Goal: Task Accomplishment & Management: Manage account settings

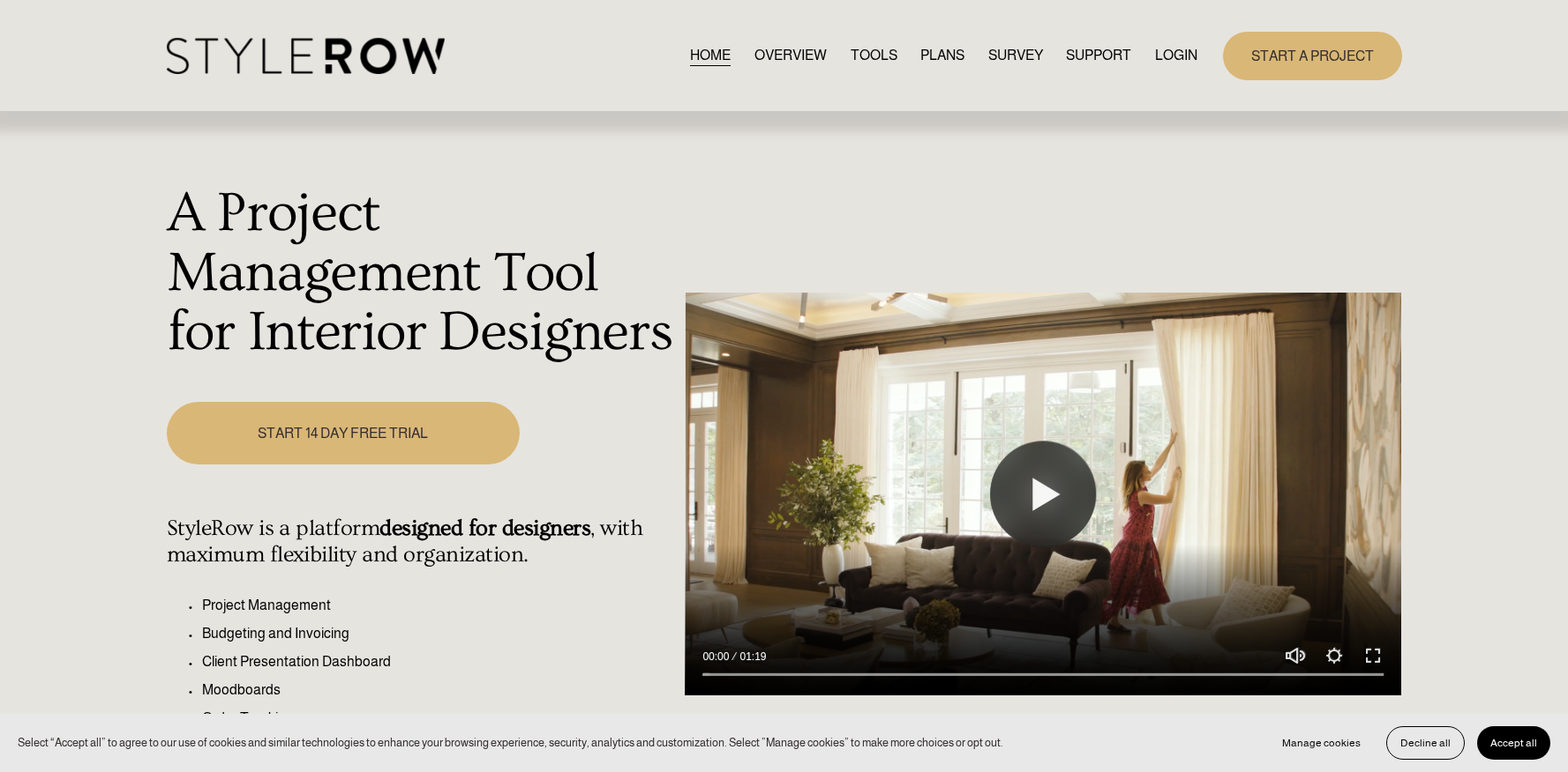
click at [1185, 57] on link "LOGIN" at bounding box center [1175, 55] width 42 height 24
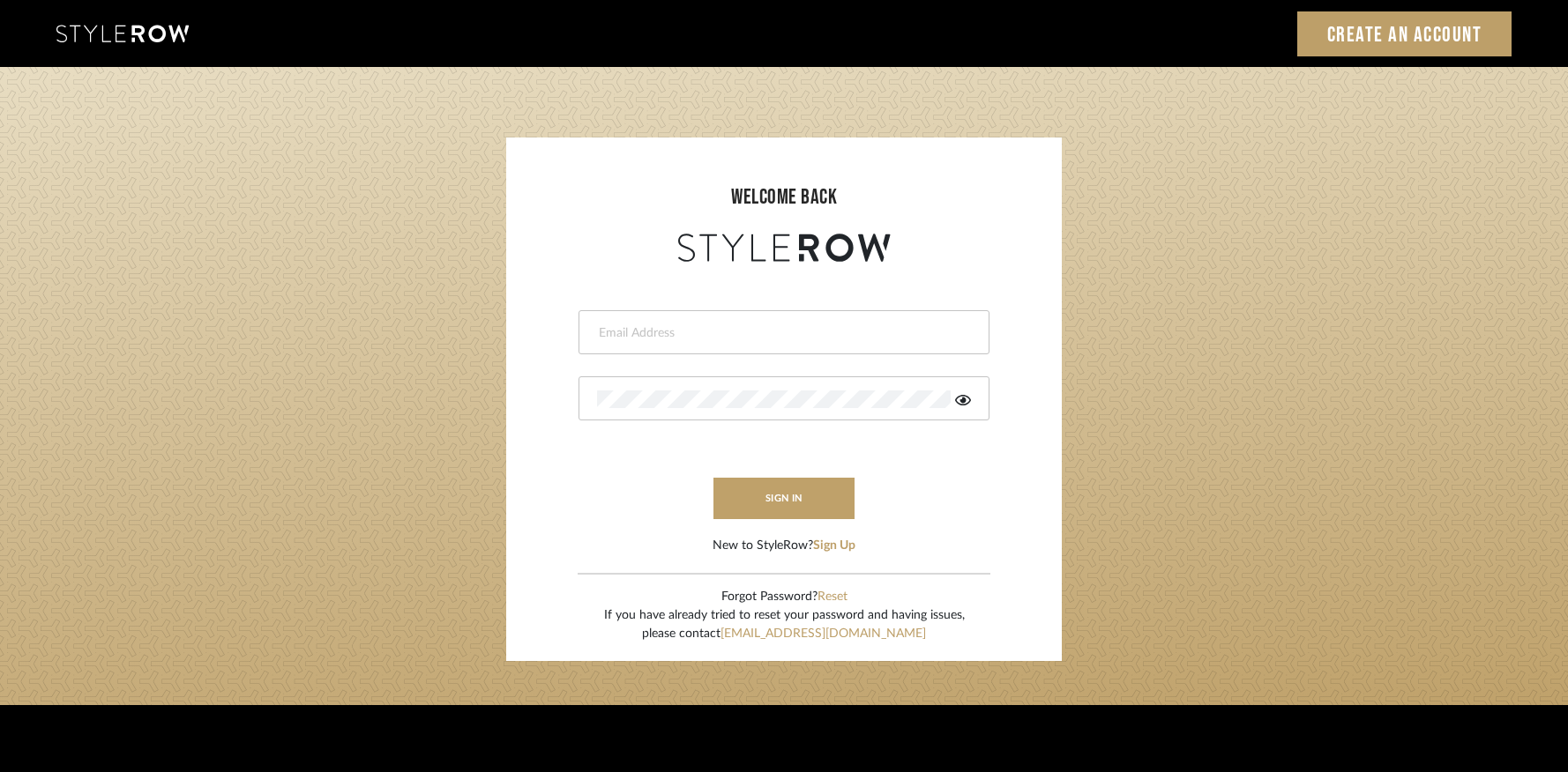
type input "james@mauldindesigns.com"
click at [778, 491] on button "sign in" at bounding box center [784, 498] width 141 height 41
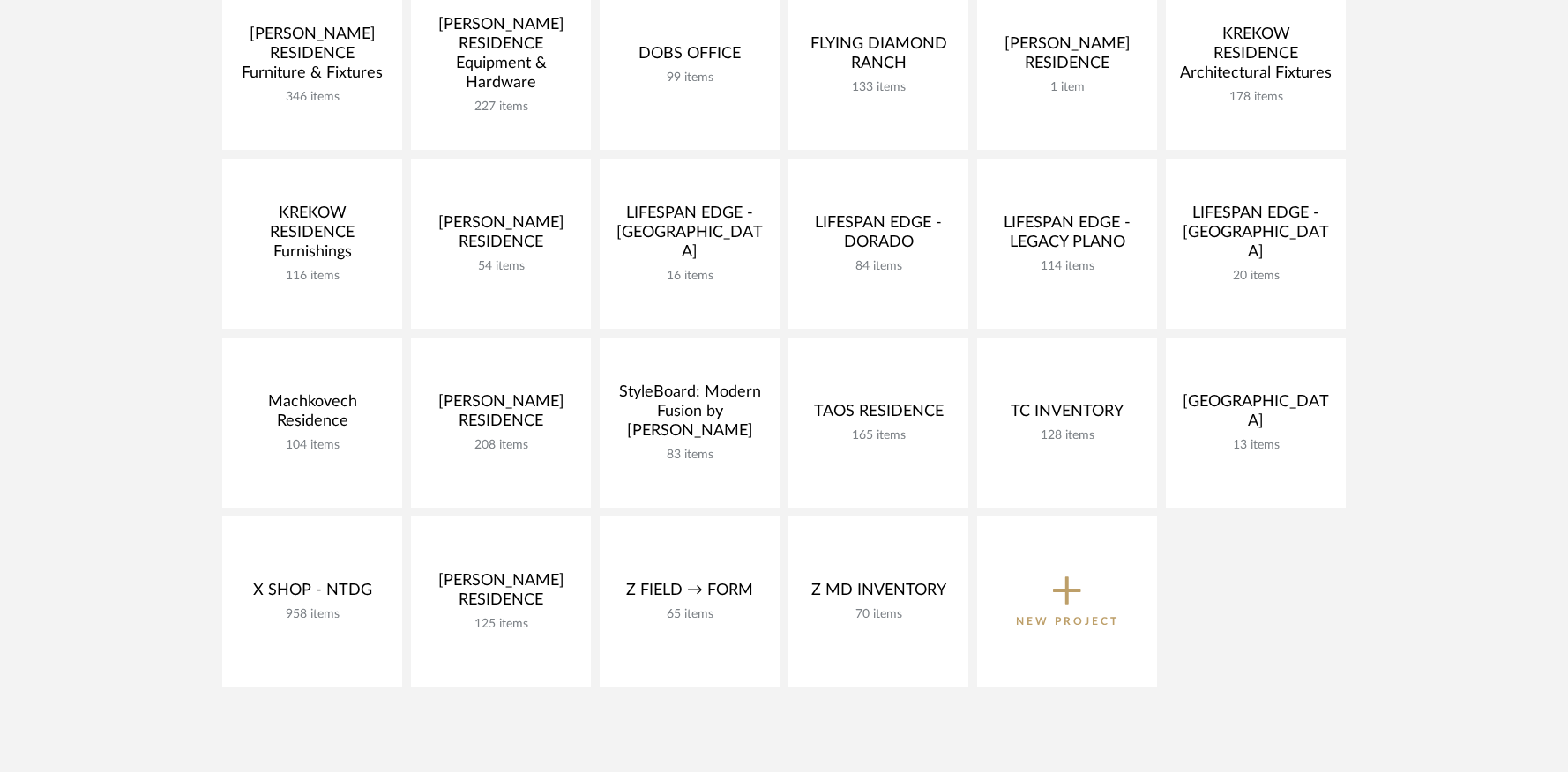
scroll to position [527, 0]
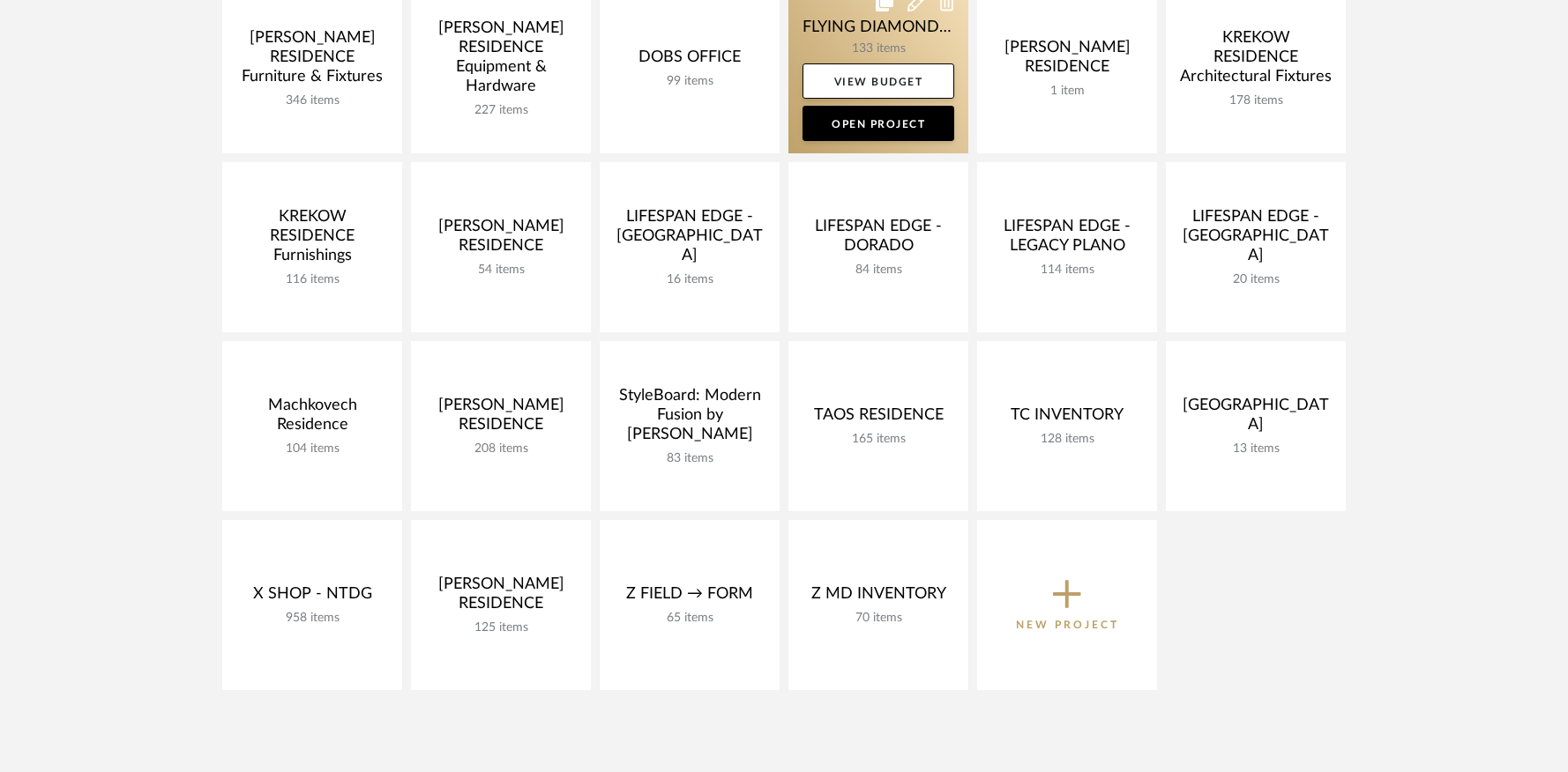
click at [902, 51] on link at bounding box center [878, 68] width 180 height 170
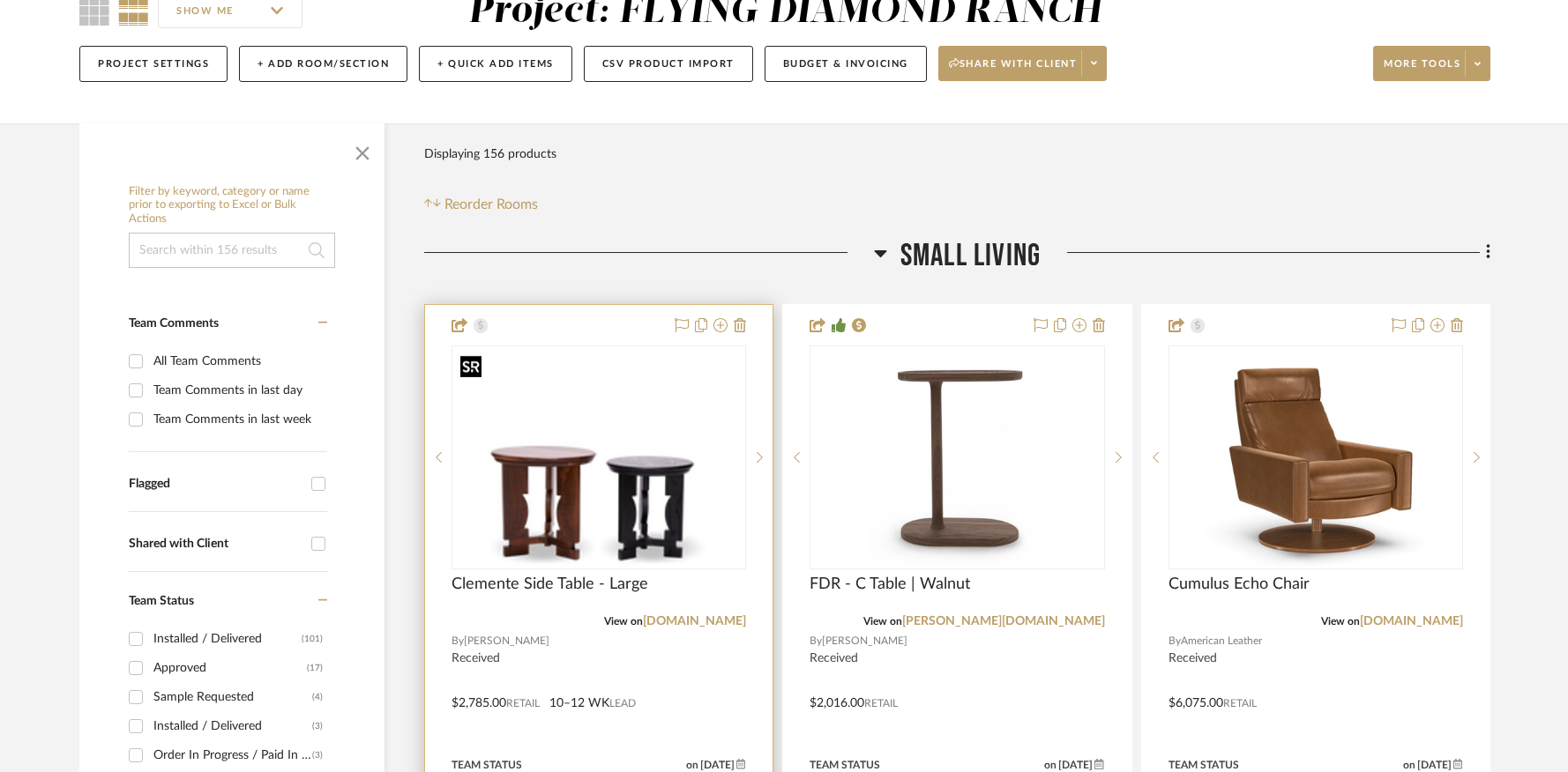
scroll to position [98, 0]
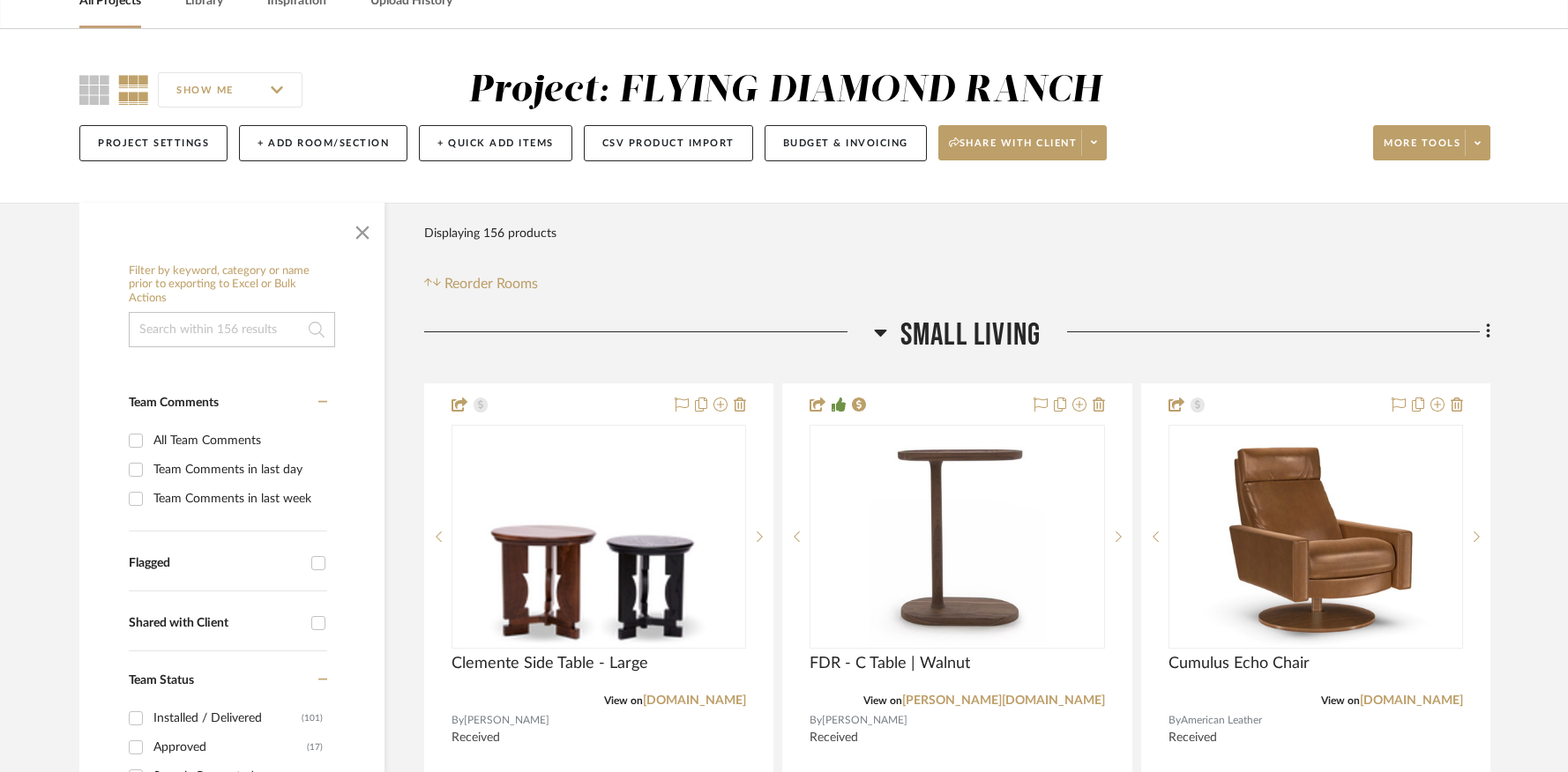
click at [205, 336] on input at bounding box center [231, 330] width 206 height 36
click at [208, 334] on input at bounding box center [231, 330] width 206 height 36
click at [222, 335] on input at bounding box center [231, 330] width 206 height 36
paste input "Afghan Rug - 8'3" x 10'8""
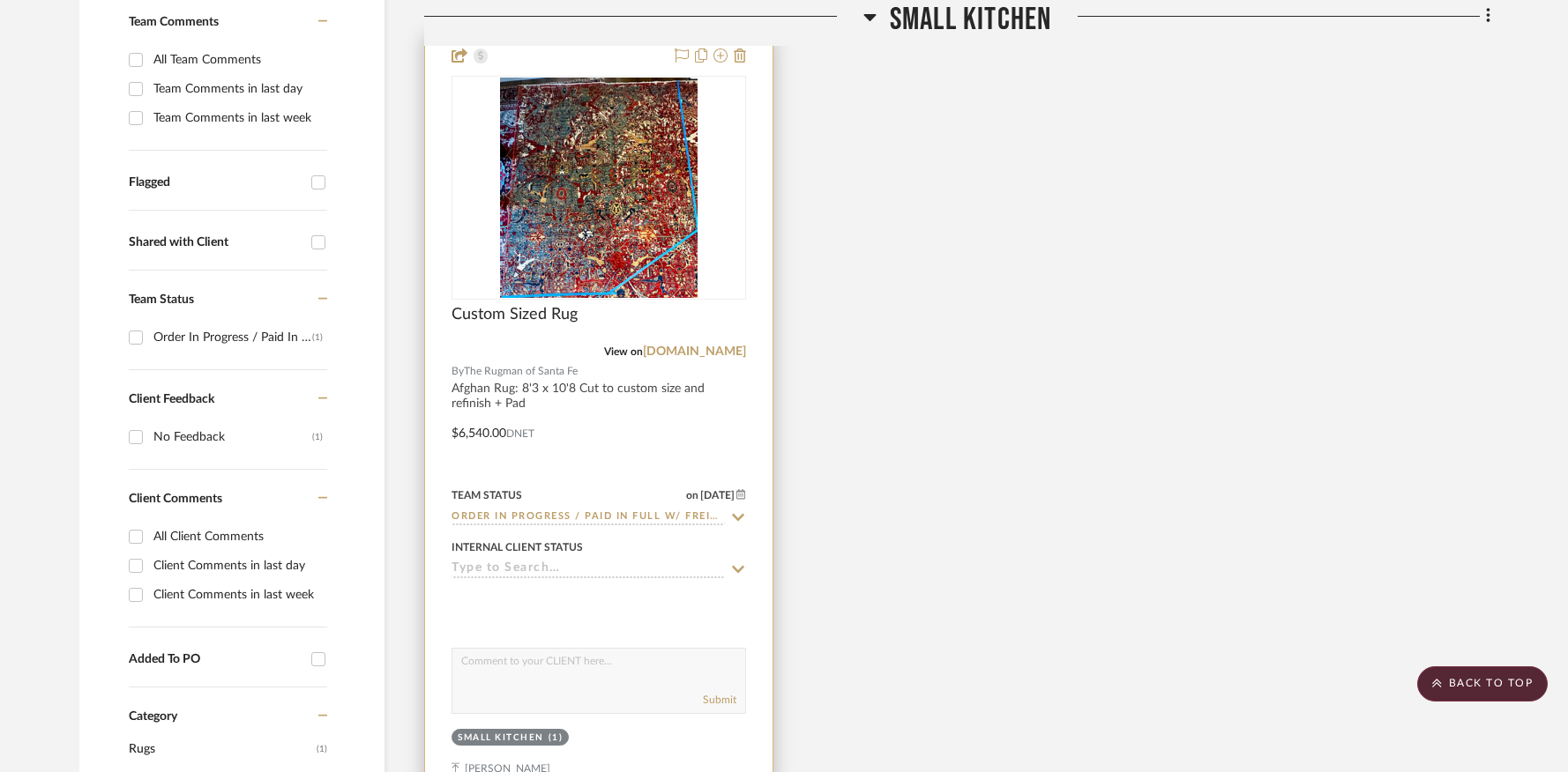
scroll to position [481, 0]
click at [624, 267] on img "0" at bounding box center [598, 185] width 197 height 220
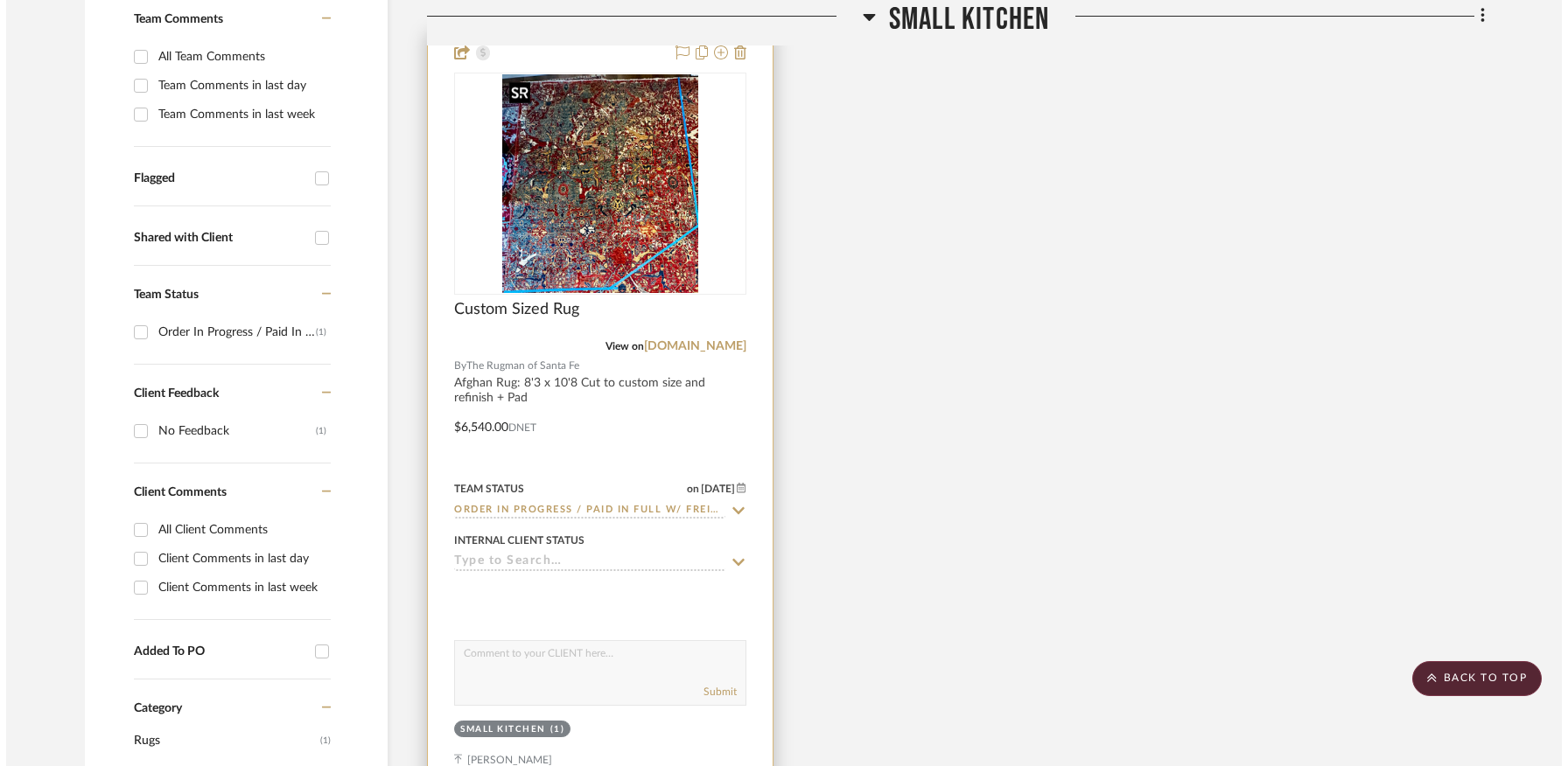
scroll to position [0, 0]
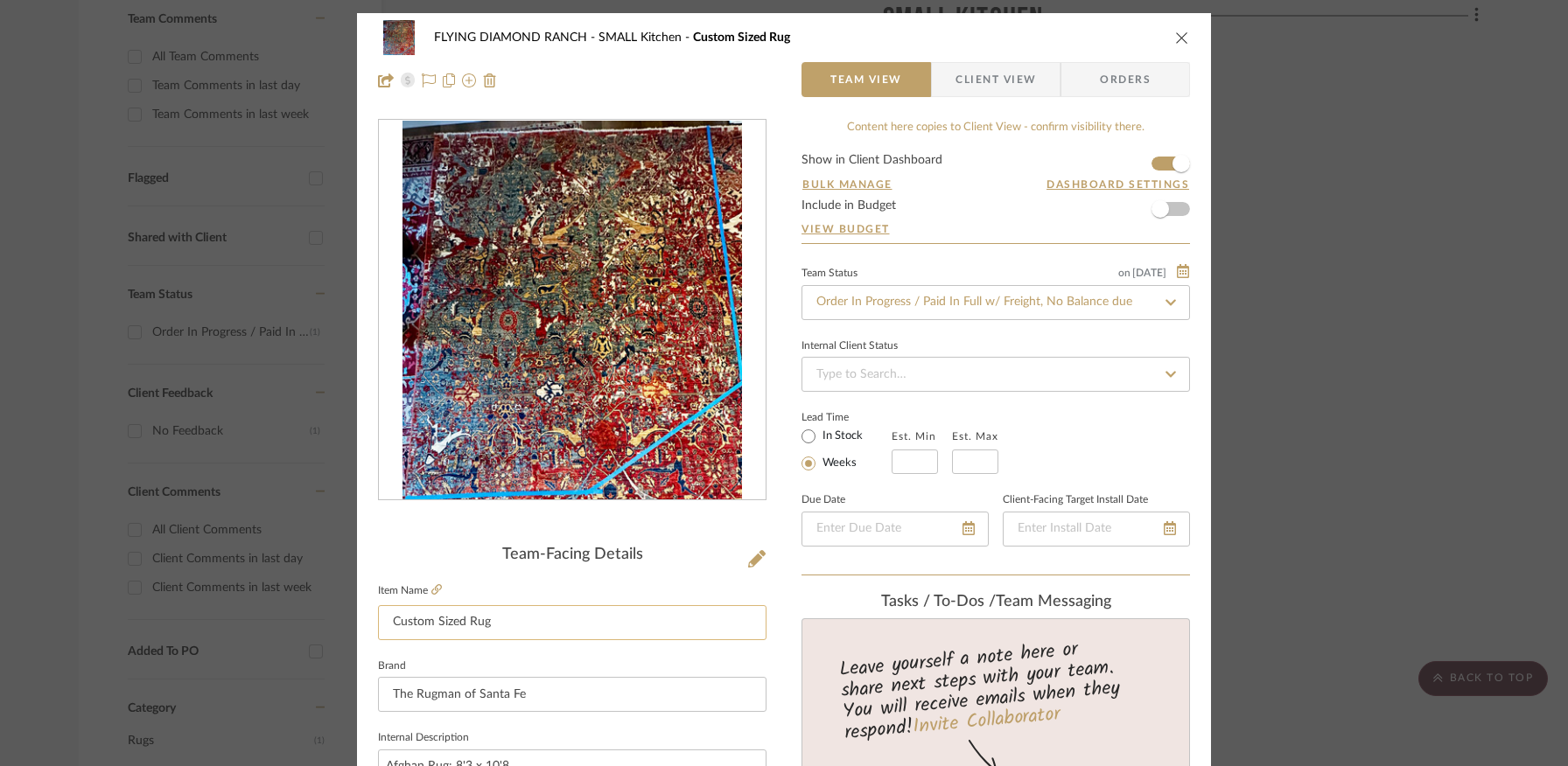
click at [528, 614] on input "Custom Sized Rug" at bounding box center [572, 623] width 389 height 35
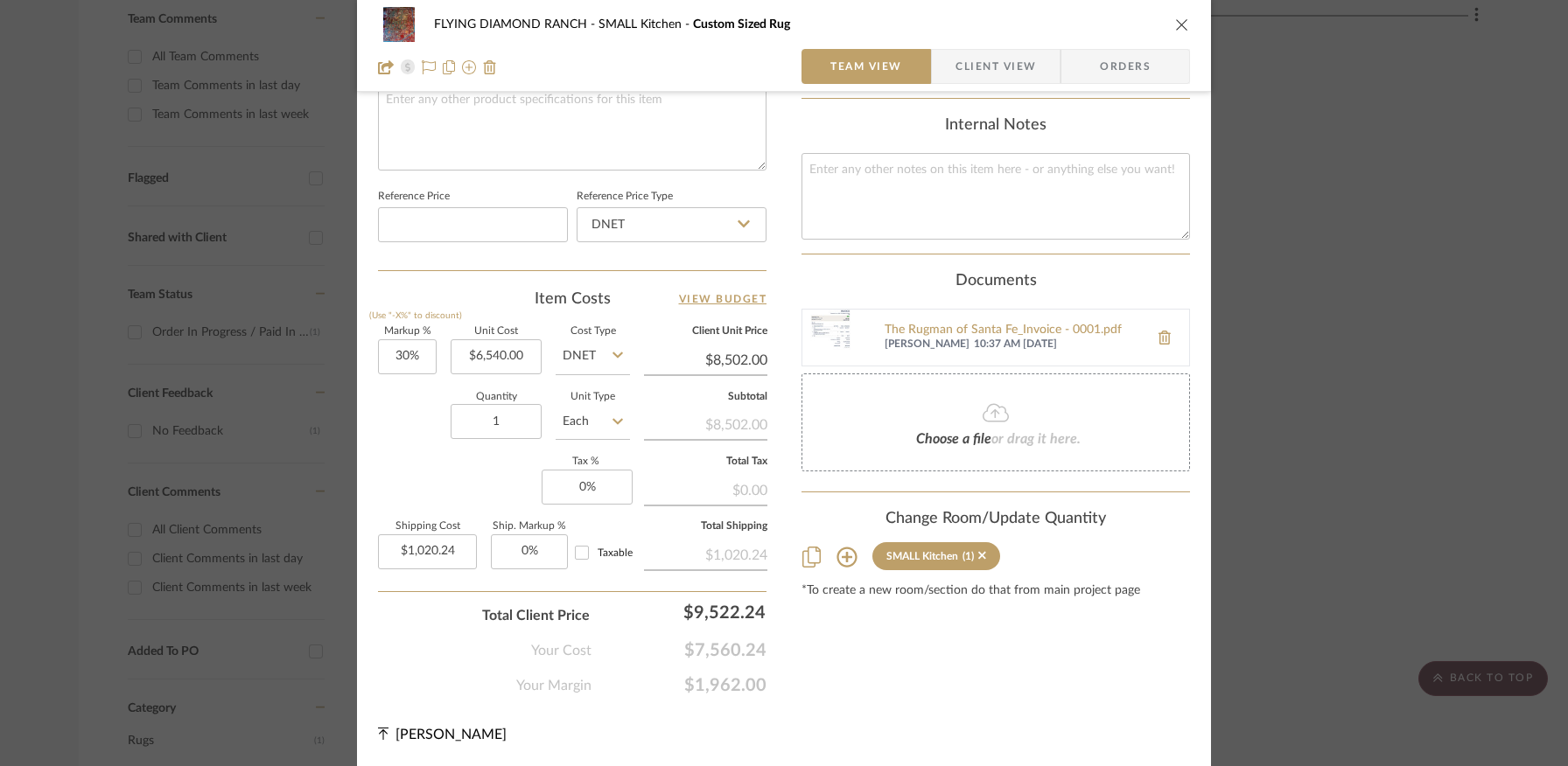
scroll to position [859, 0]
click at [995, 327] on div "The Rugman of Santa Fe_Invoice - 0001.pdf" at bounding box center [1013, 334] width 255 height 14
click at [1176, 28] on icon "close" at bounding box center [1183, 25] width 14 height 14
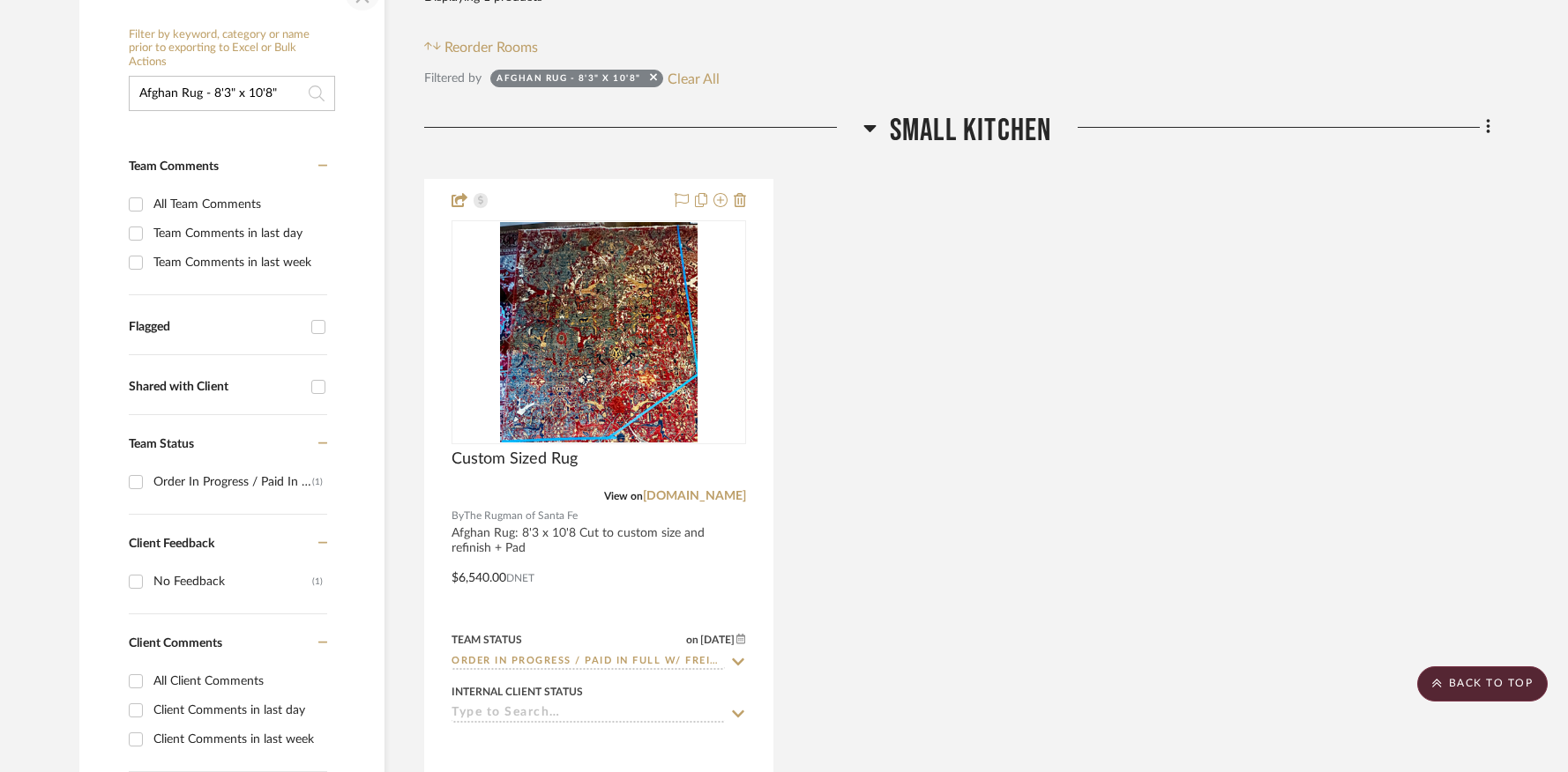
scroll to position [38, 0]
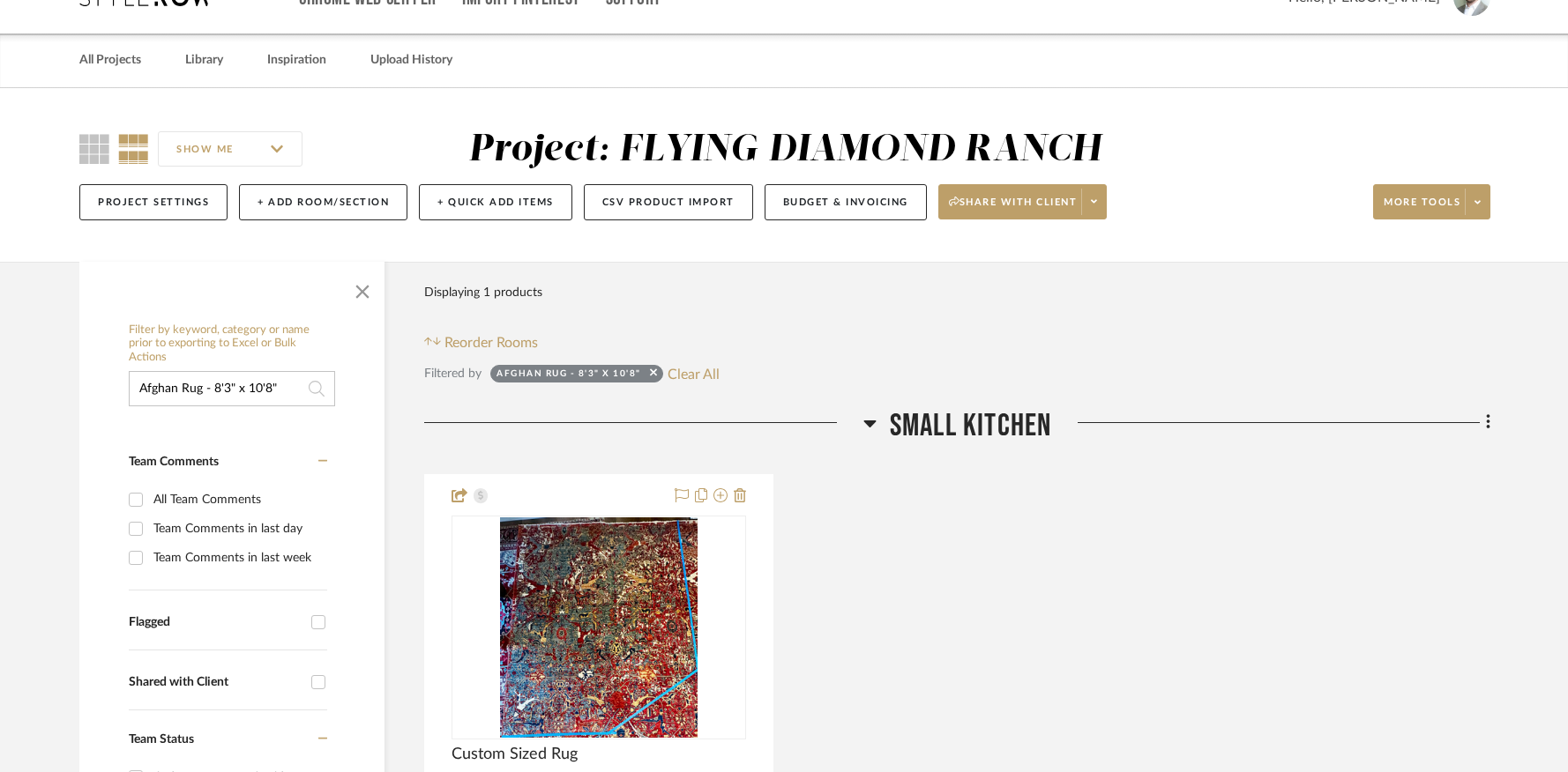
click at [210, 390] on input "Afghan Rug - 8'3" x 10'8"" at bounding box center [231, 389] width 206 height 36
click at [211, 390] on input "Afghan Rug - 8'3" x 10'8"" at bounding box center [231, 389] width 206 height 36
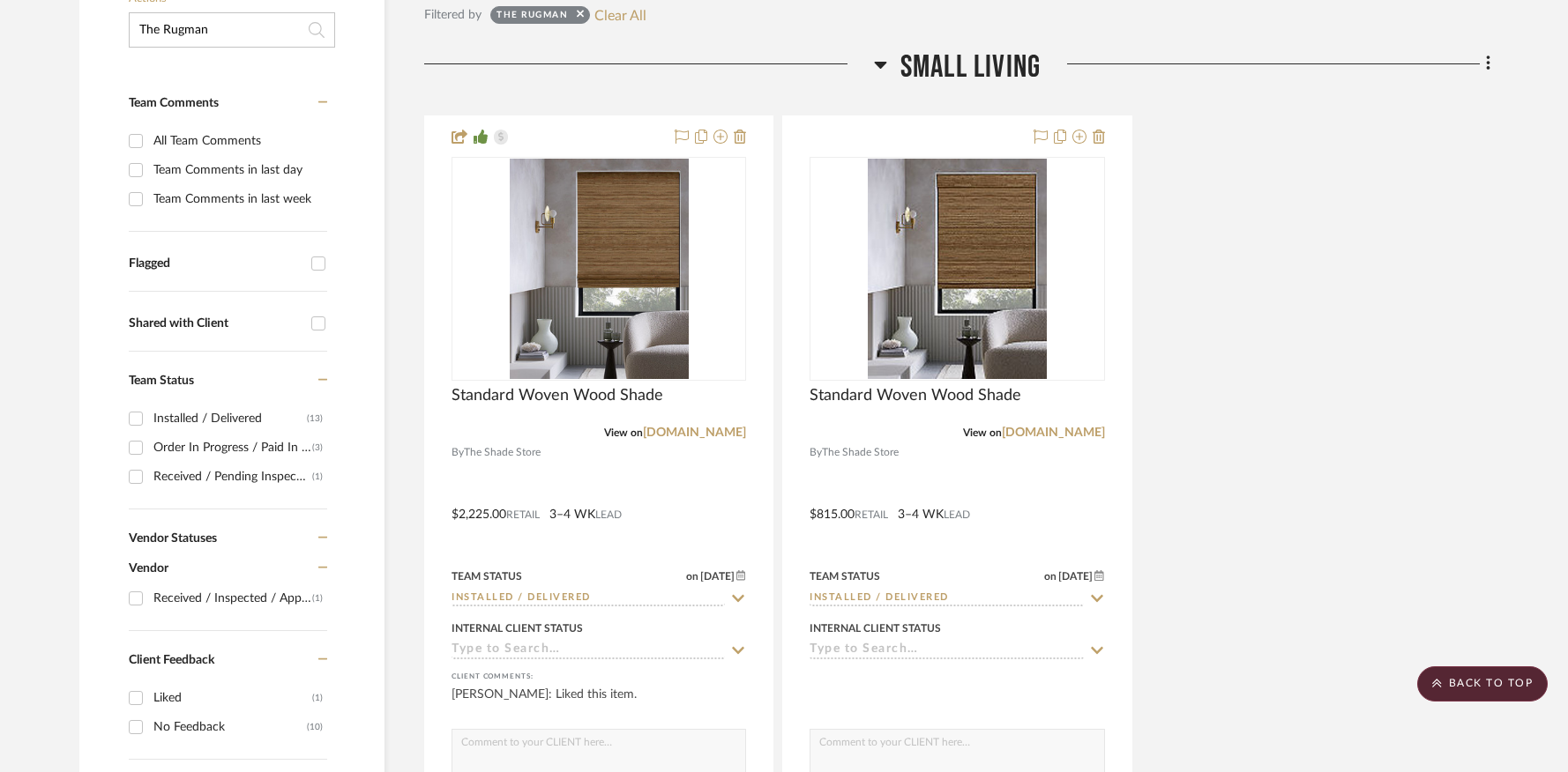
scroll to position [91, 0]
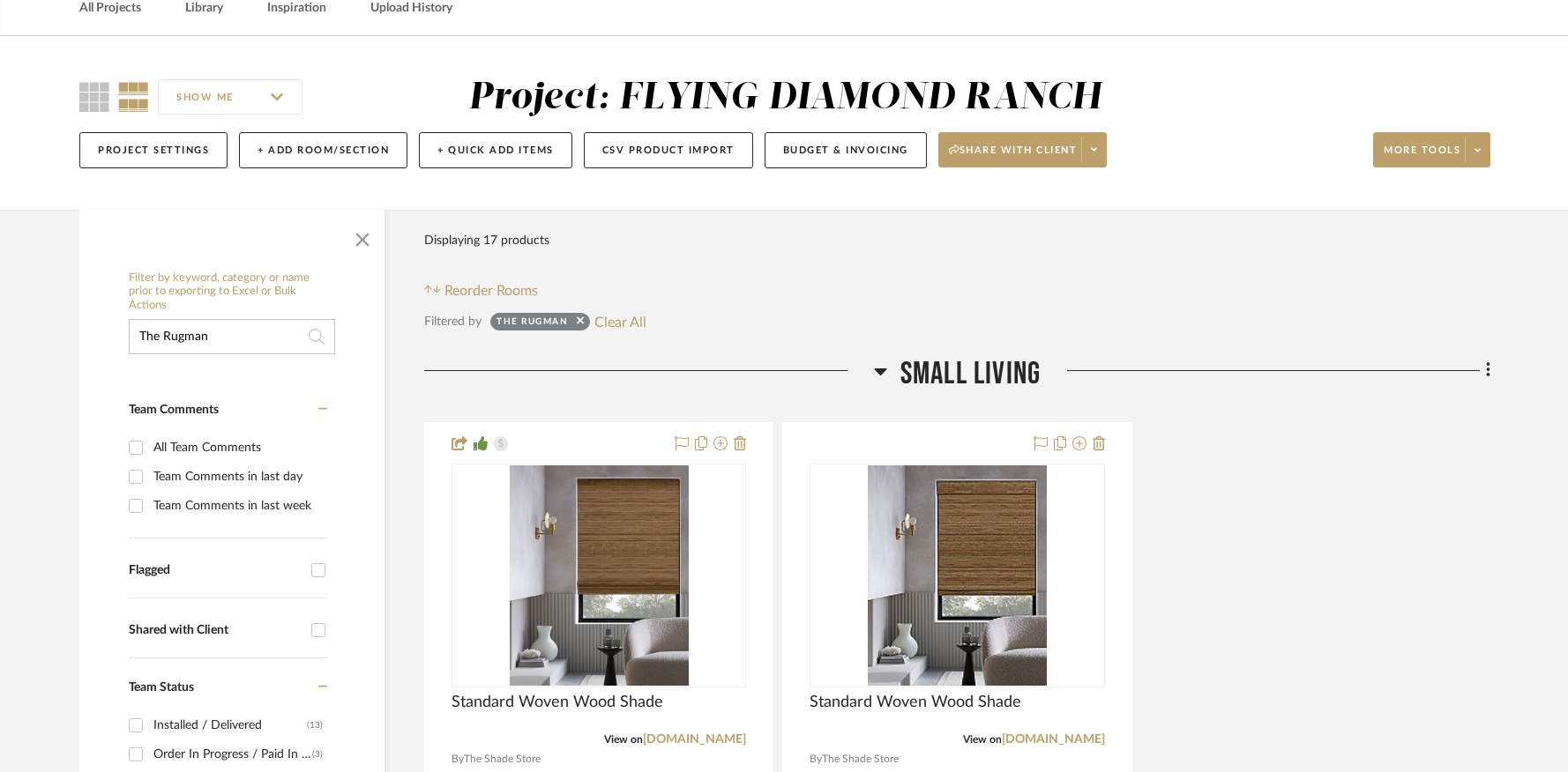
click at [214, 328] on input "The Rugman" at bounding box center [231, 337] width 206 height 36
click at [214, 332] on input "The Rugman" at bounding box center [231, 337] width 206 height 36
type input "T"
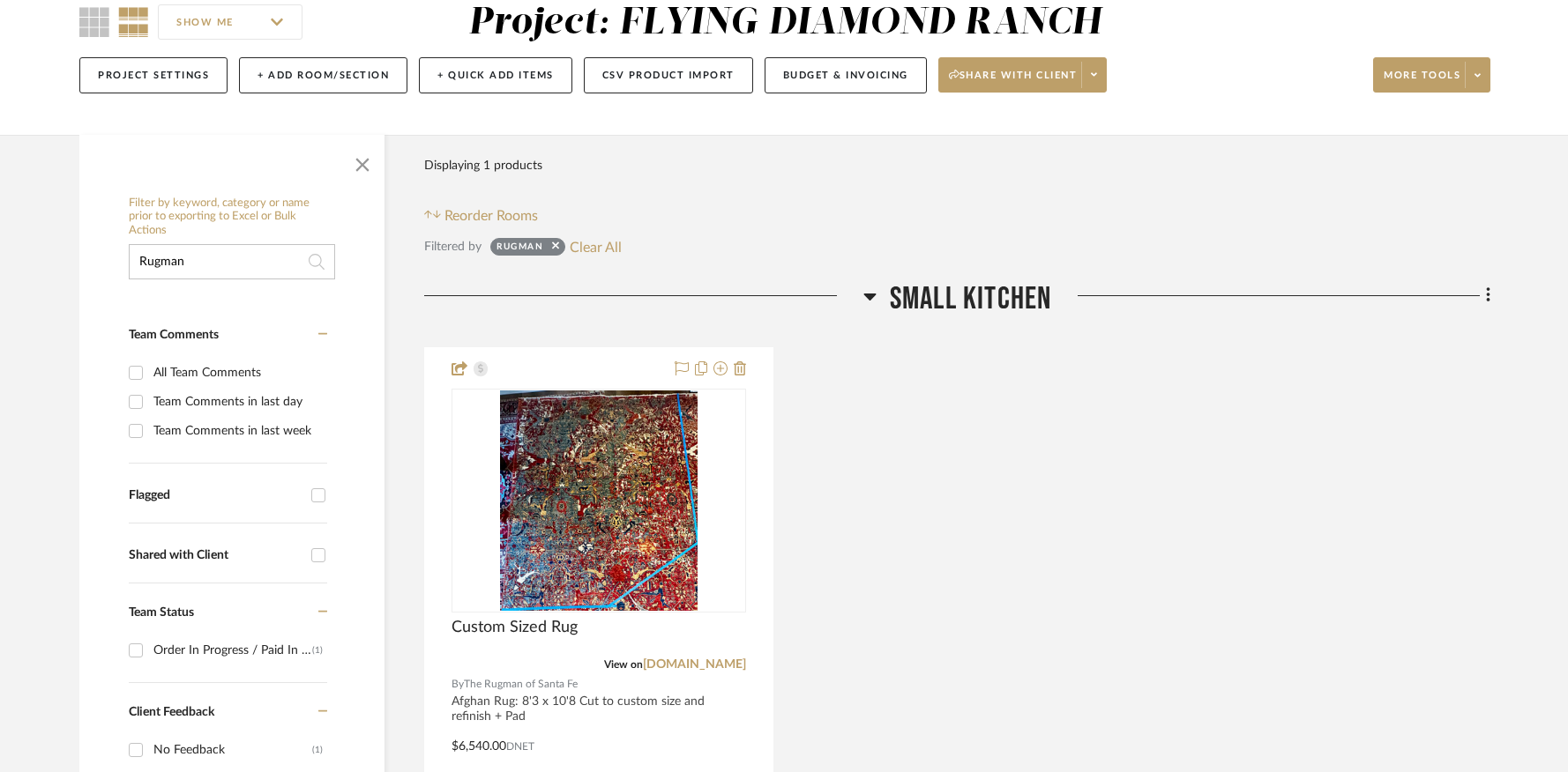
scroll to position [479, 0]
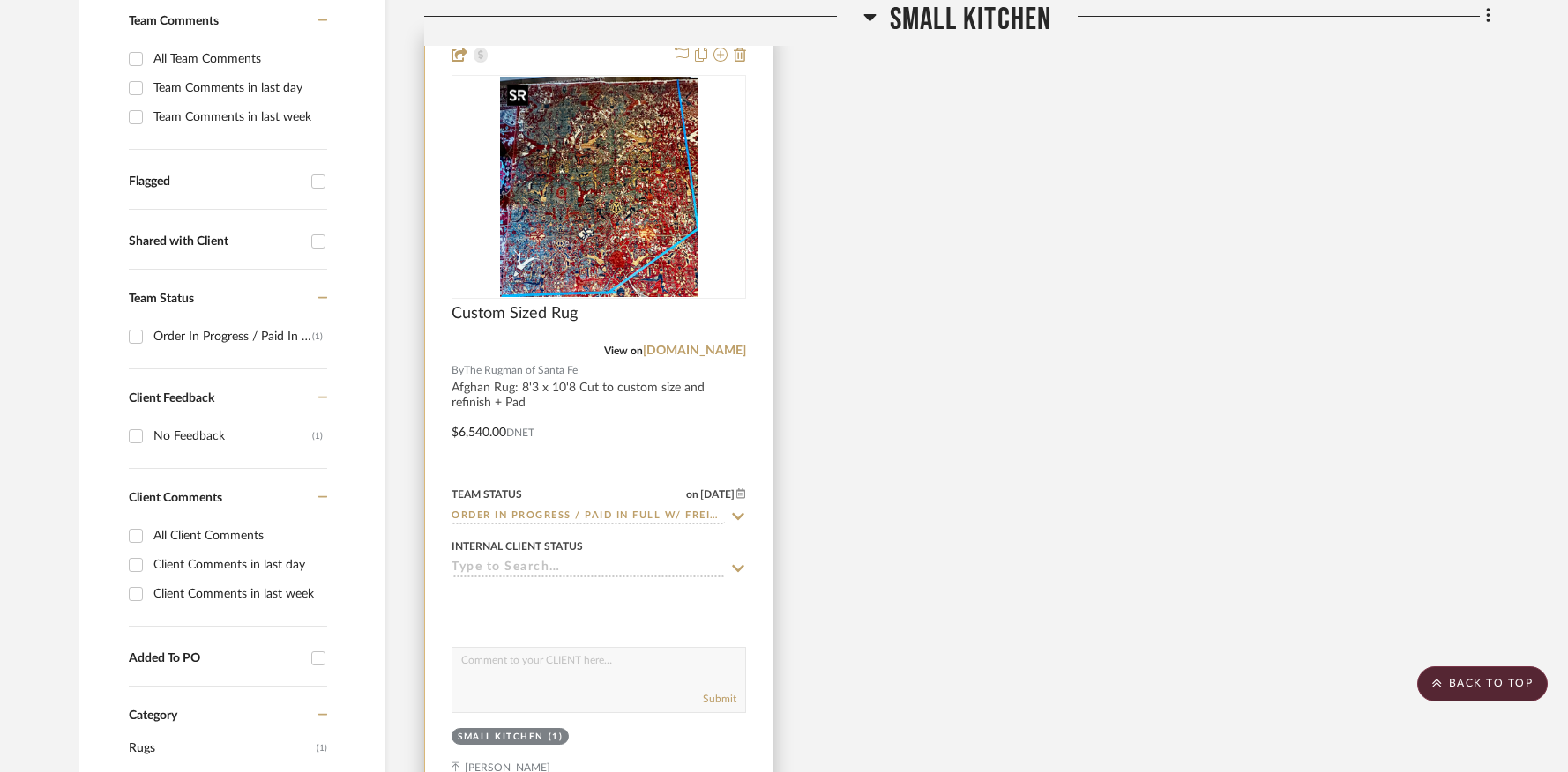
click at [638, 191] on img "0" at bounding box center [598, 187] width 197 height 220
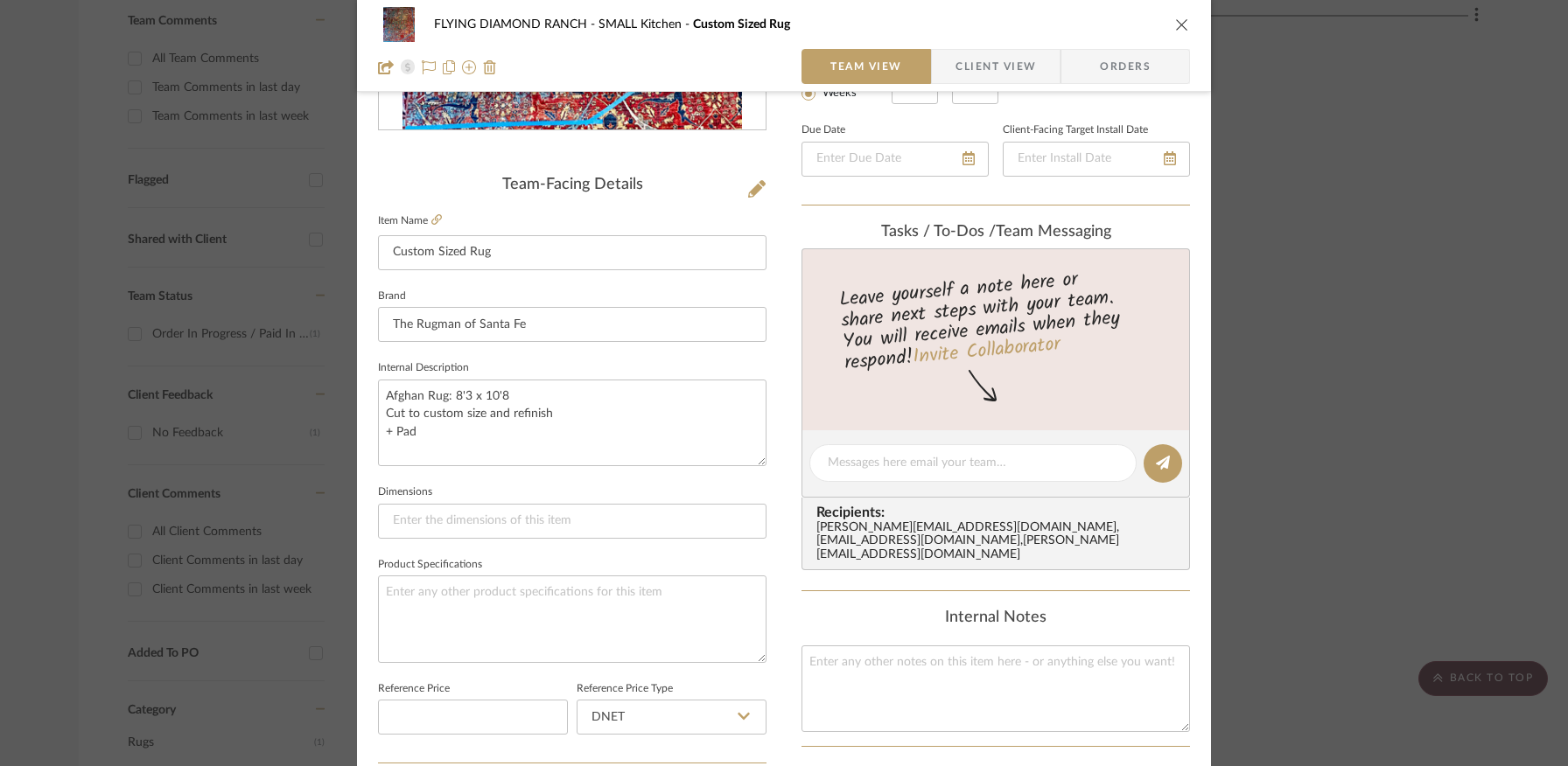
scroll to position [238, 0]
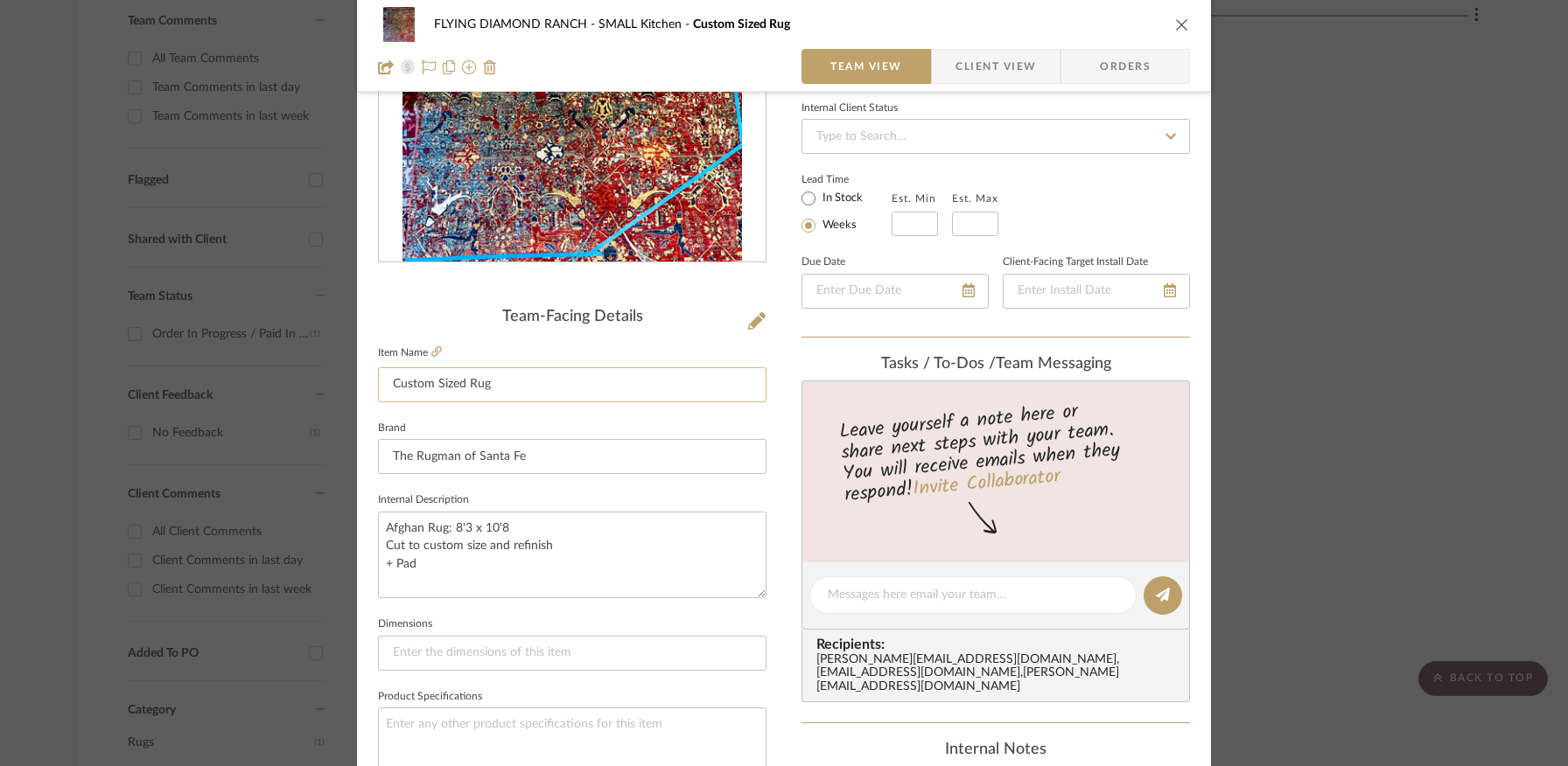
click at [514, 386] on input "Custom Sized Rug" at bounding box center [572, 385] width 389 height 35
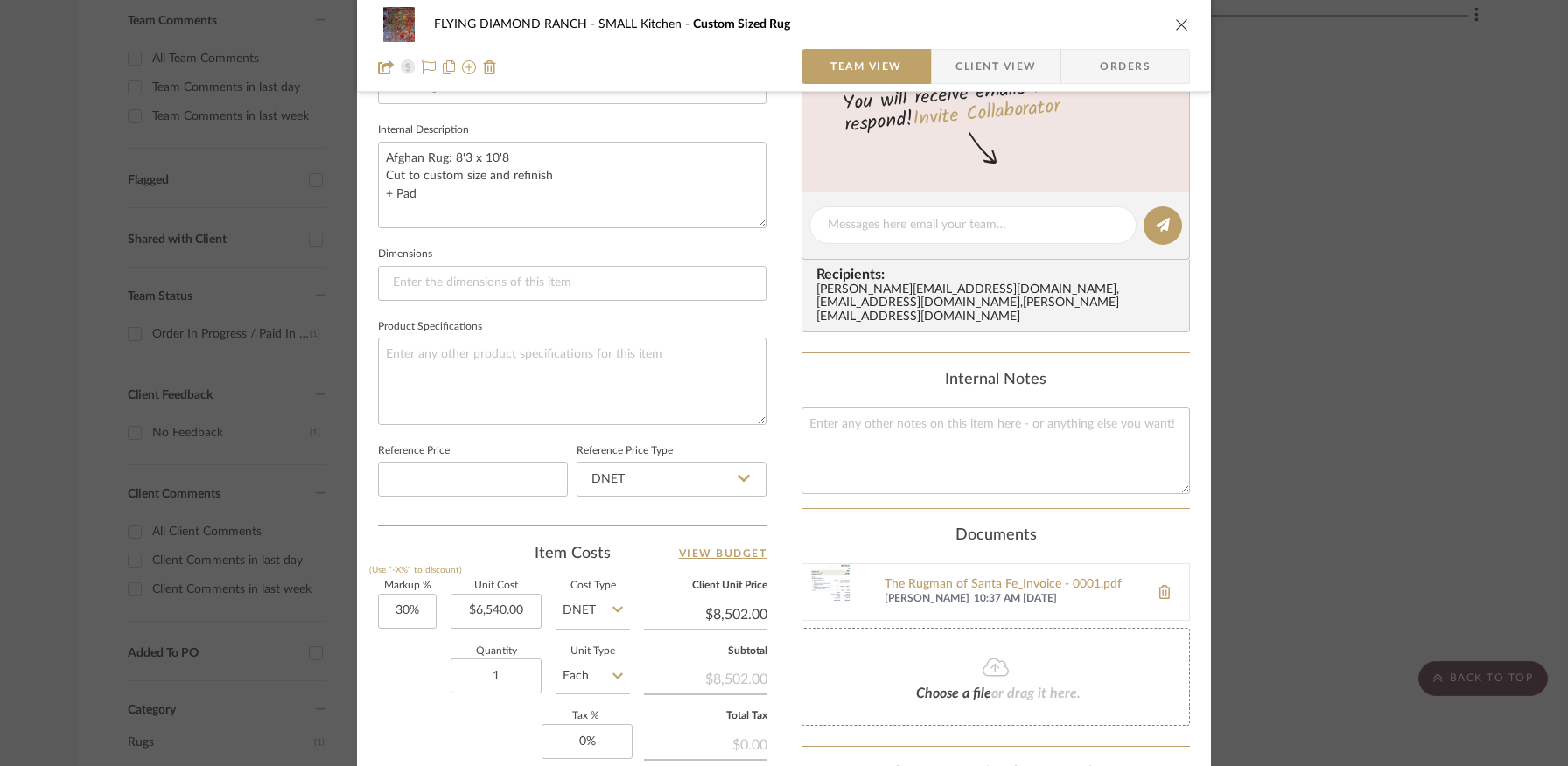
scroll to position [616, 0]
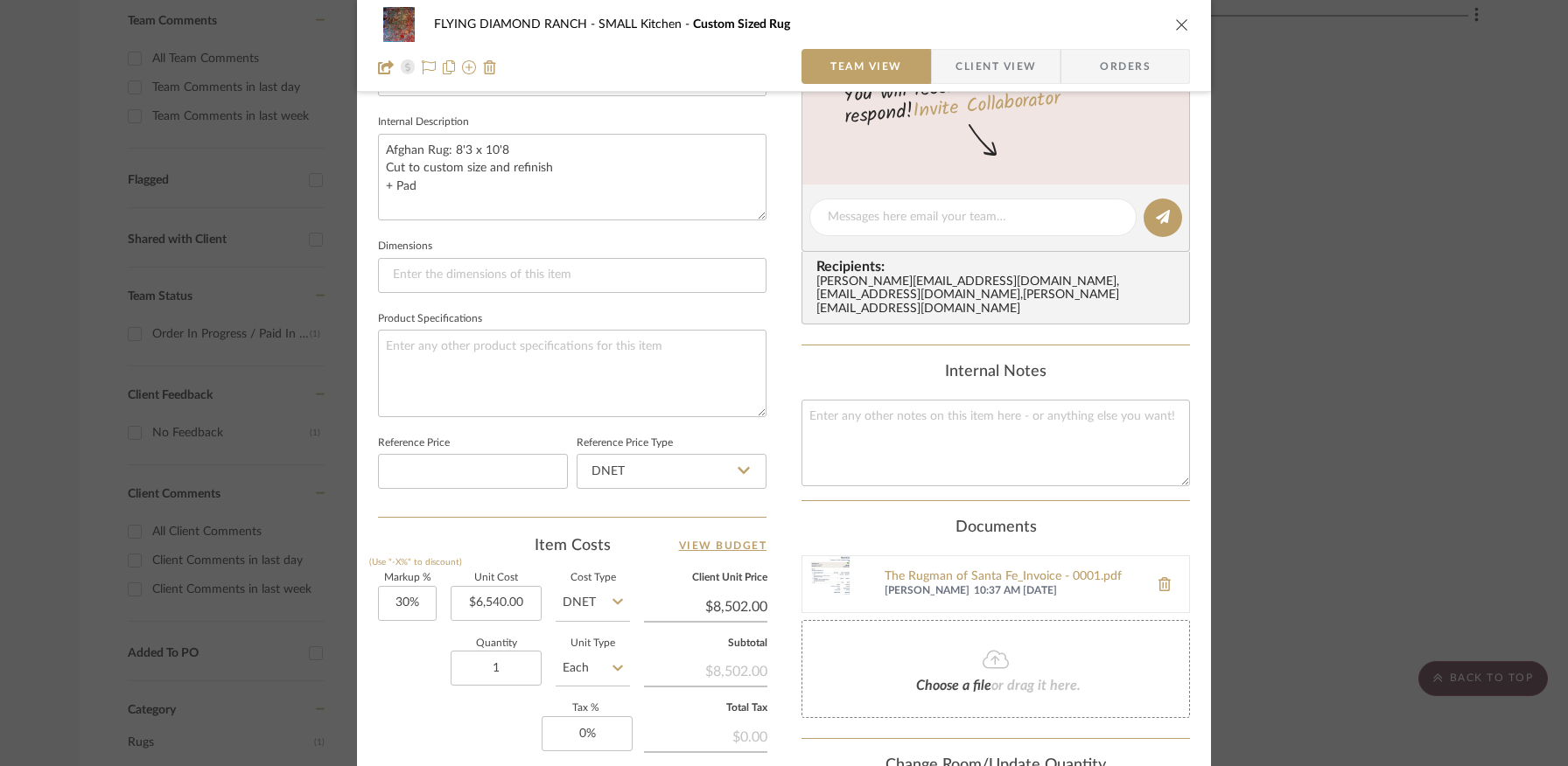
click at [1184, 27] on button "close" at bounding box center [1183, 25] width 16 height 16
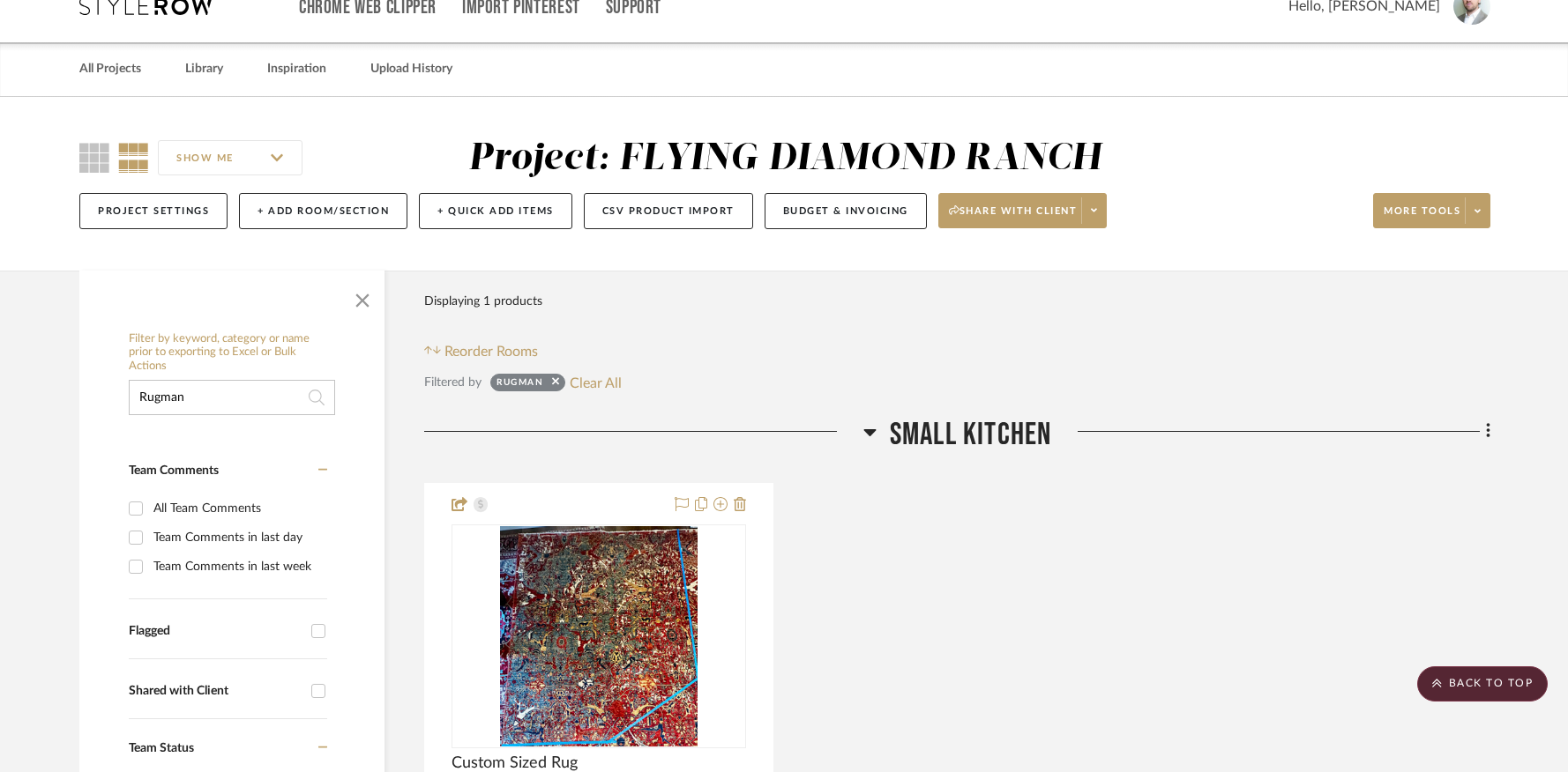
scroll to position [30, 0]
click at [236, 386] on input "Rugman" at bounding box center [231, 398] width 206 height 36
click at [236, 386] on input "Rugman" at bounding box center [231, 398] width 206 height 36
click at [236, 389] on input "Rugman" at bounding box center [231, 398] width 206 height 36
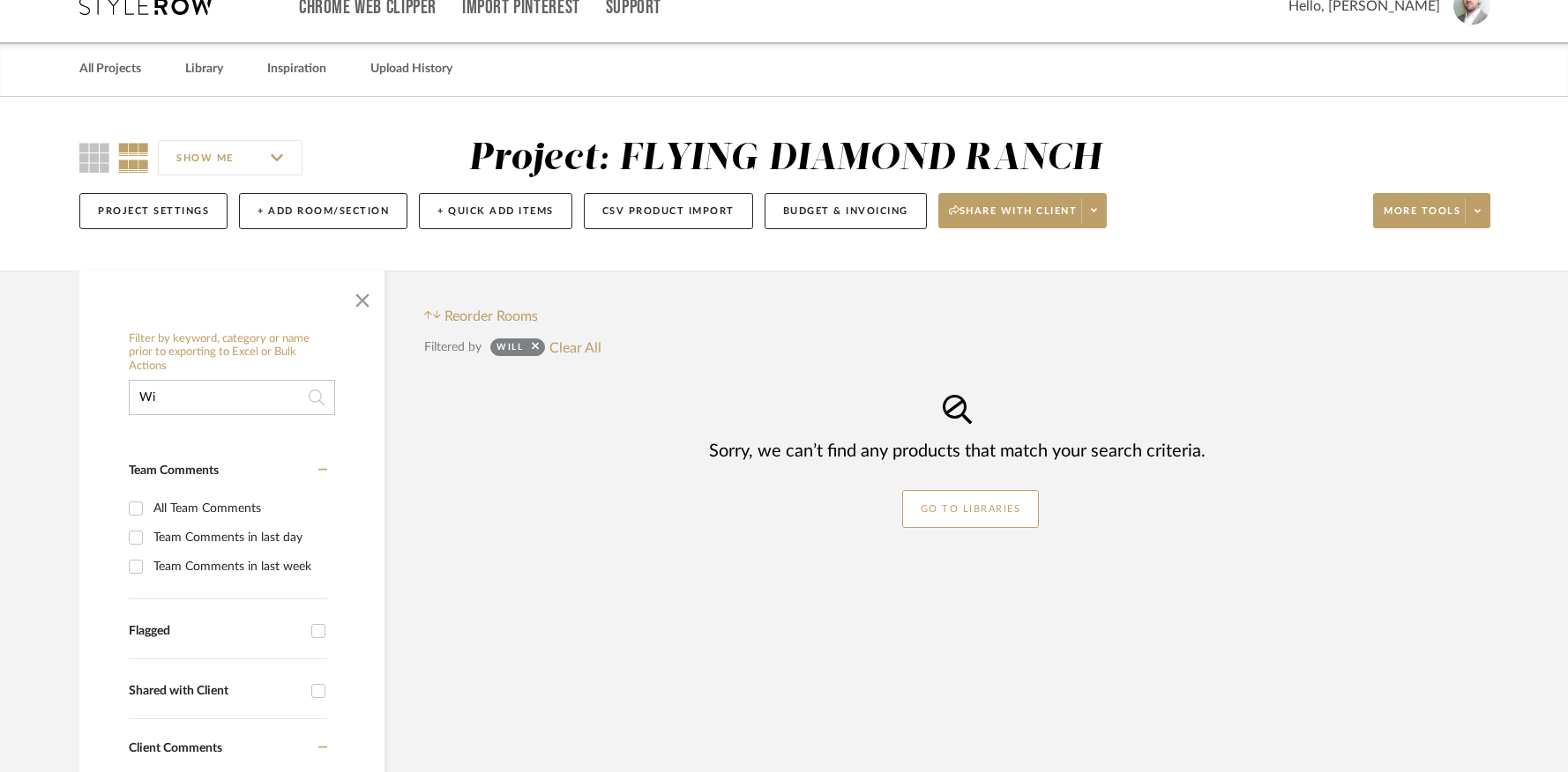
type input "W"
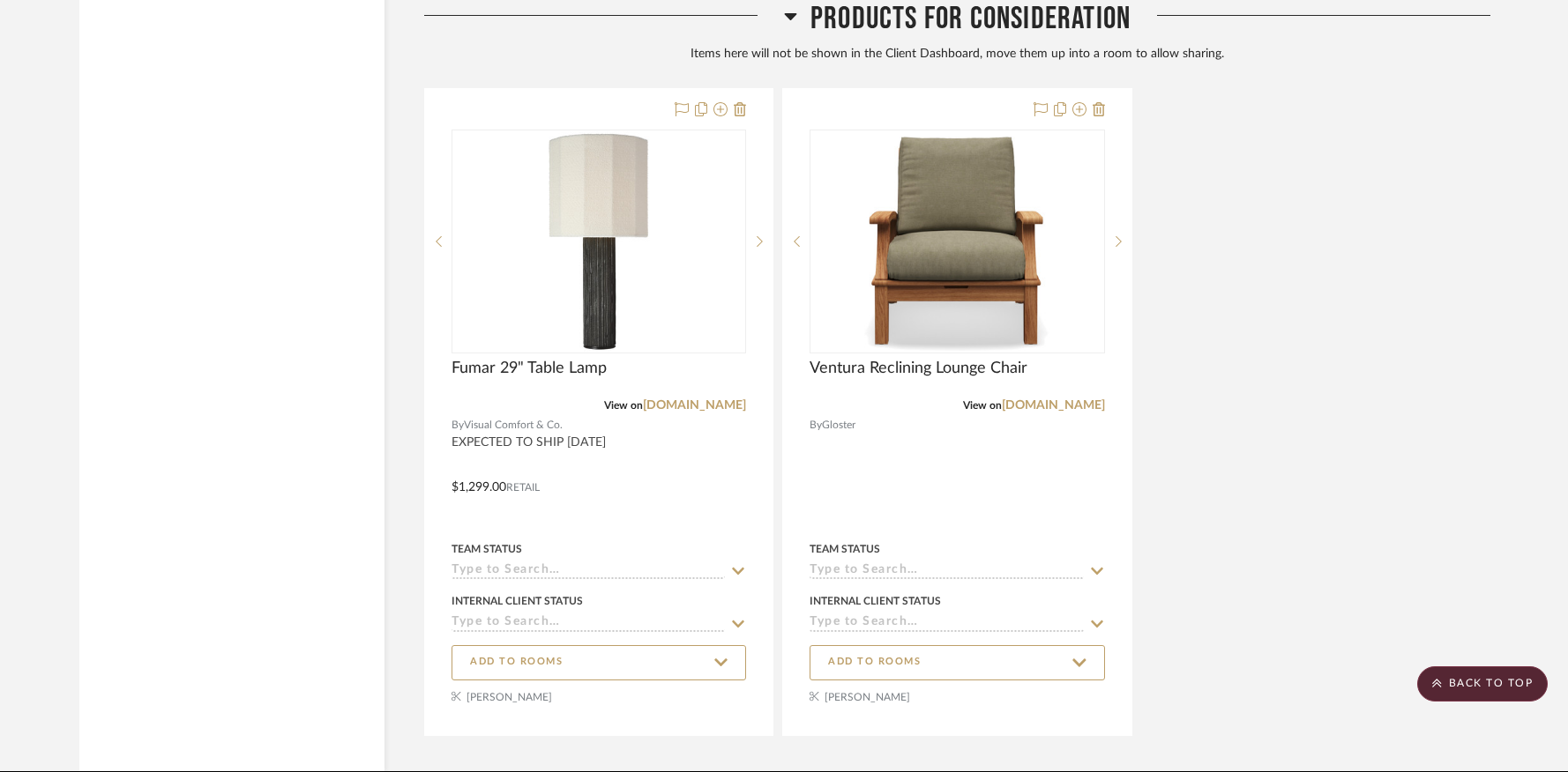
scroll to position [39841, 0]
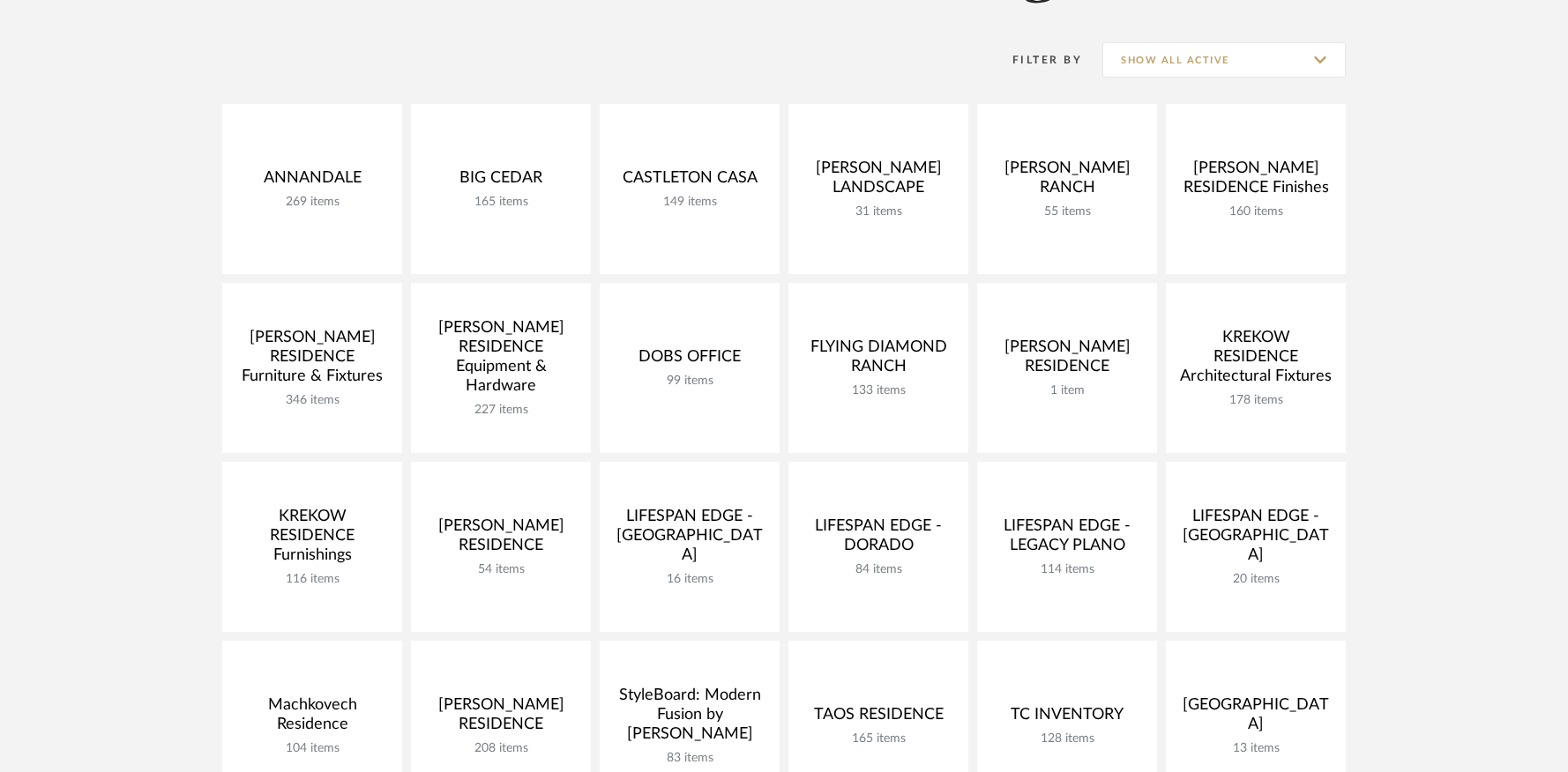
scroll to position [208, 0]
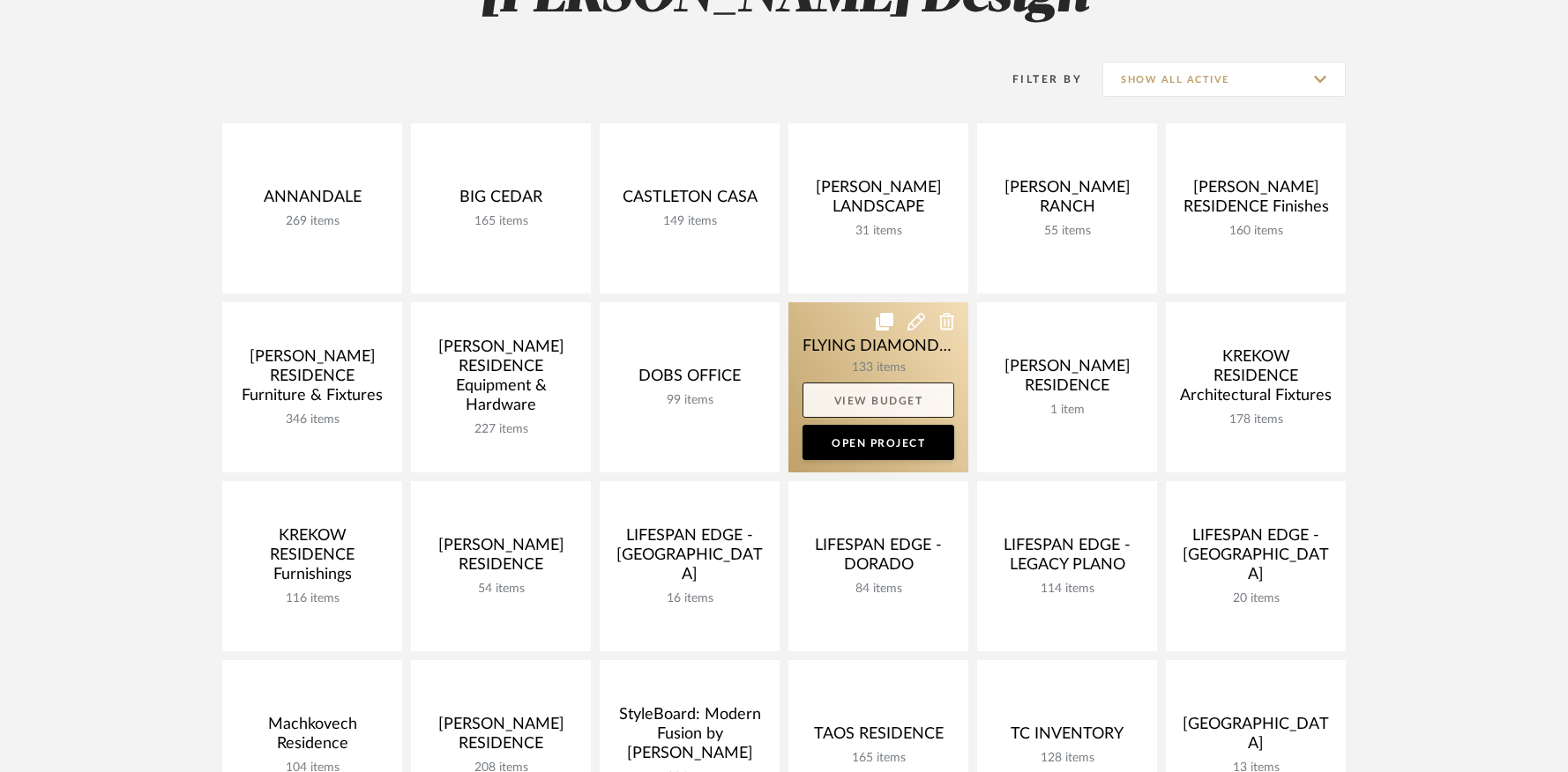
click at [871, 386] on link "View Budget" at bounding box center [878, 401] width 152 height 36
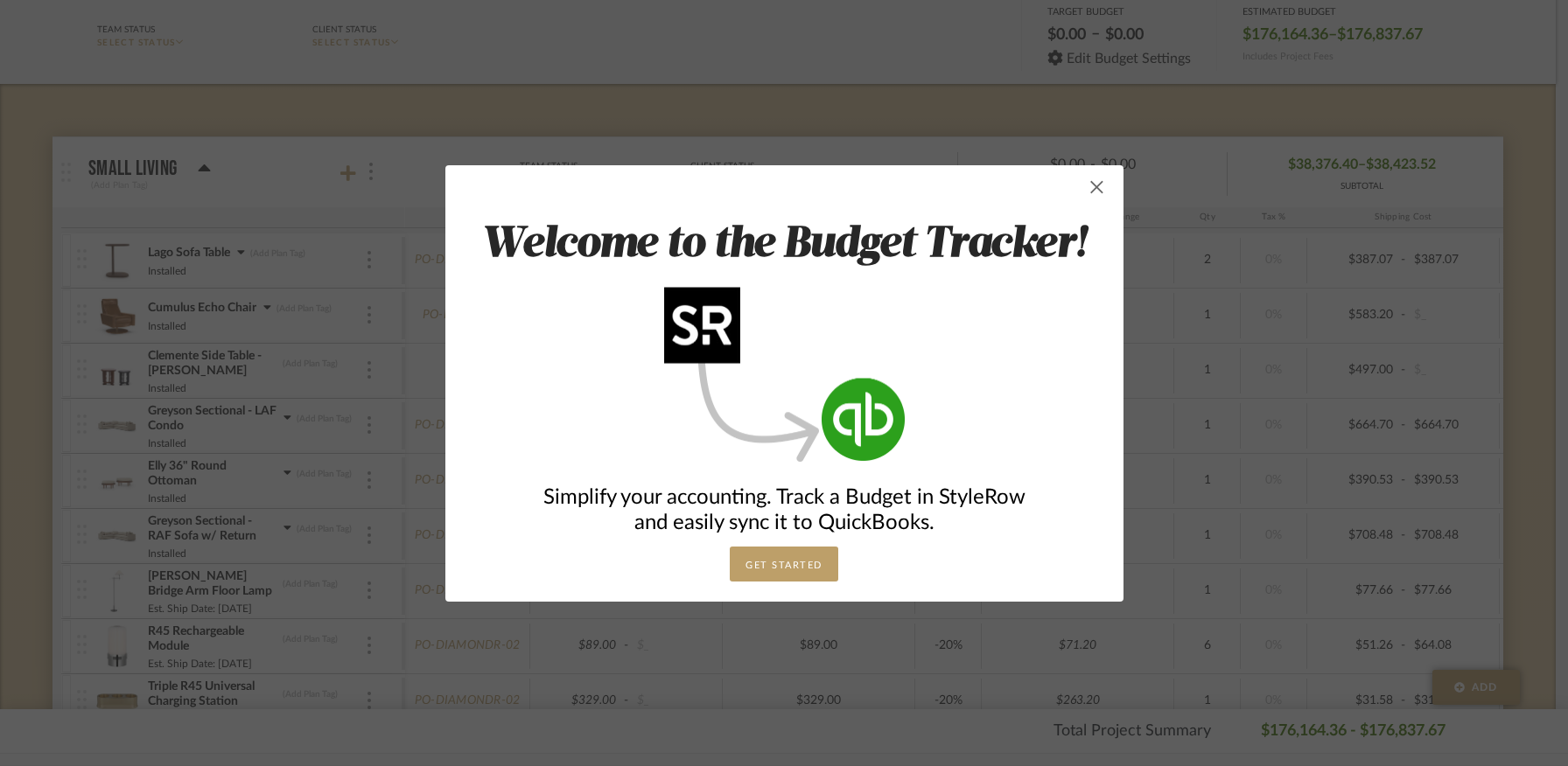
click at [1097, 190] on span "button" at bounding box center [1098, 188] width 35 height 35
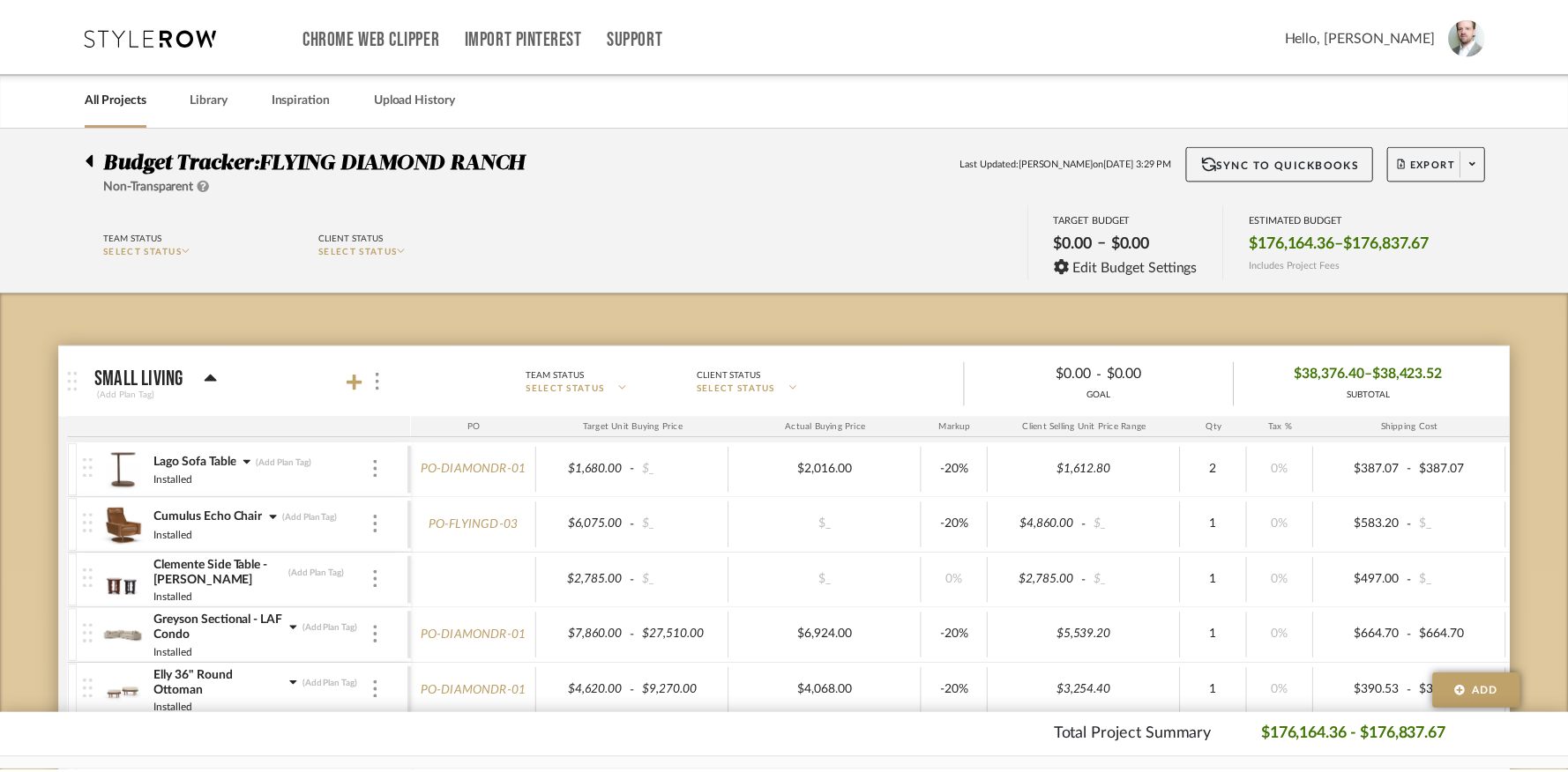
scroll to position [208, 0]
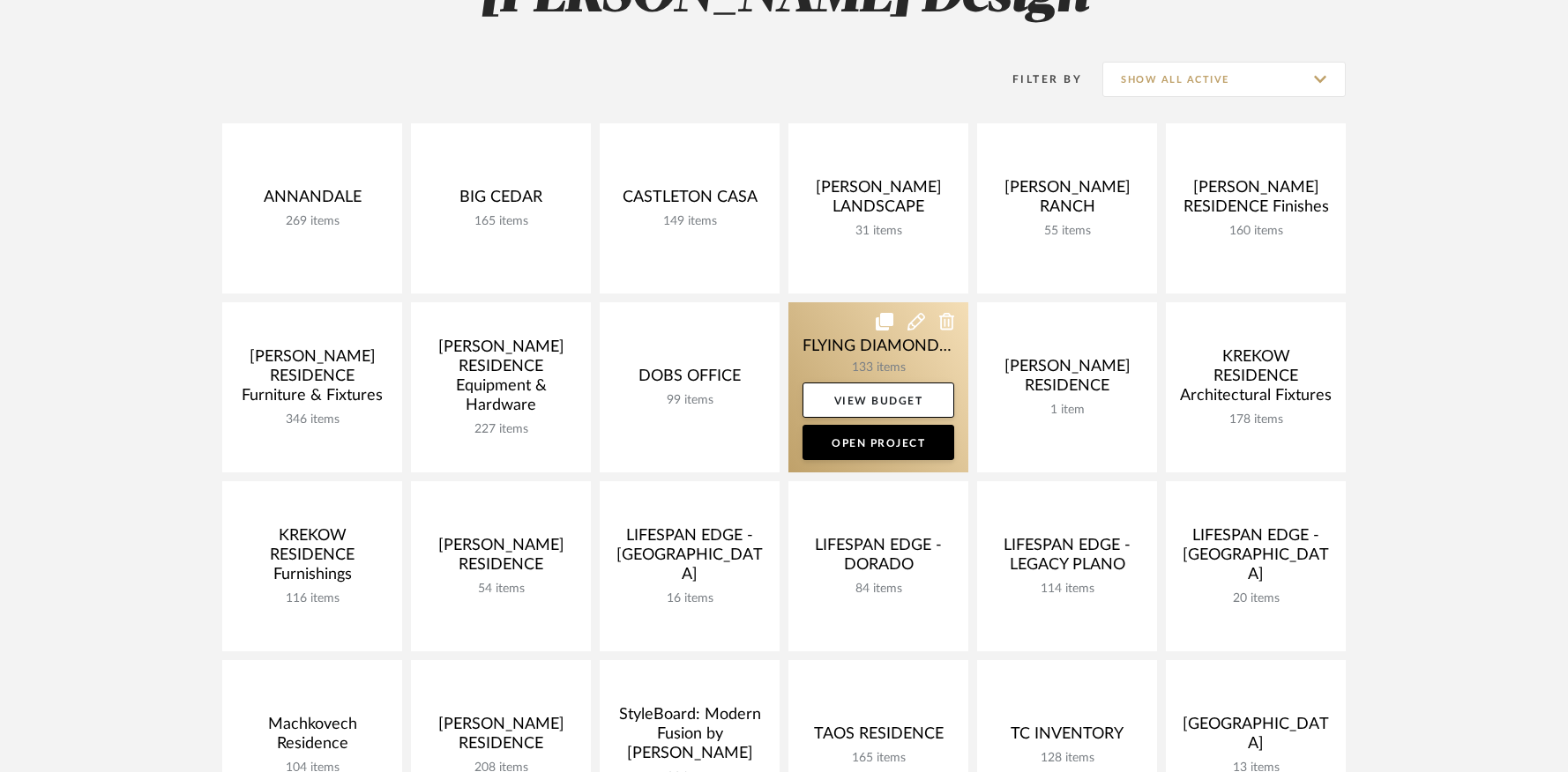
click at [867, 358] on link at bounding box center [878, 387] width 180 height 170
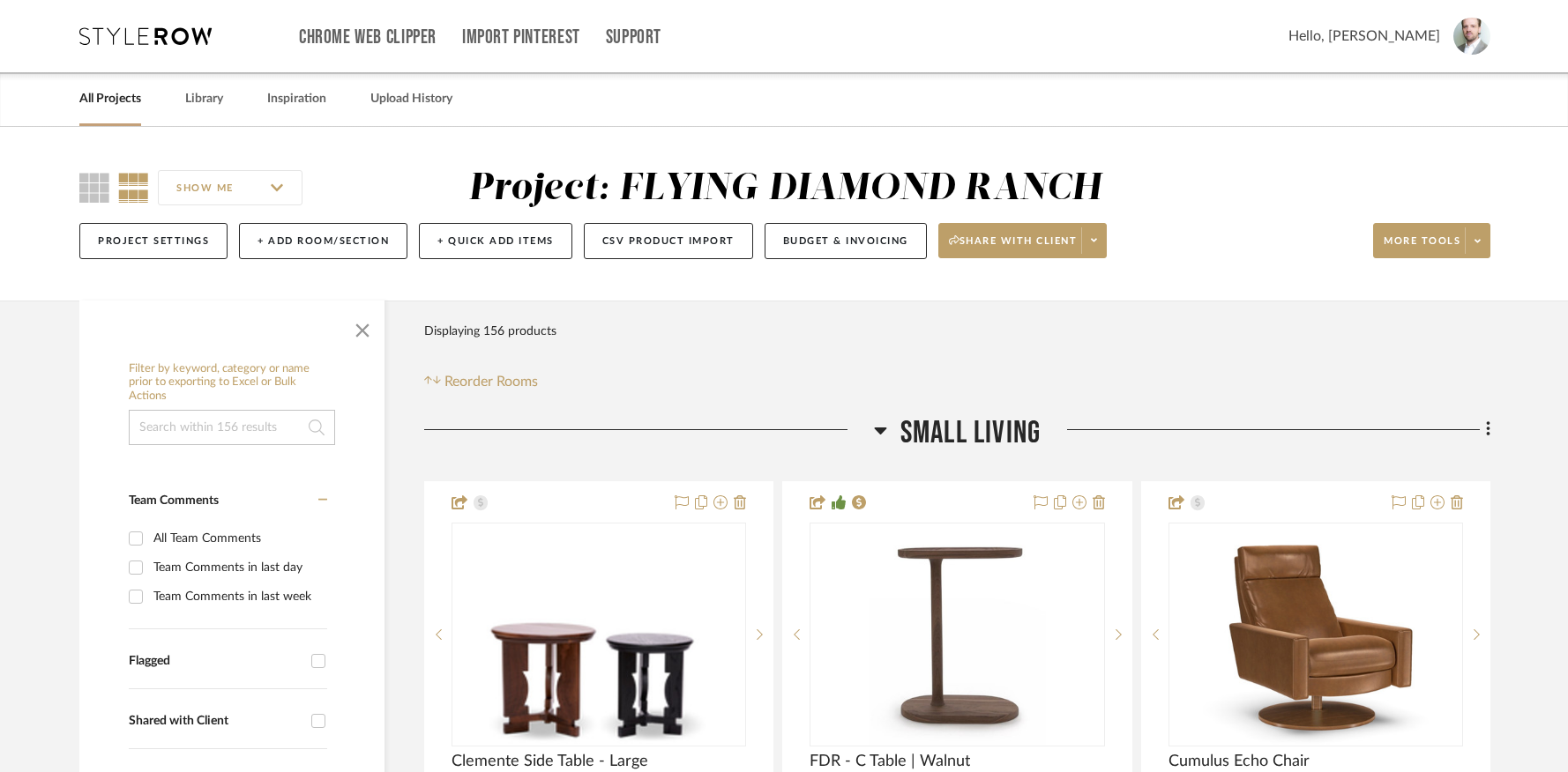
click at [233, 425] on input at bounding box center [231, 428] width 206 height 36
type input "R"
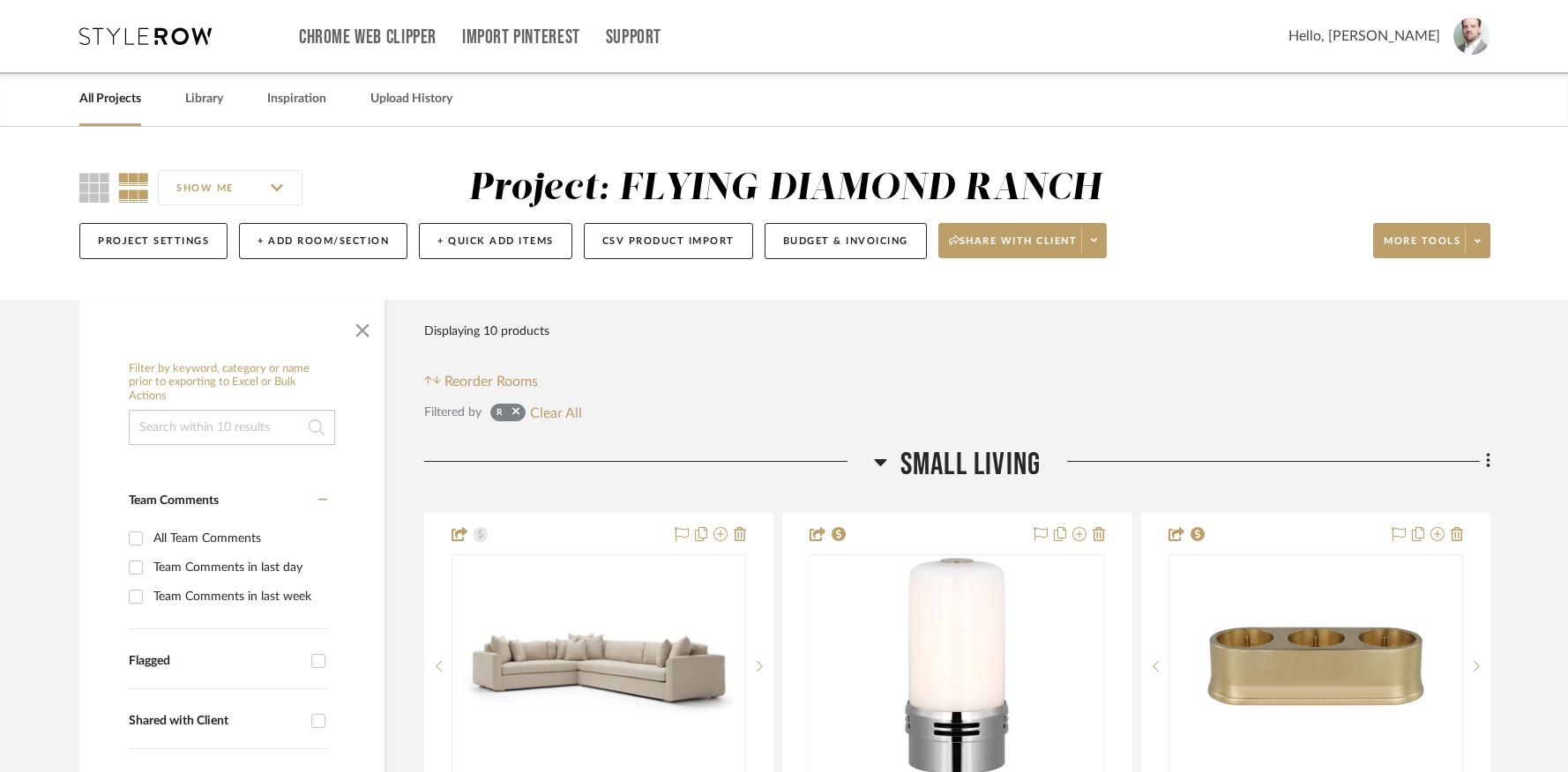
type input "\"
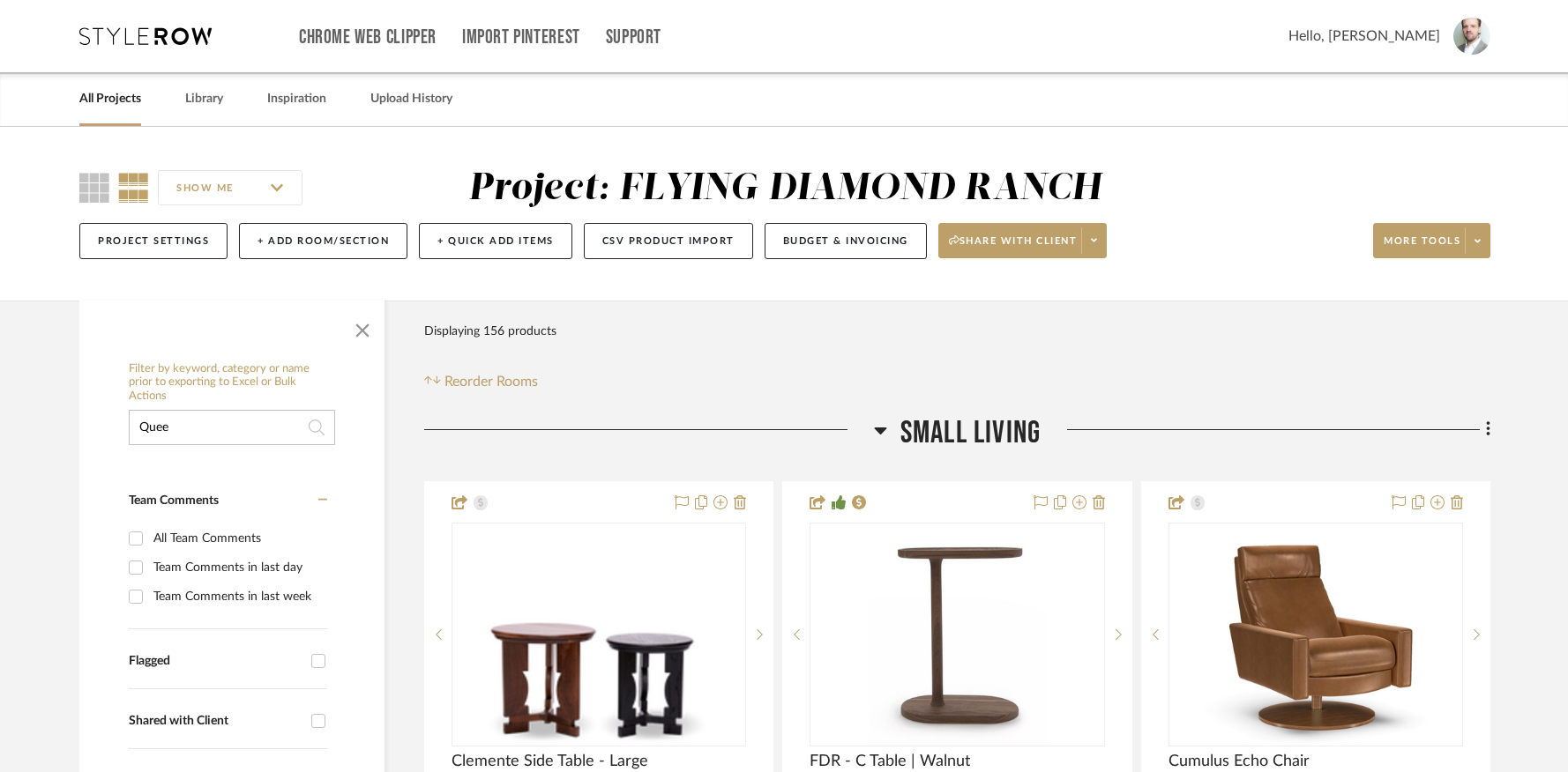
type input "Queen"
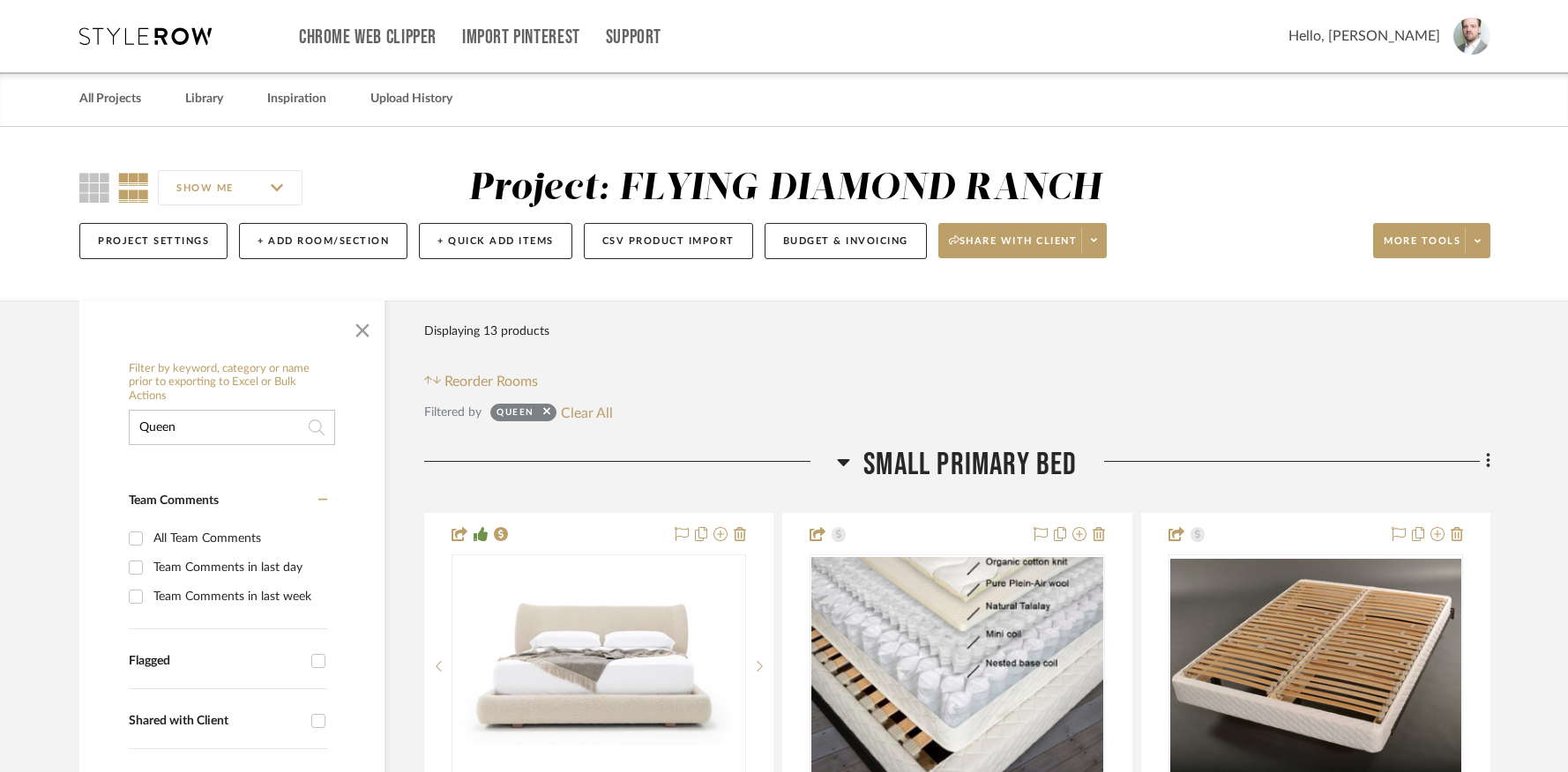
click at [283, 430] on input "Queen" at bounding box center [231, 428] width 206 height 36
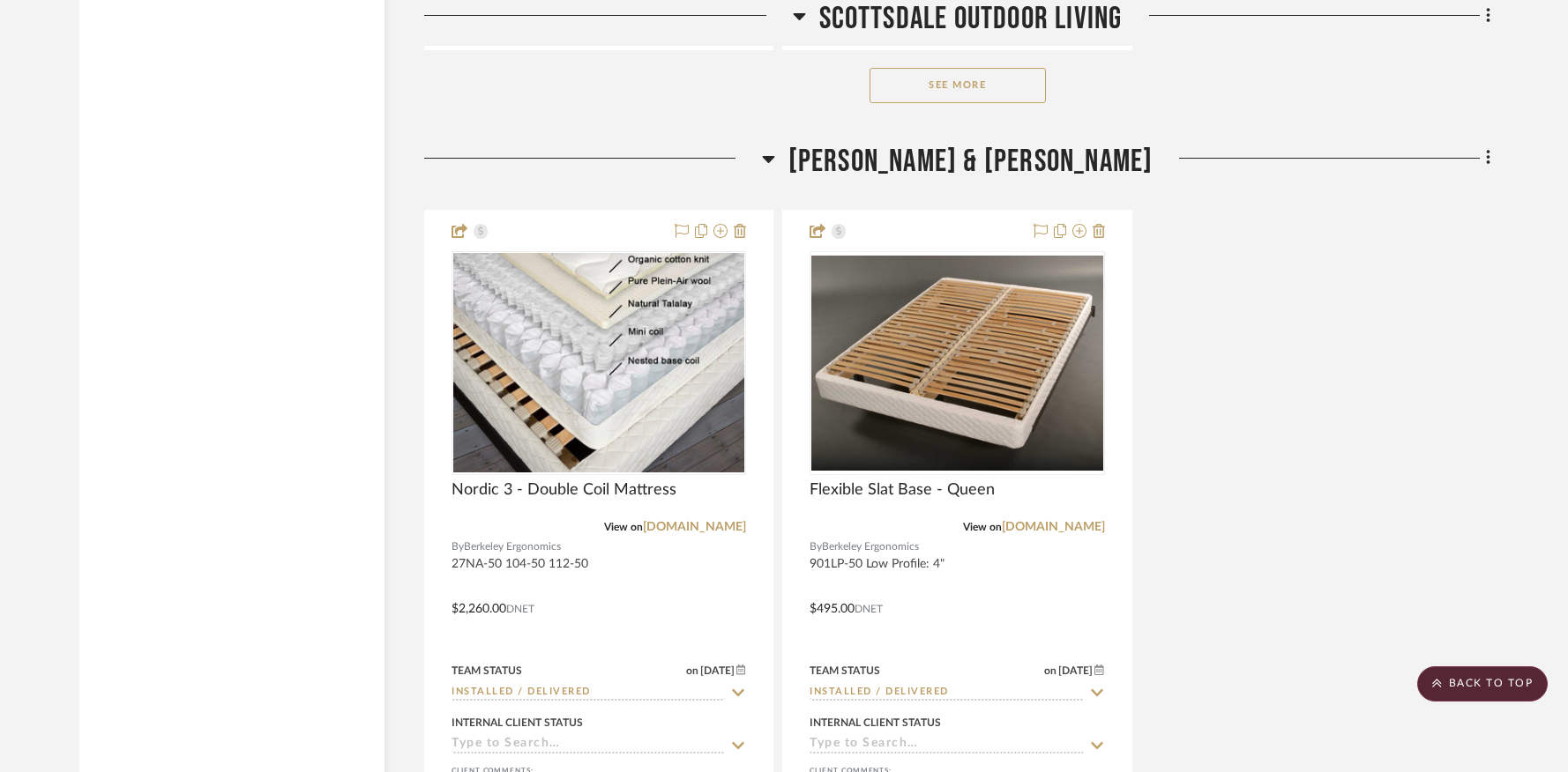
scroll to position [38738, 0]
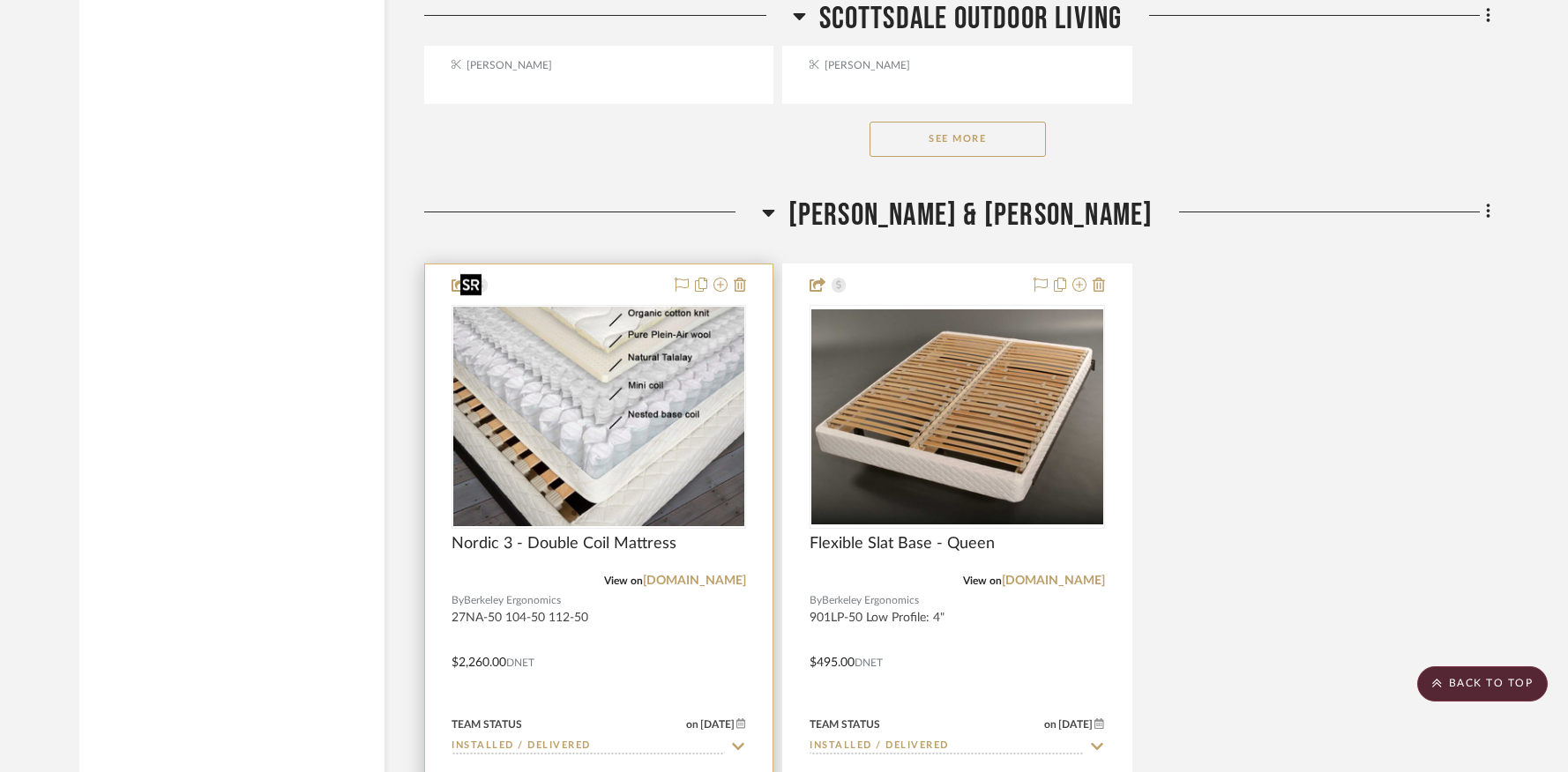
click at [0, 0] on img at bounding box center [0, 0] width 0 height 0
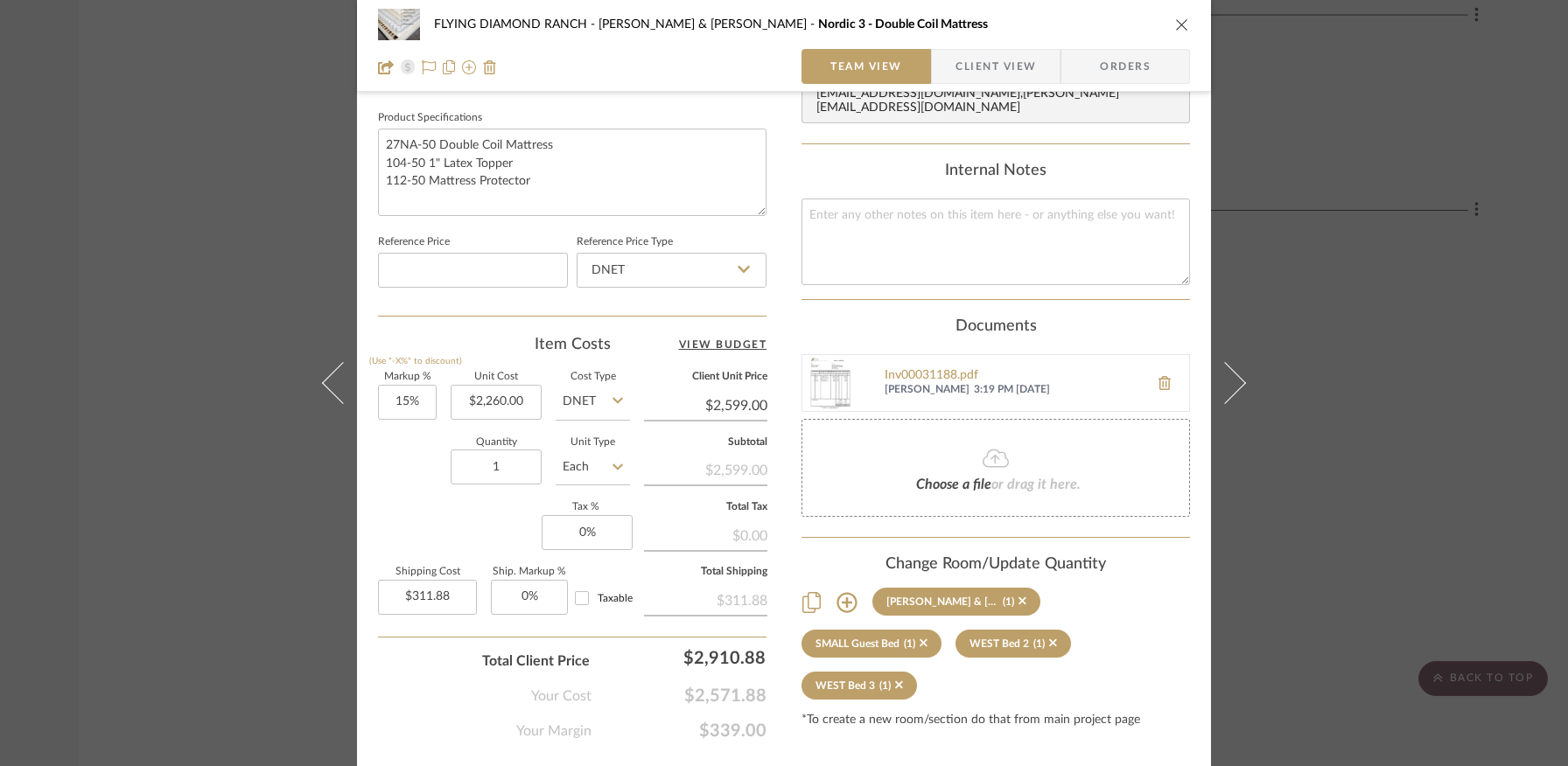
scroll to position [821, 0]
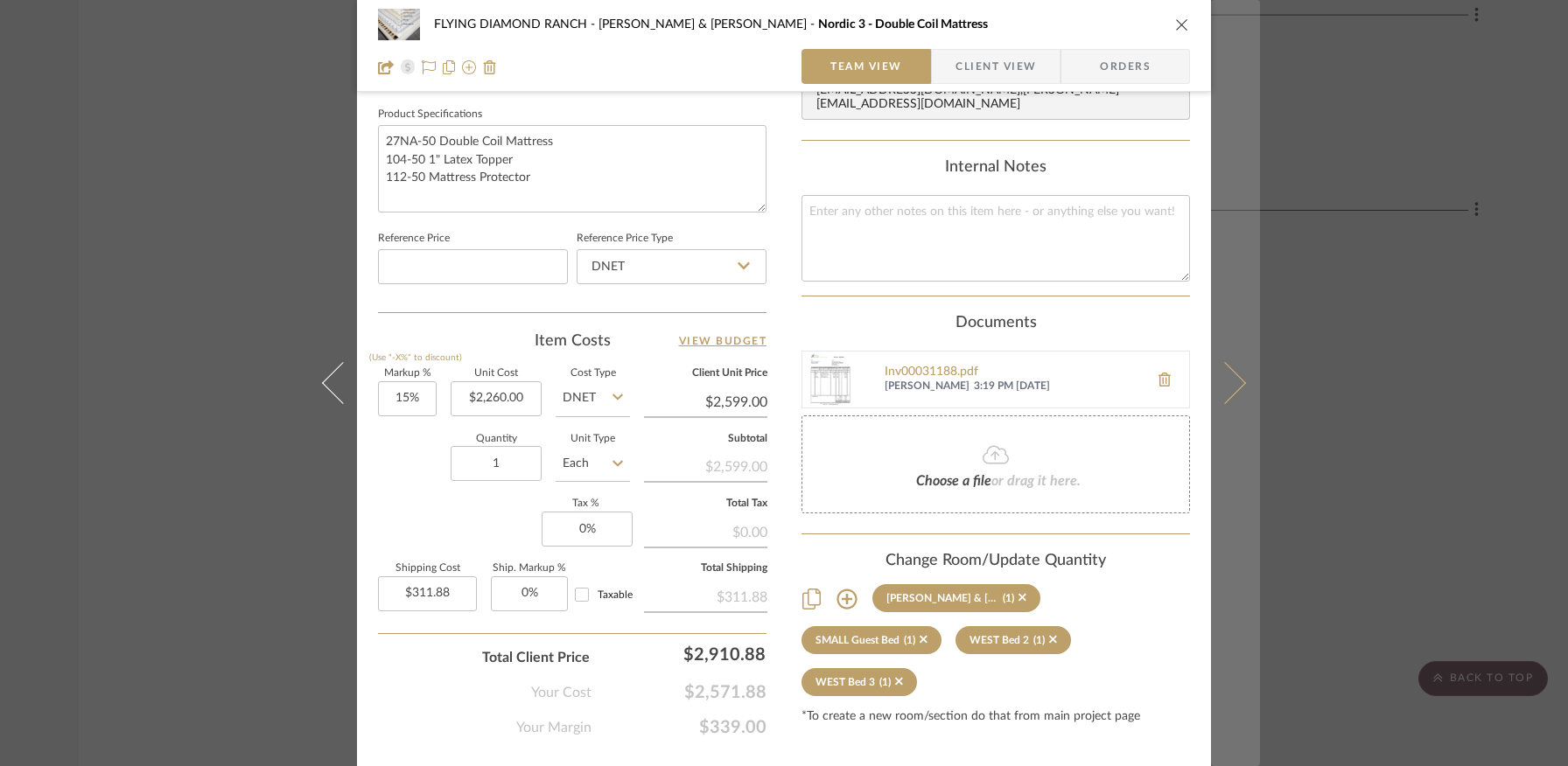
click at [1228, 389] on icon at bounding box center [1224, 383] width 42 height 42
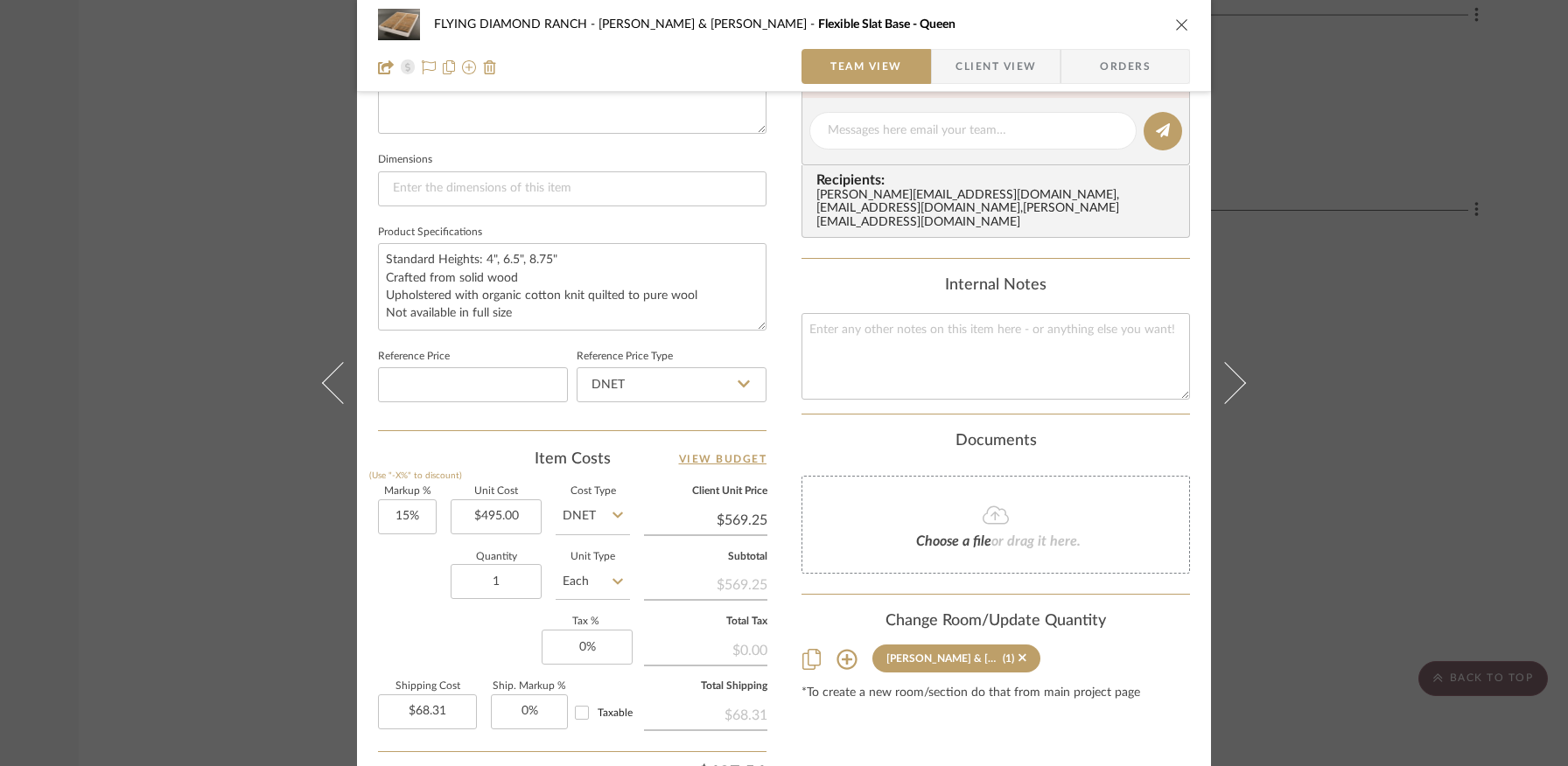
scroll to position [859, 0]
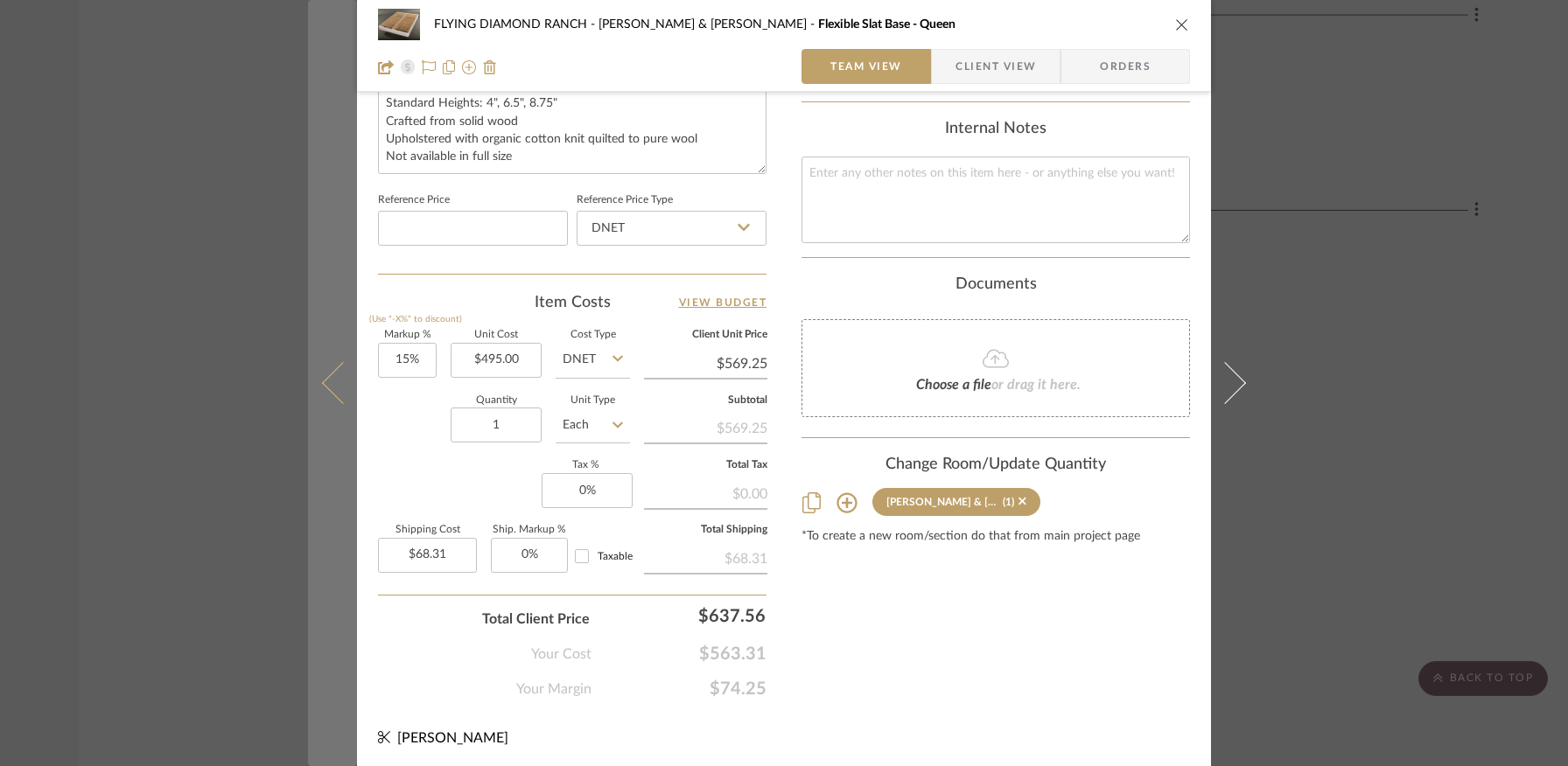
click at [329, 384] on icon at bounding box center [343, 383] width 42 height 42
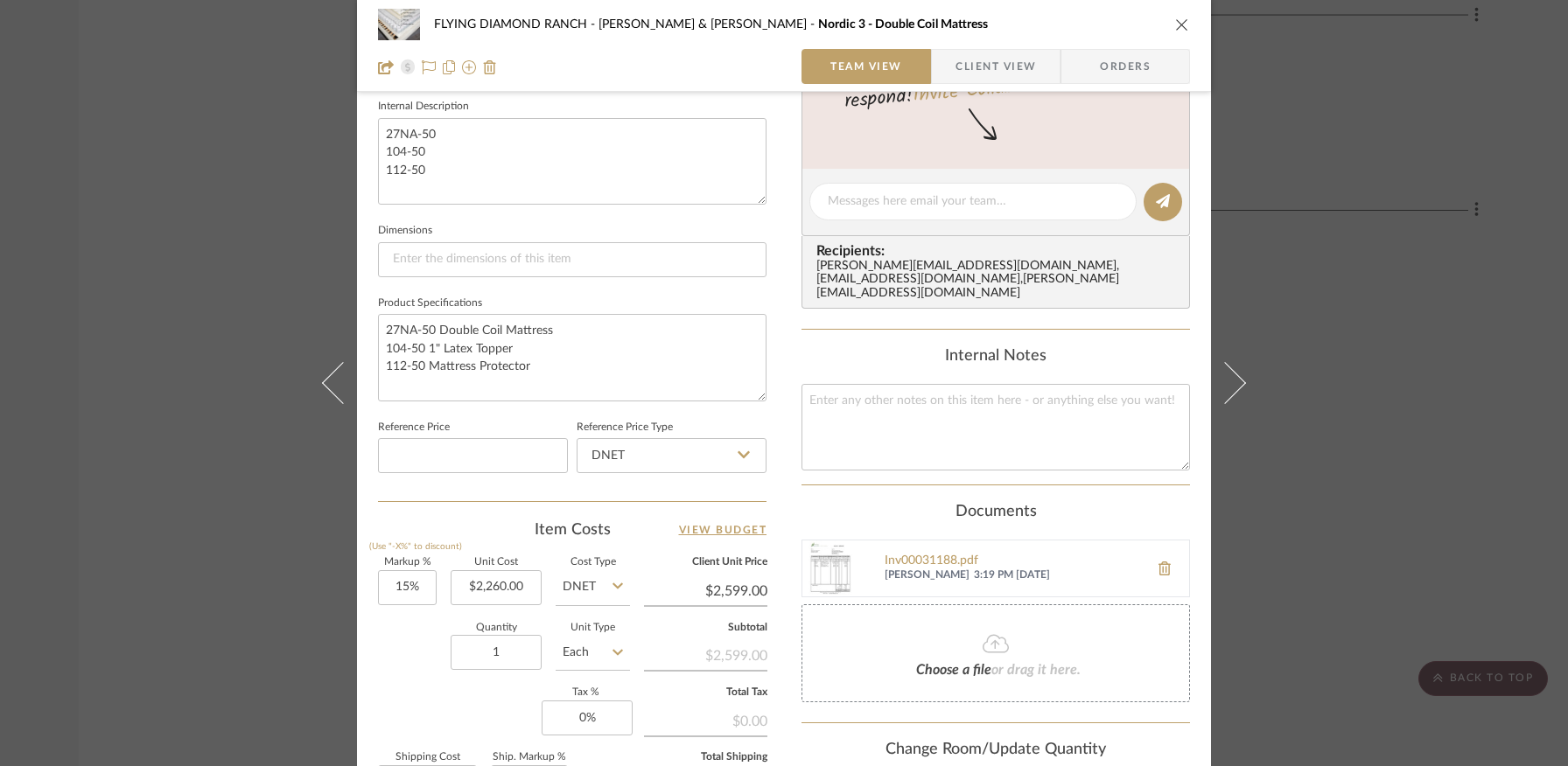
scroll to position [640, 0]
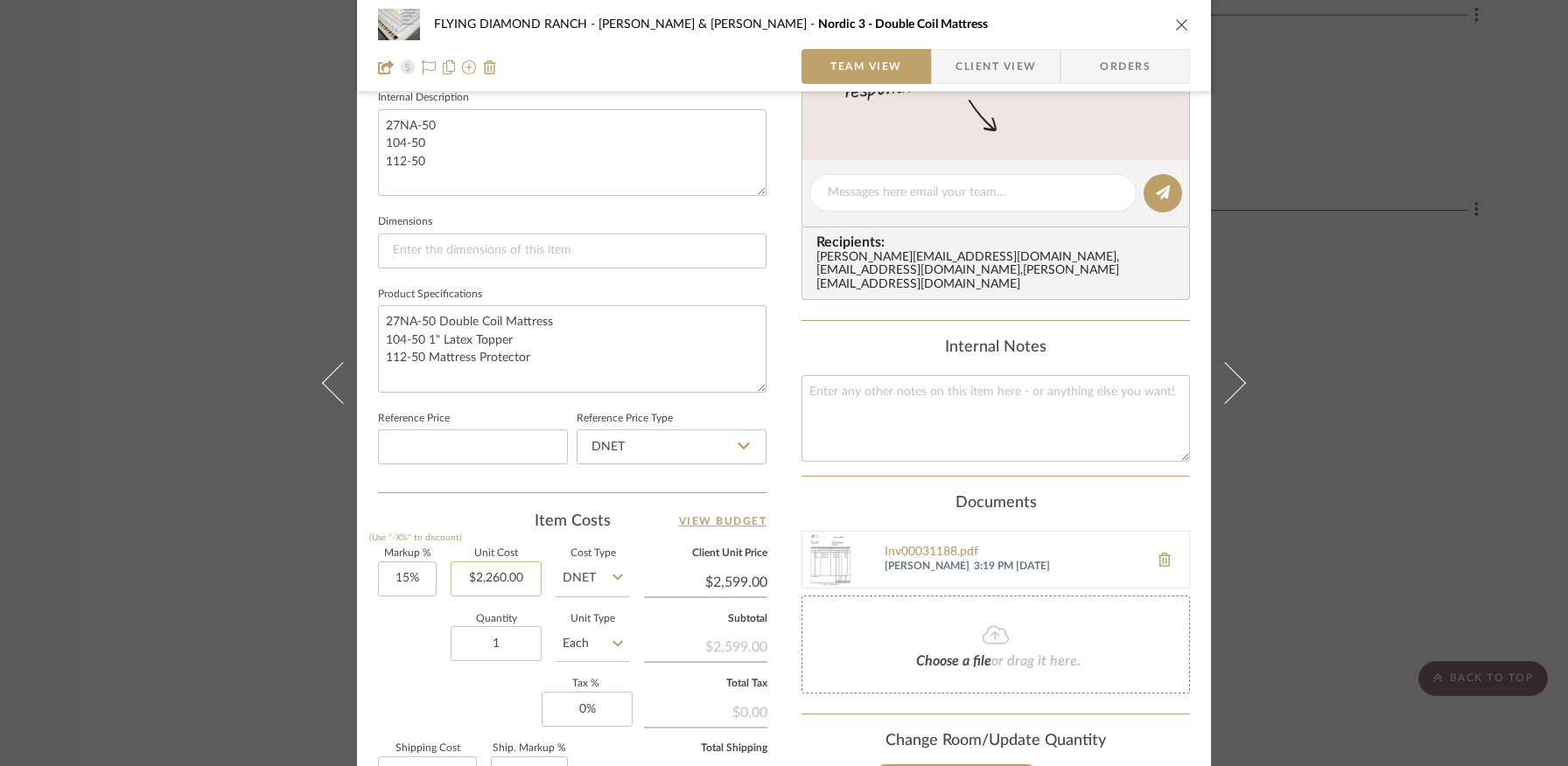
click at [483, 580] on input "$2,260.00" at bounding box center [496, 579] width 91 height 35
type input "$2,486.00"
type input "$2,858.90"
type input "$343.07"
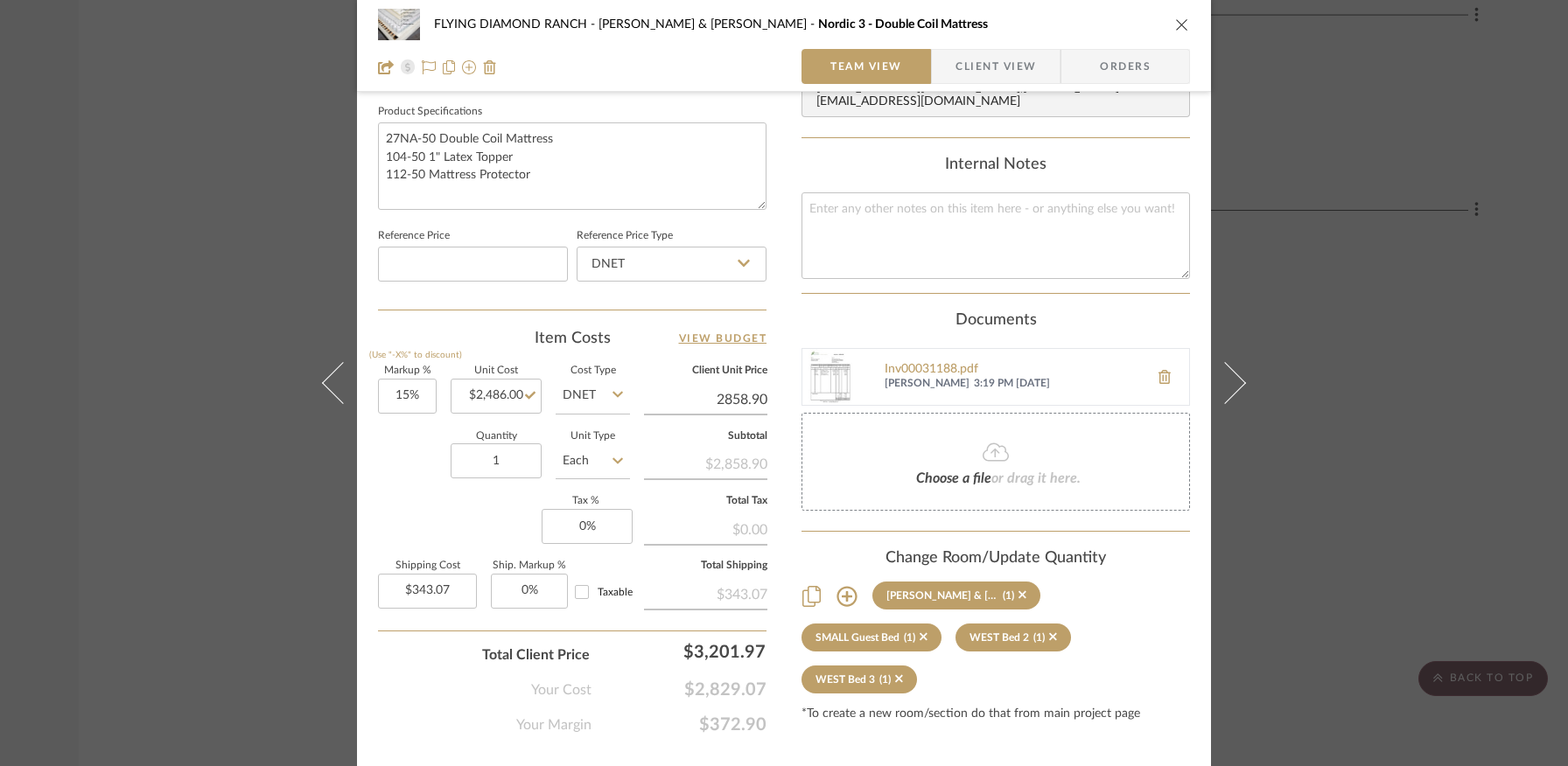
scroll to position [831, 0]
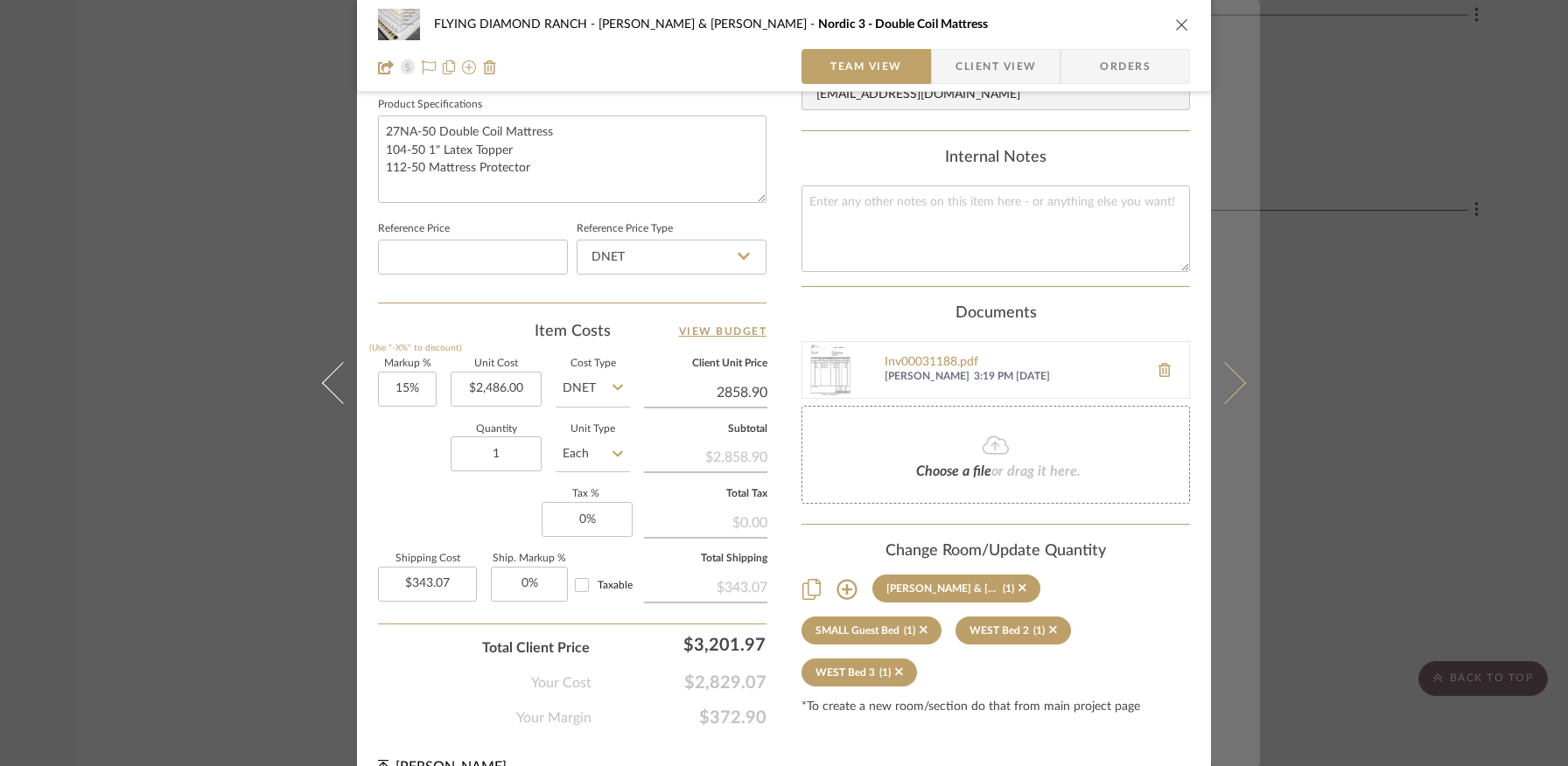
type input "$2,858.90"
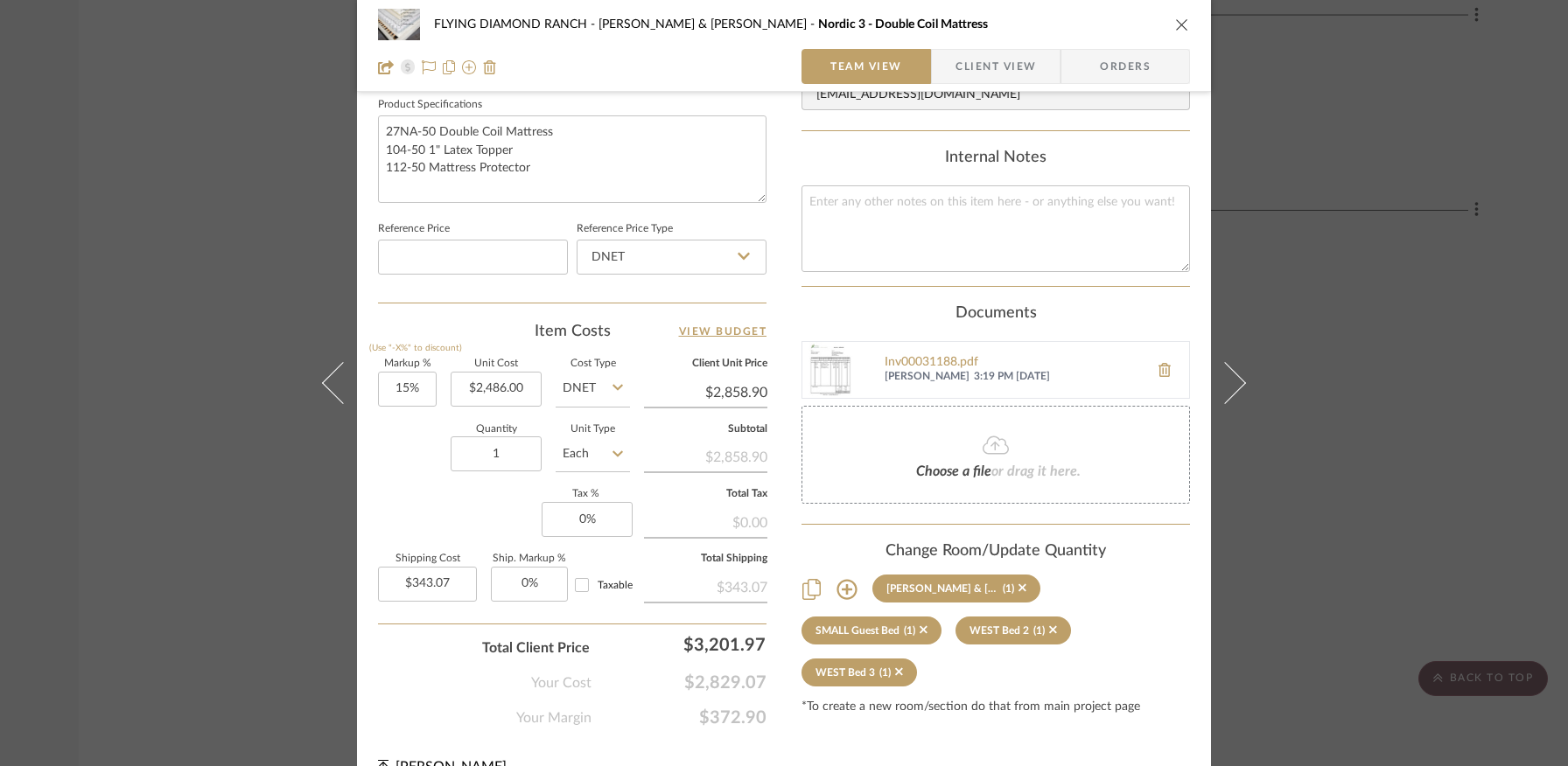
click at [1233, 367] on button at bounding box center [1235, 383] width 49 height 766
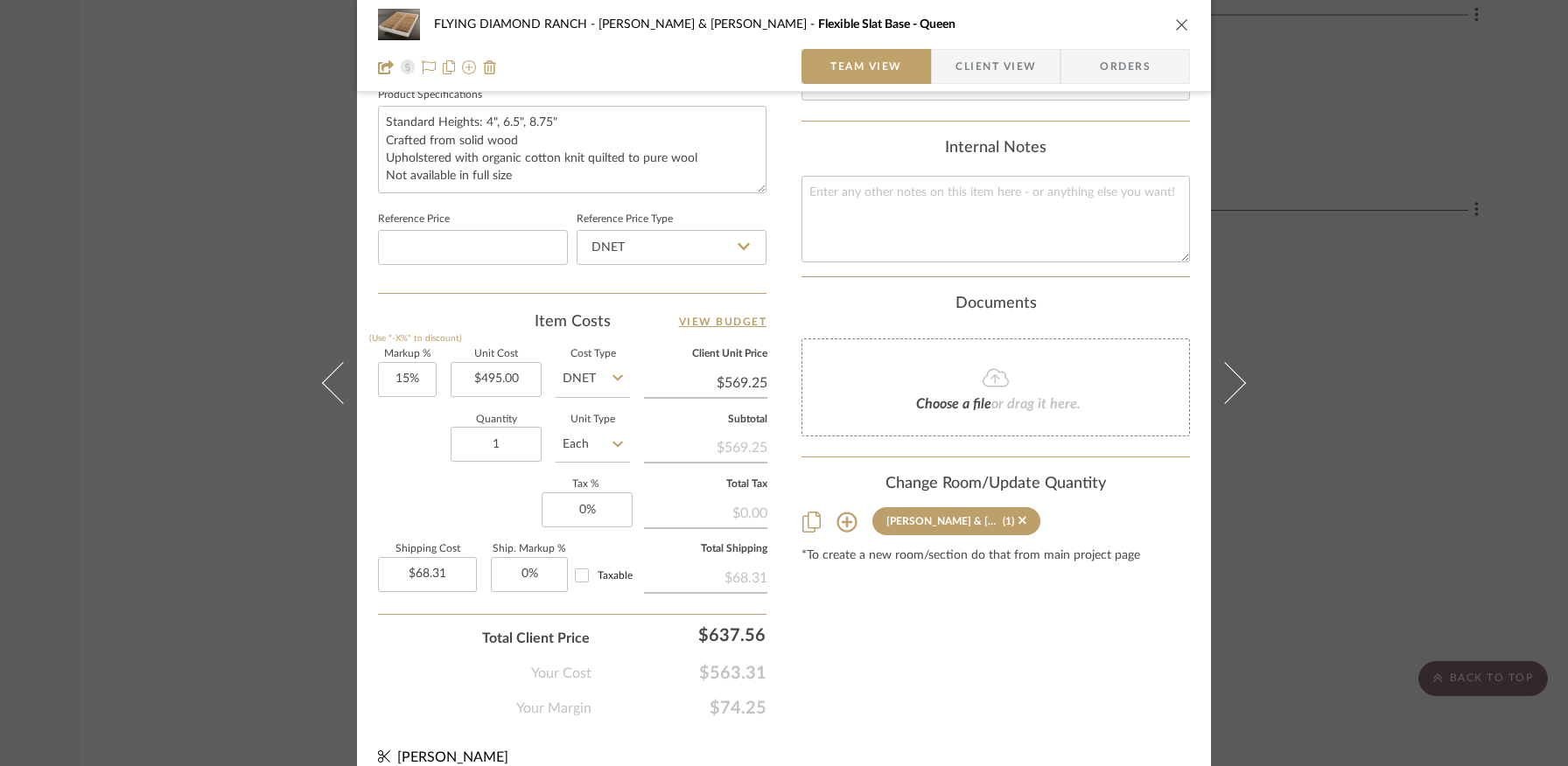
scroll to position [822, 0]
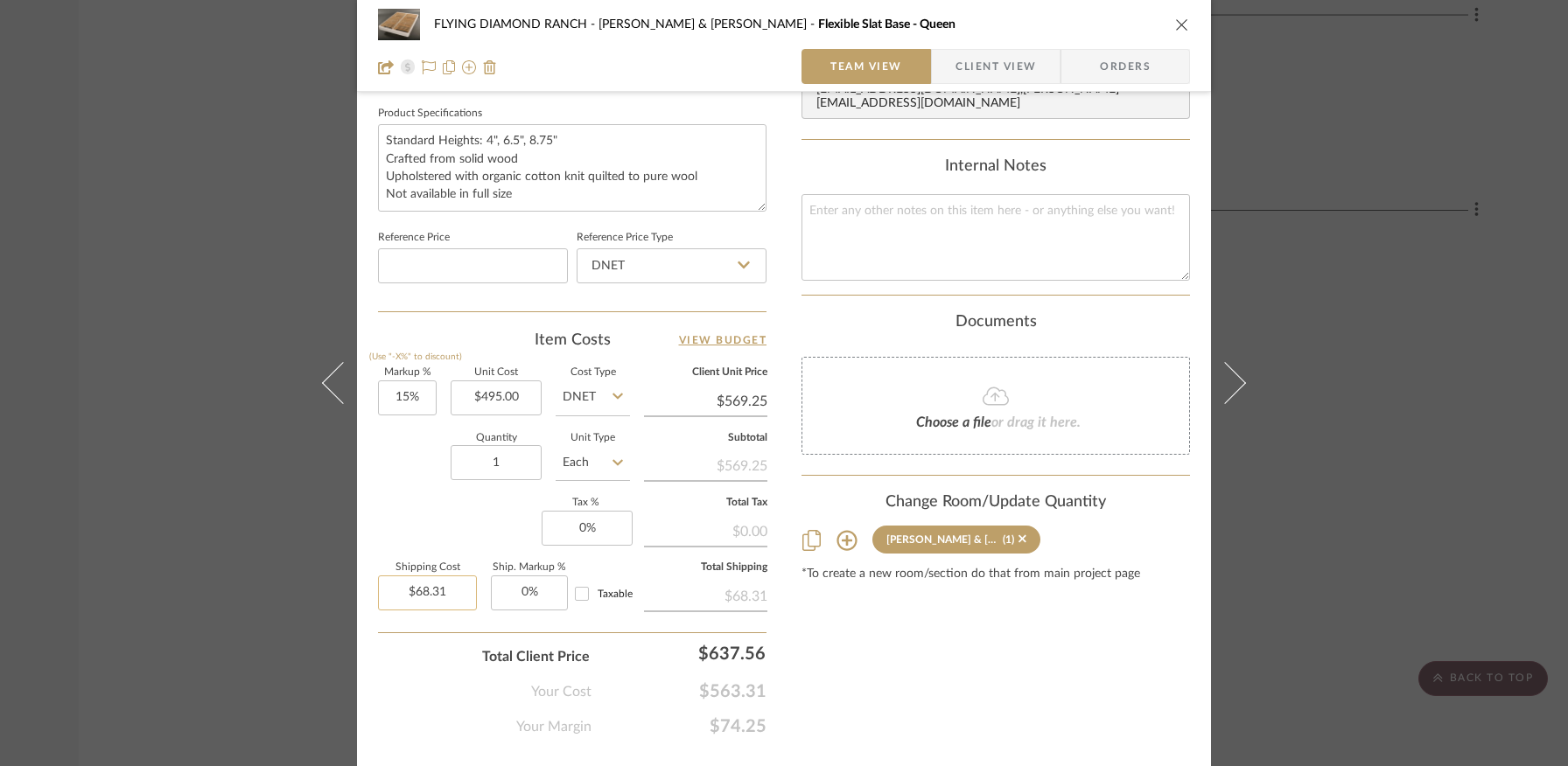
click at [400, 591] on input "$68.31" at bounding box center [428, 593] width 99 height 35
drag, startPoint x: 400, startPoint y: 591, endPoint x: 452, endPoint y: 587, distance: 52.2
click at [452, 587] on input "68.31" at bounding box center [428, 593] width 99 height 35
type input "$68.31"
click at [1310, 461] on div "FLYING DIAMOND RANCH [PERSON_NAME] & [PERSON_NAME] Flexible Slat Base - Queen T…" at bounding box center [784, 383] width 1568 height 766
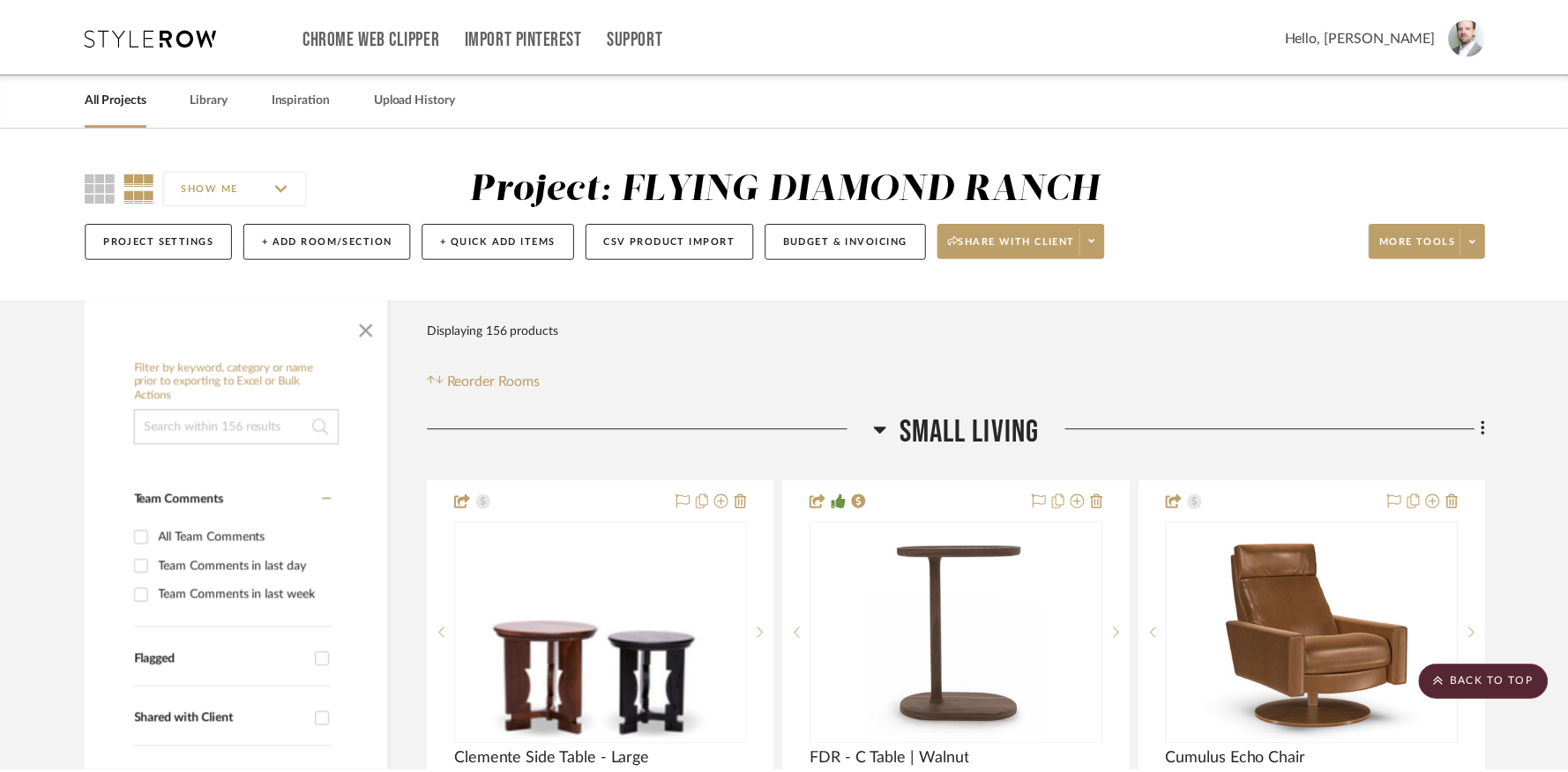
scroll to position [38738, 0]
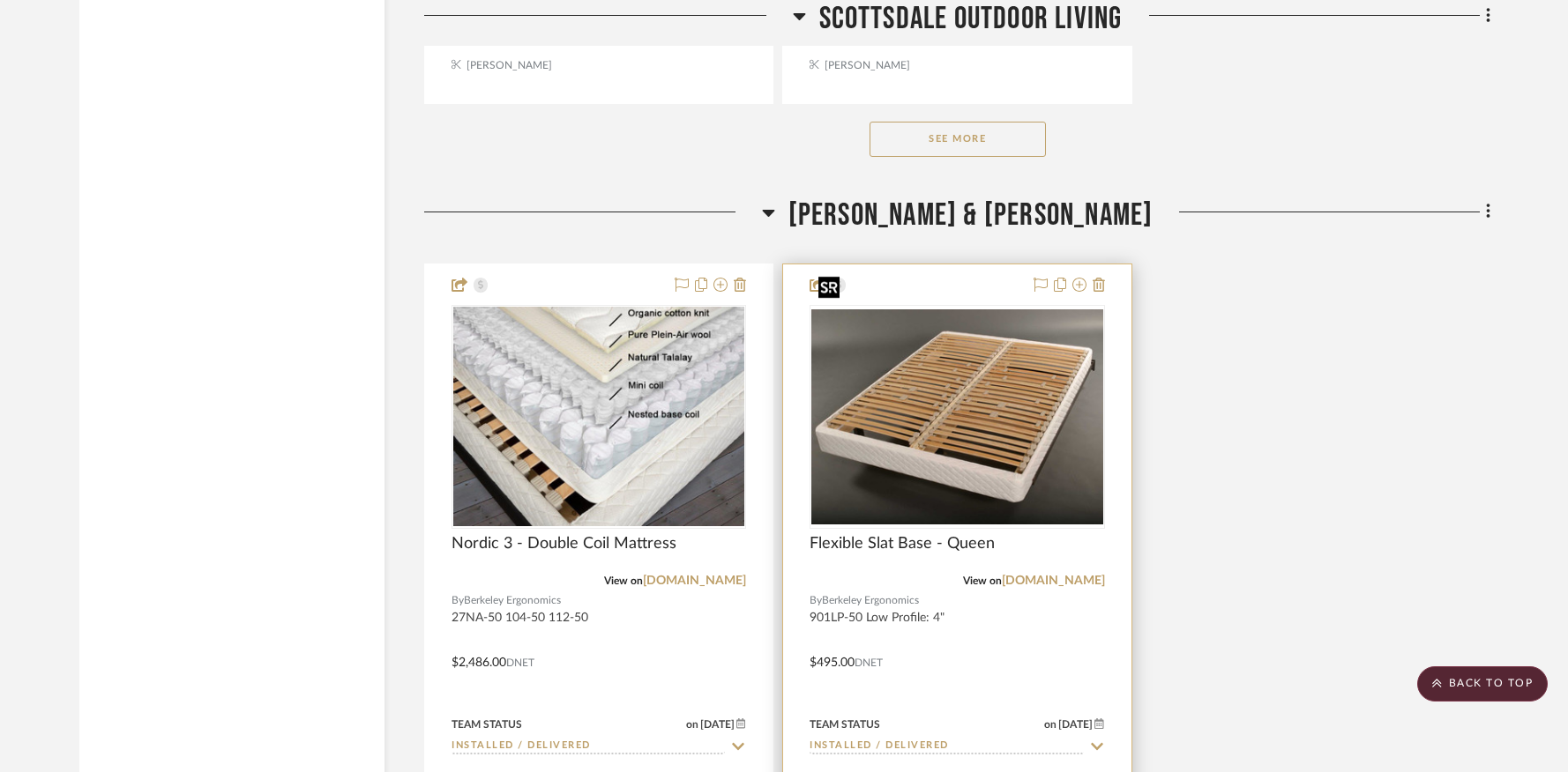
click at [1019, 362] on img "0" at bounding box center [957, 417] width 291 height 214
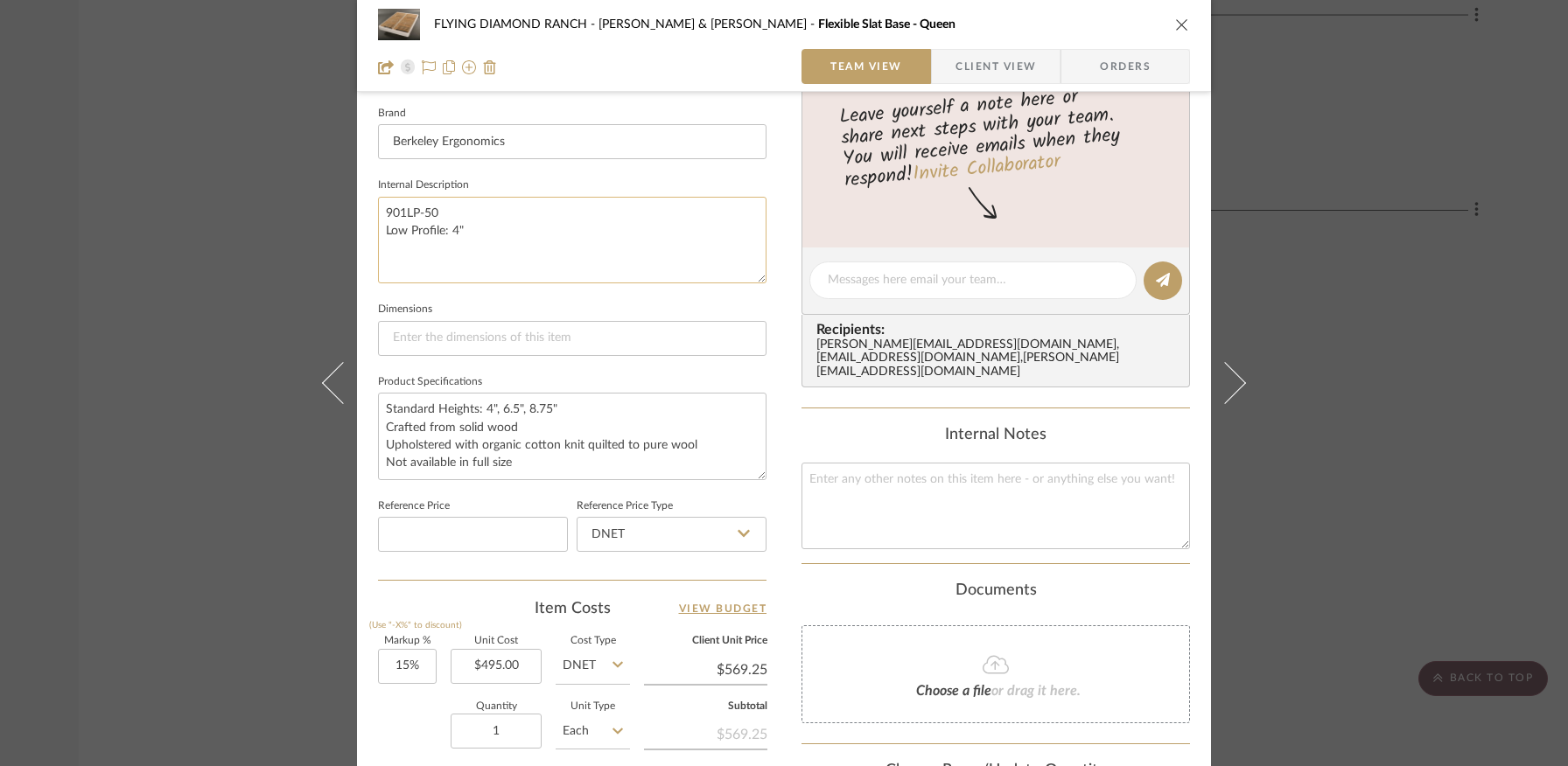
scroll to position [599, 0]
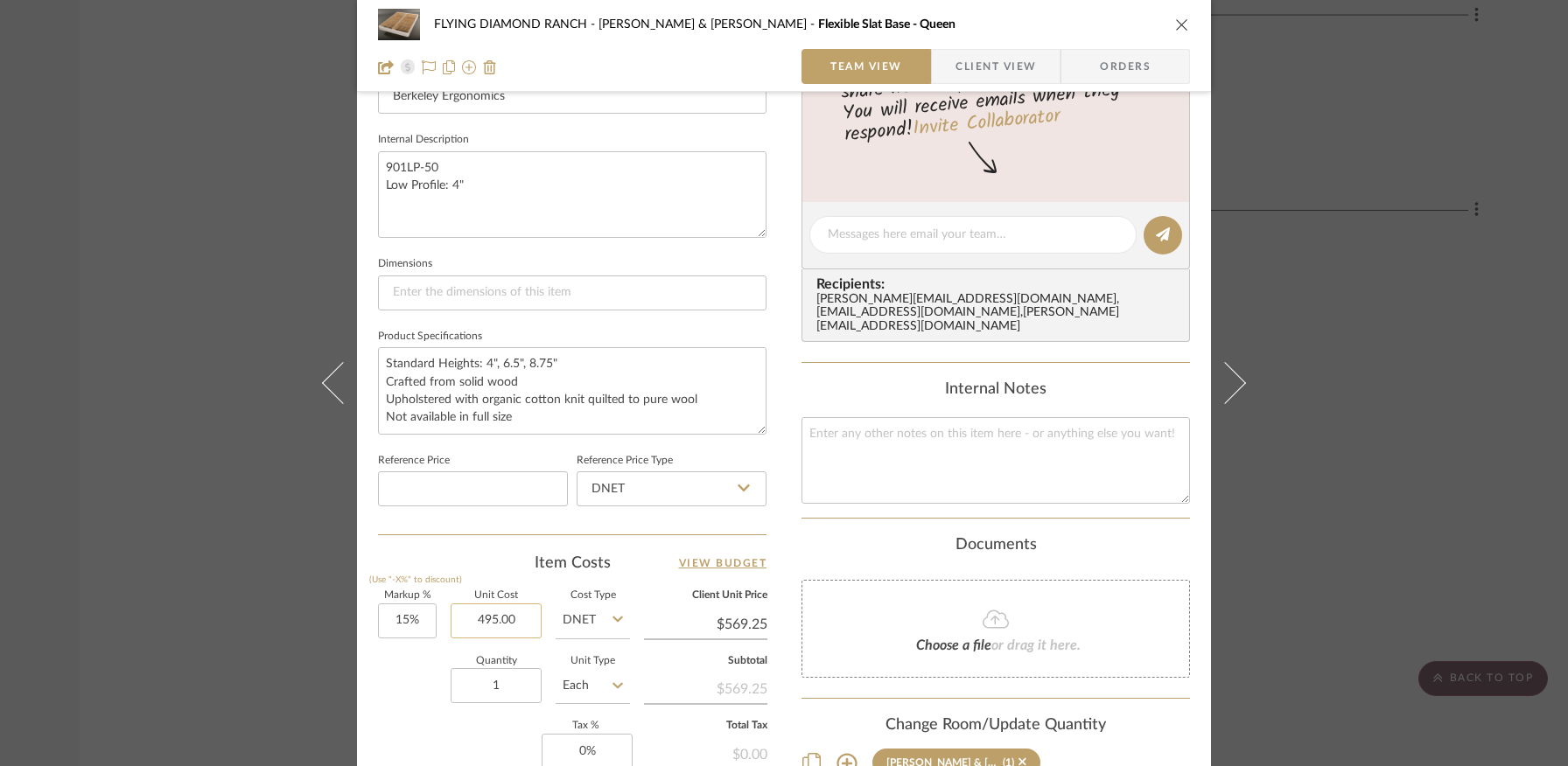
click at [484, 612] on input "495.00" at bounding box center [496, 622] width 91 height 35
type input "$544.50"
click at [477, 555] on div "Item Costs View Budget" at bounding box center [572, 563] width 389 height 21
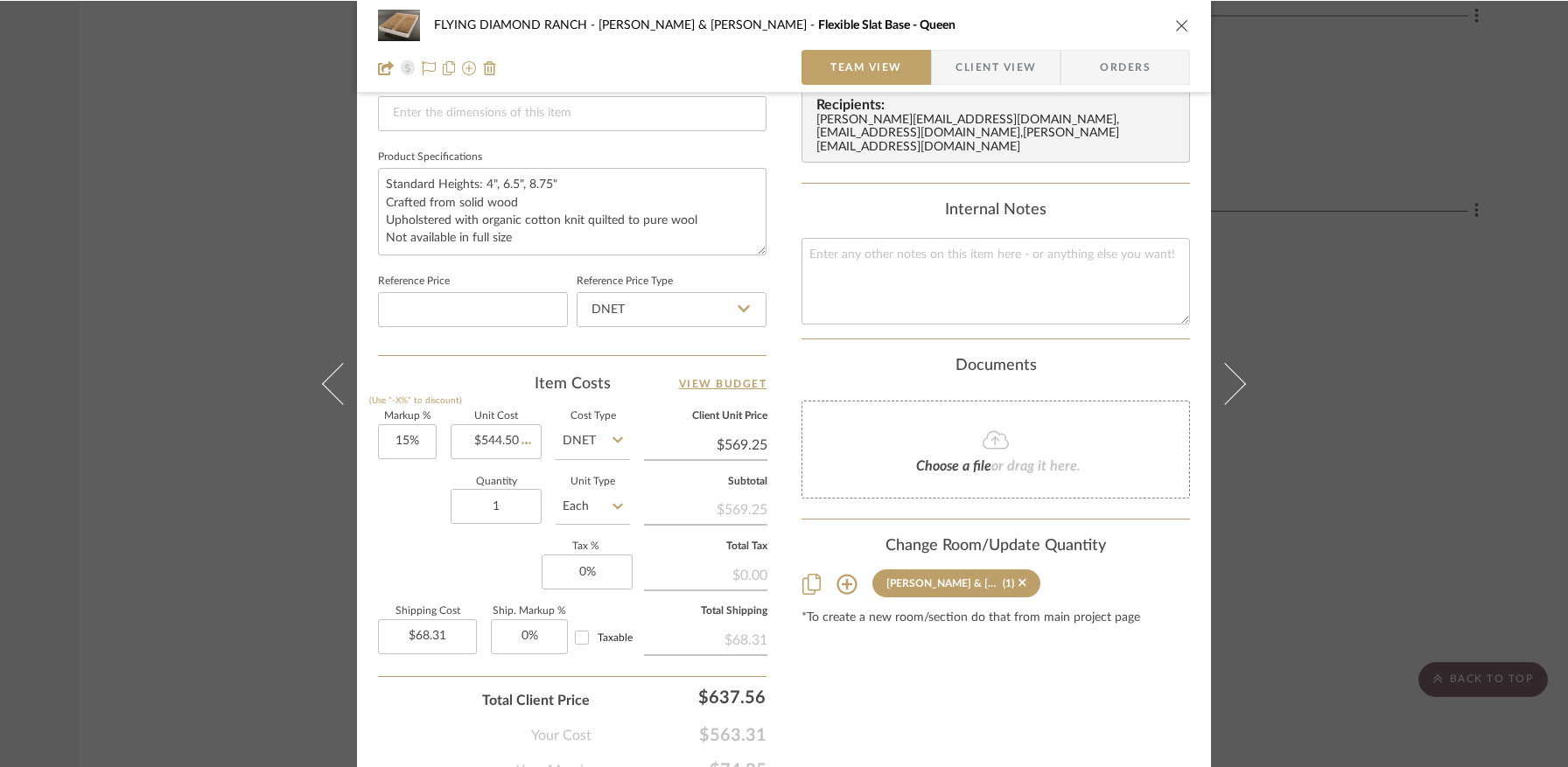
scroll to position [859, 0]
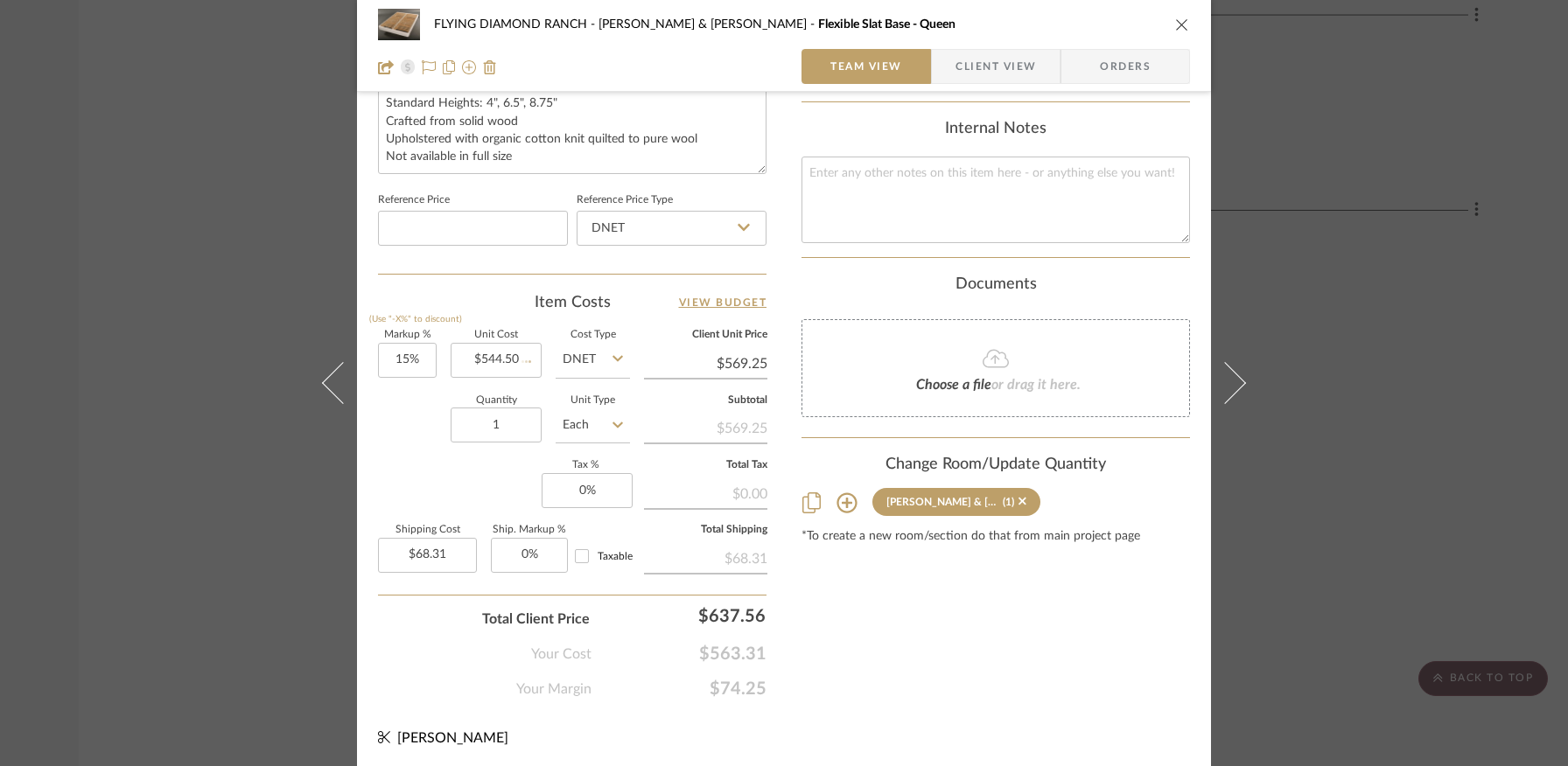
type input "$626.18"
type input "$75.14"
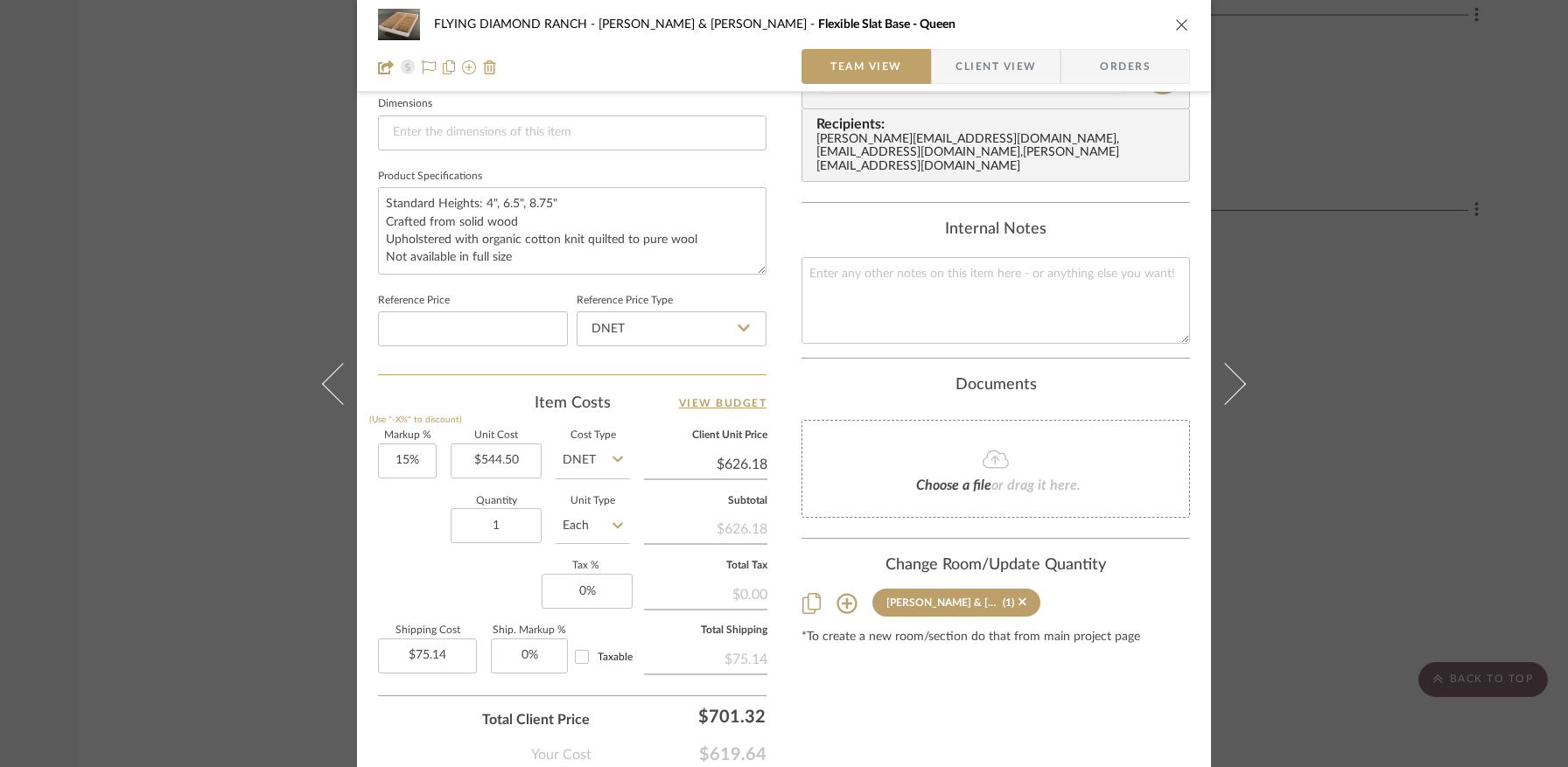
scroll to position [687, 0]
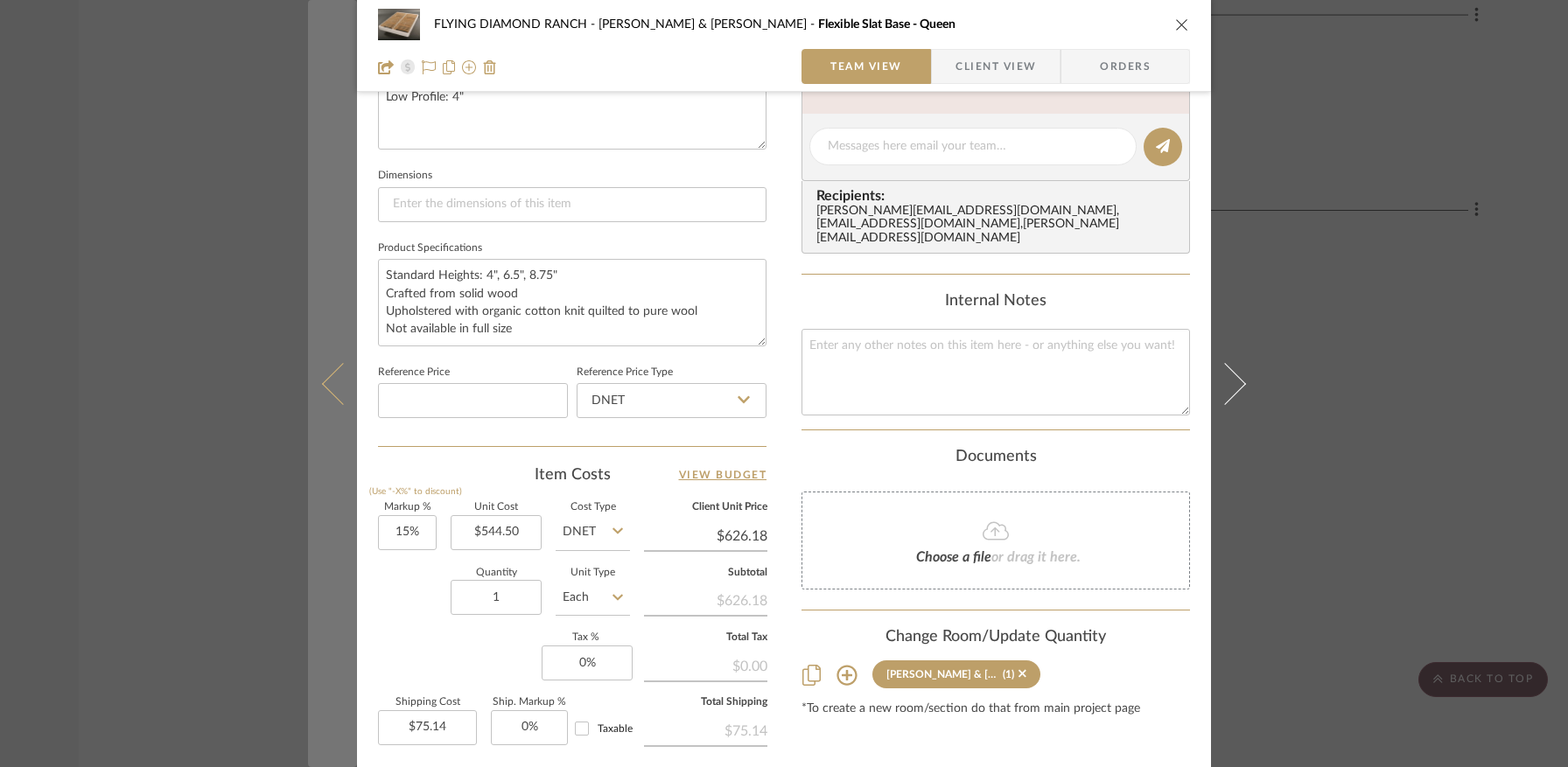
click at [340, 382] on icon at bounding box center [343, 383] width 42 height 42
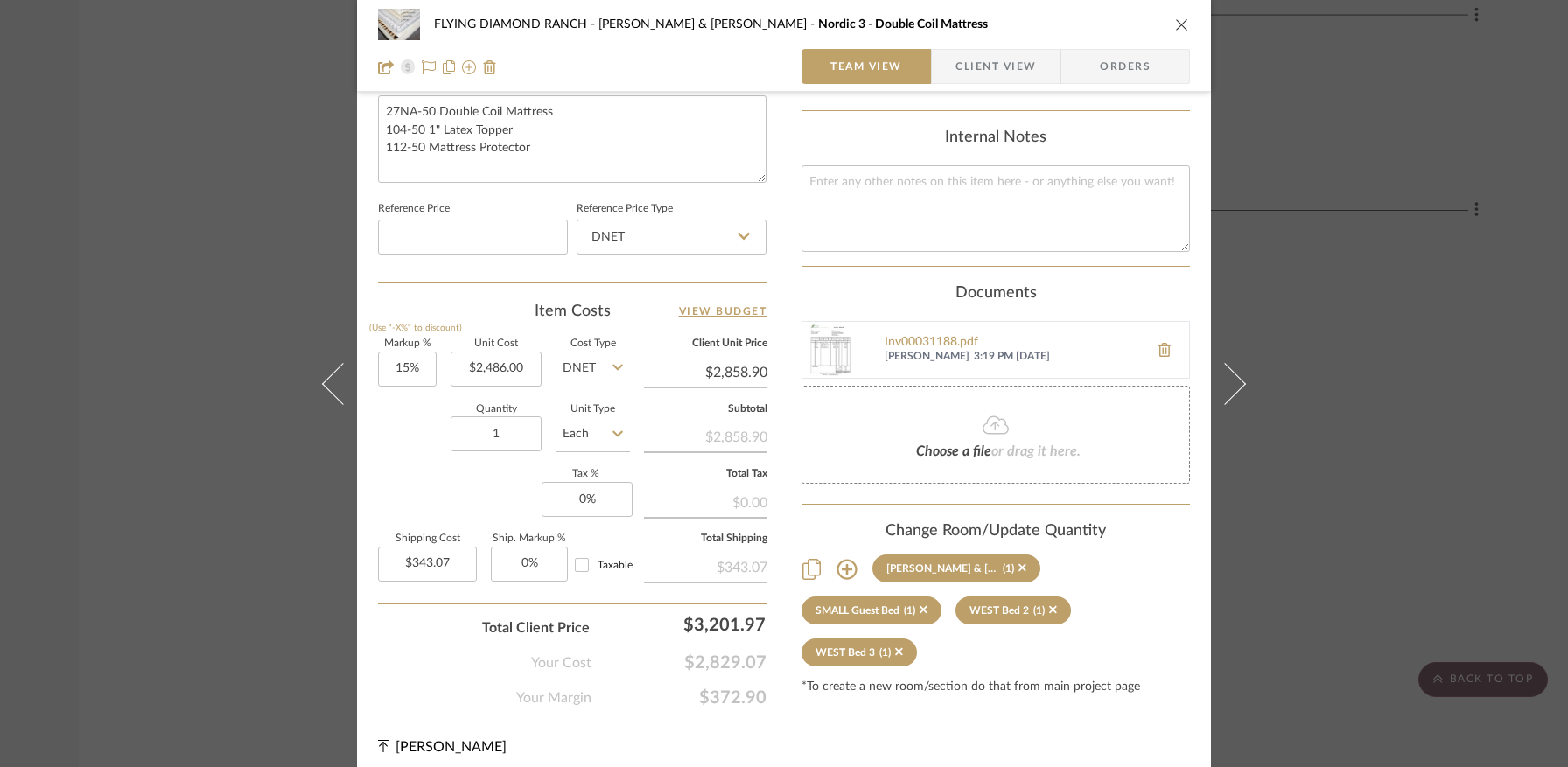
scroll to position [858, 0]
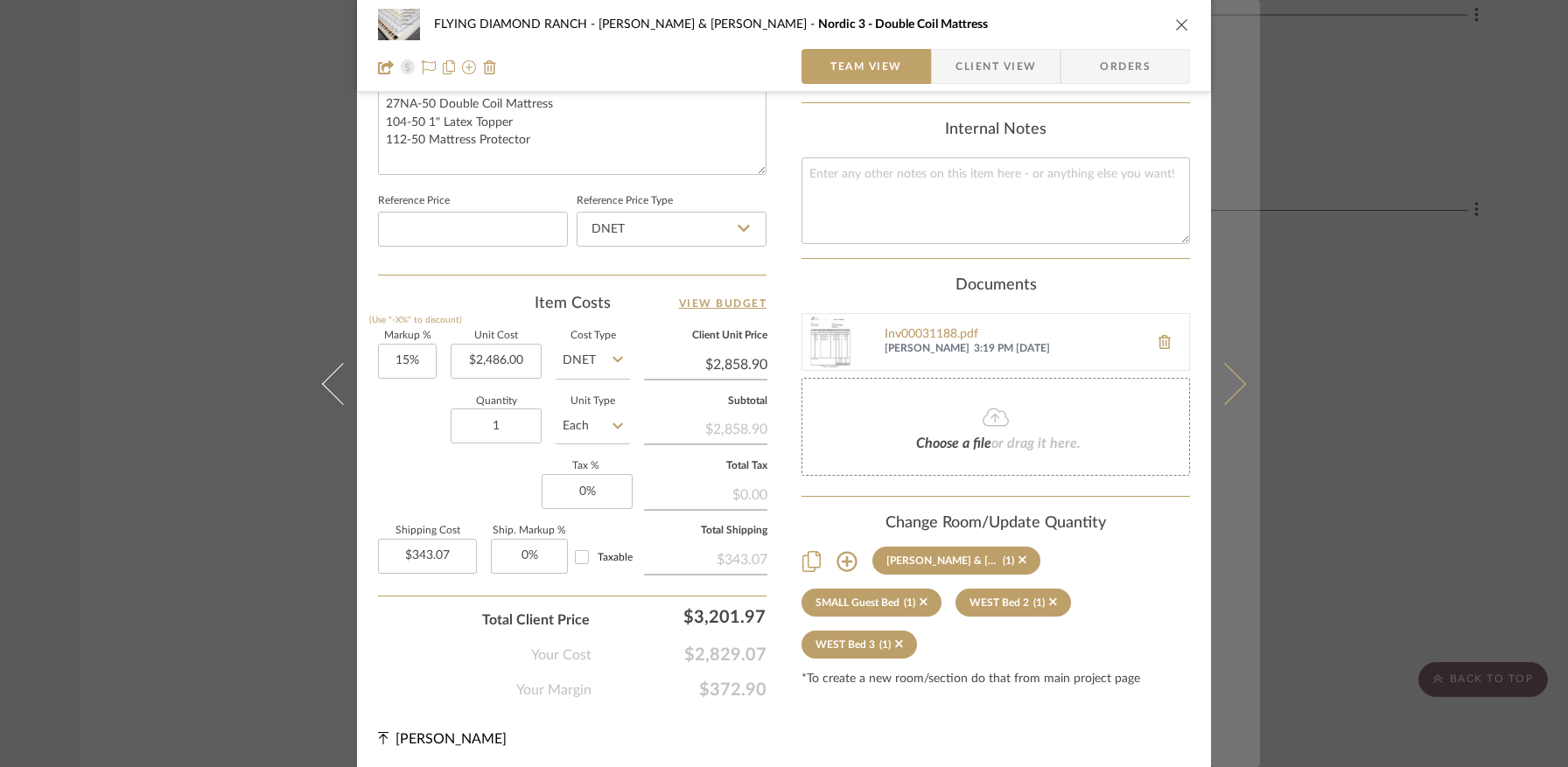
click at [1238, 382] on icon at bounding box center [1224, 383] width 42 height 42
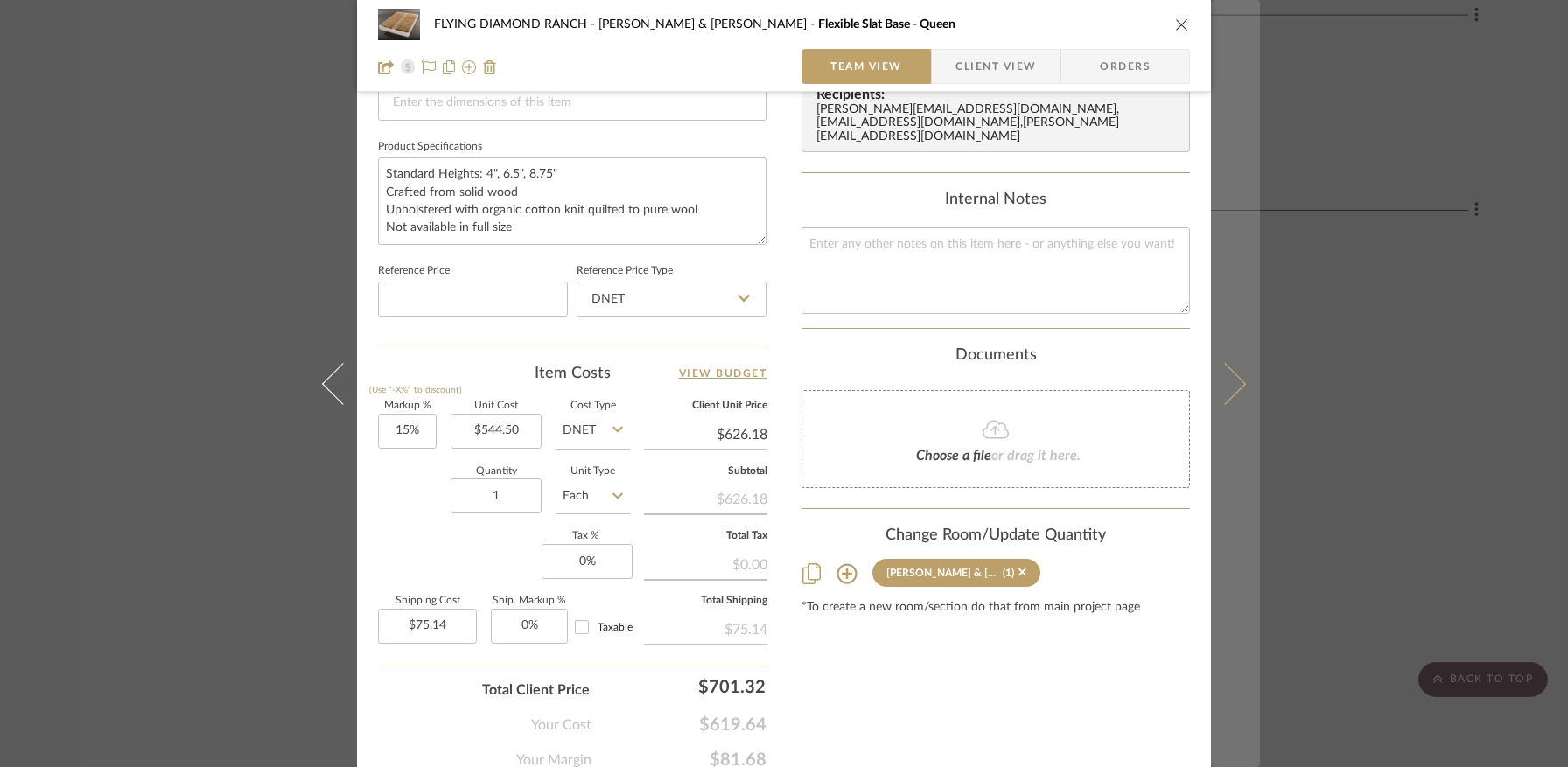
scroll to position [842, 0]
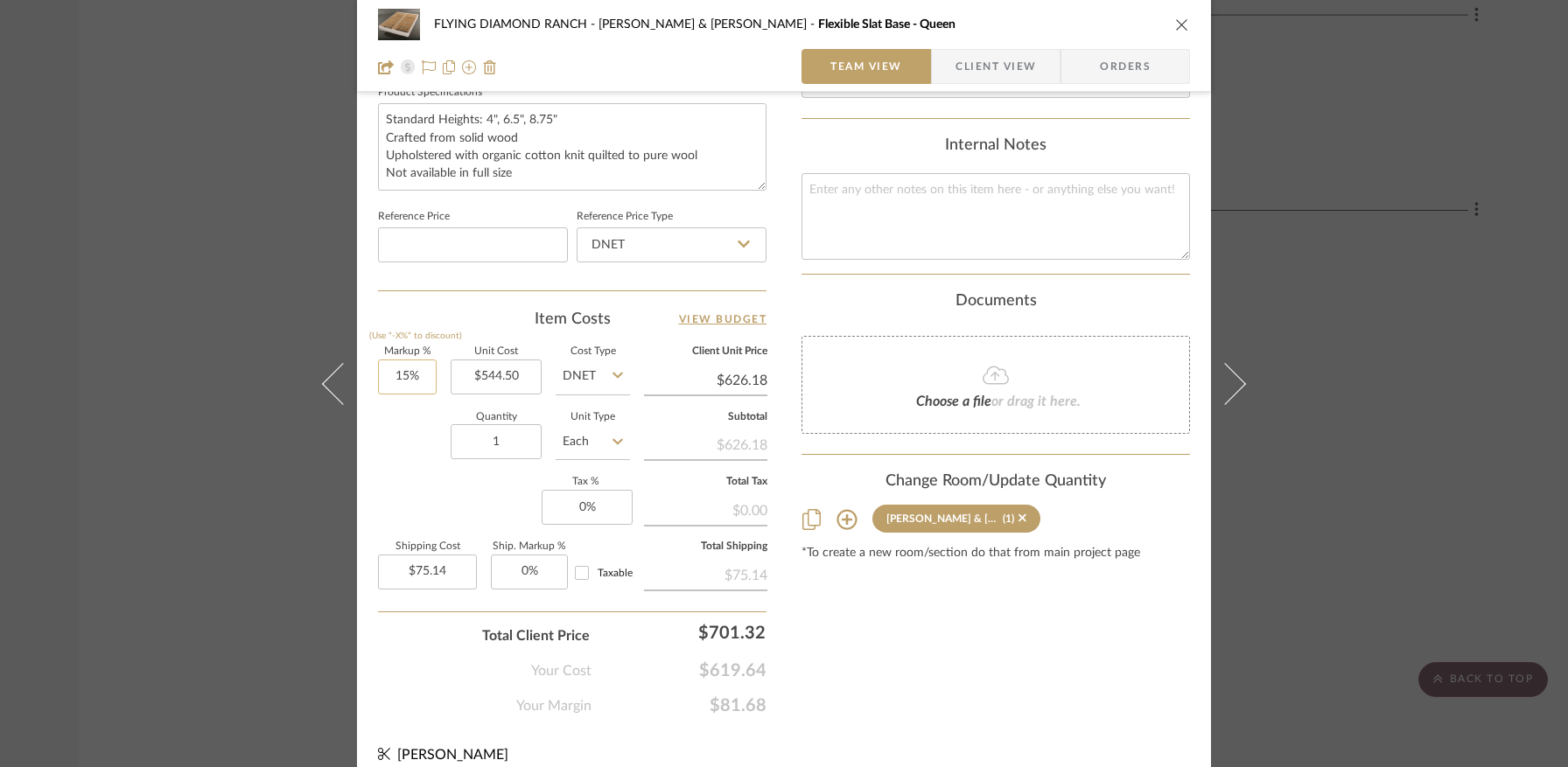
click at [387, 376] on input "15%" at bounding box center [408, 377] width 58 height 35
type input "30%"
type input "544.50"
type input "$707.85"
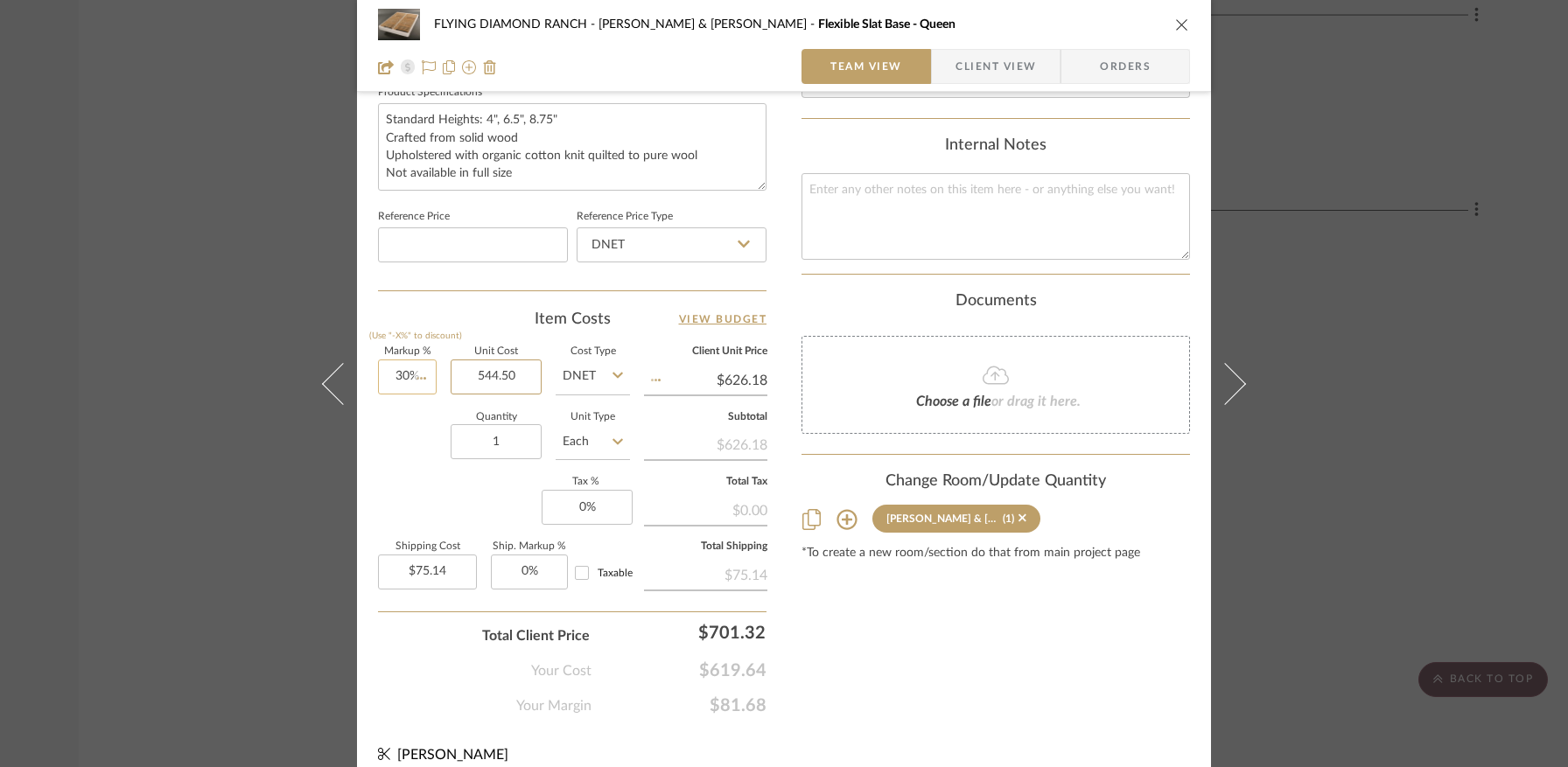
type input "$84.94"
type input "544.50"
click at [400, 375] on input "30%" at bounding box center [408, 377] width 58 height 35
type input "30"
type input "$544.50"
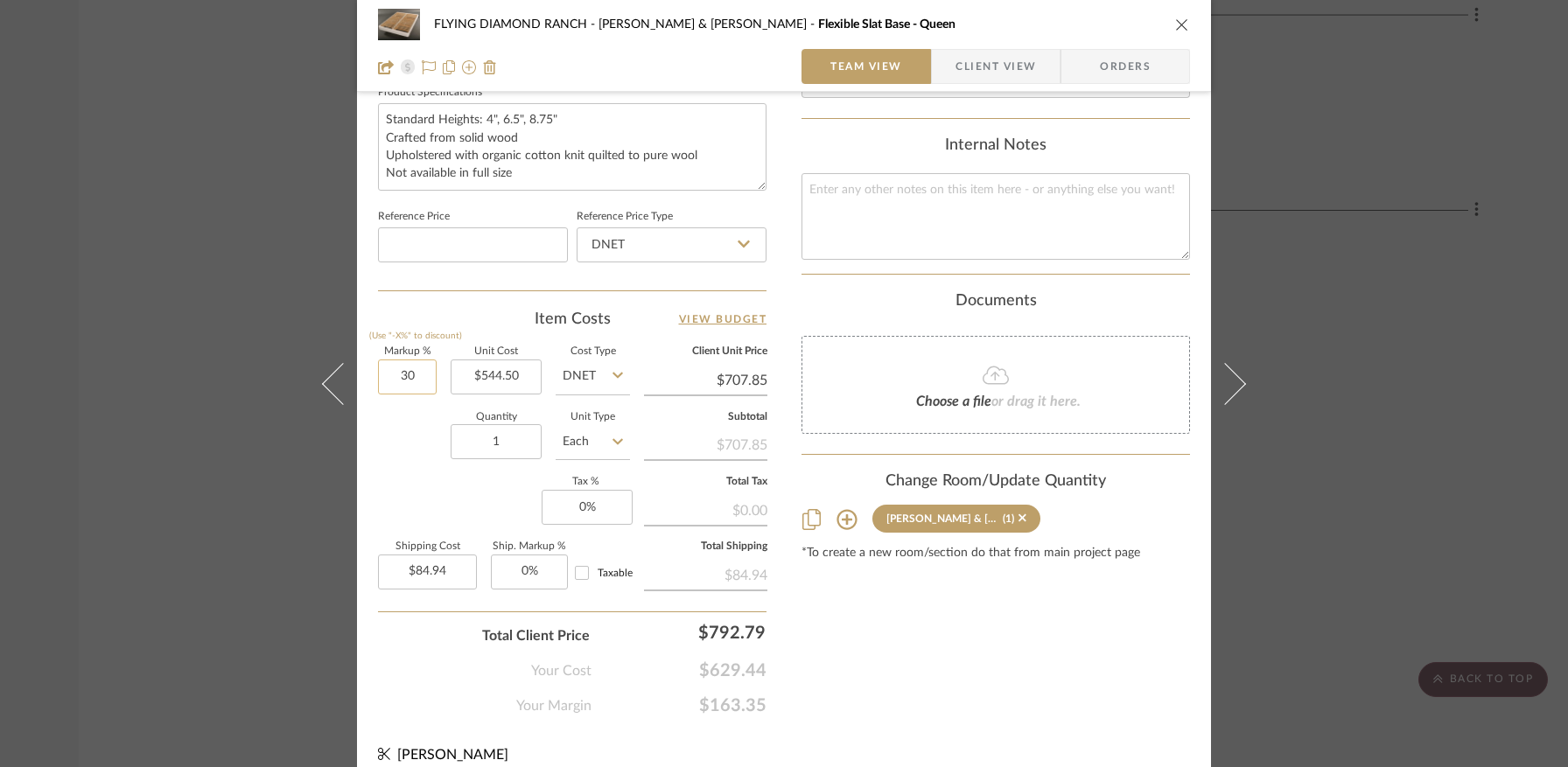
click at [400, 375] on input "30" at bounding box center [408, 377] width 58 height 35
type input "15%"
type input "544.50"
type input "$626.18"
type input "$75.14"
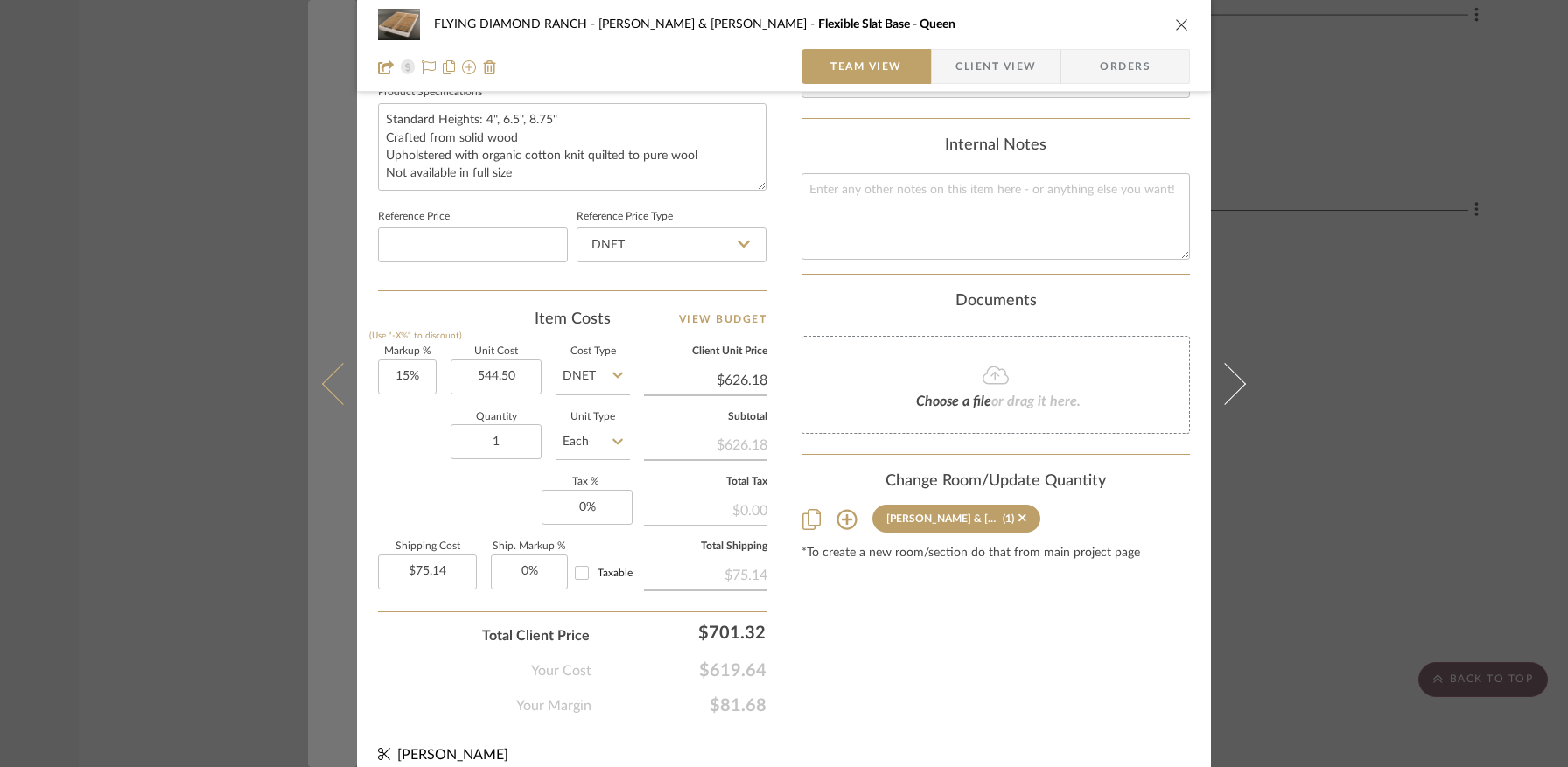
type input "$544.50"
click at [322, 384] on icon at bounding box center [343, 383] width 42 height 42
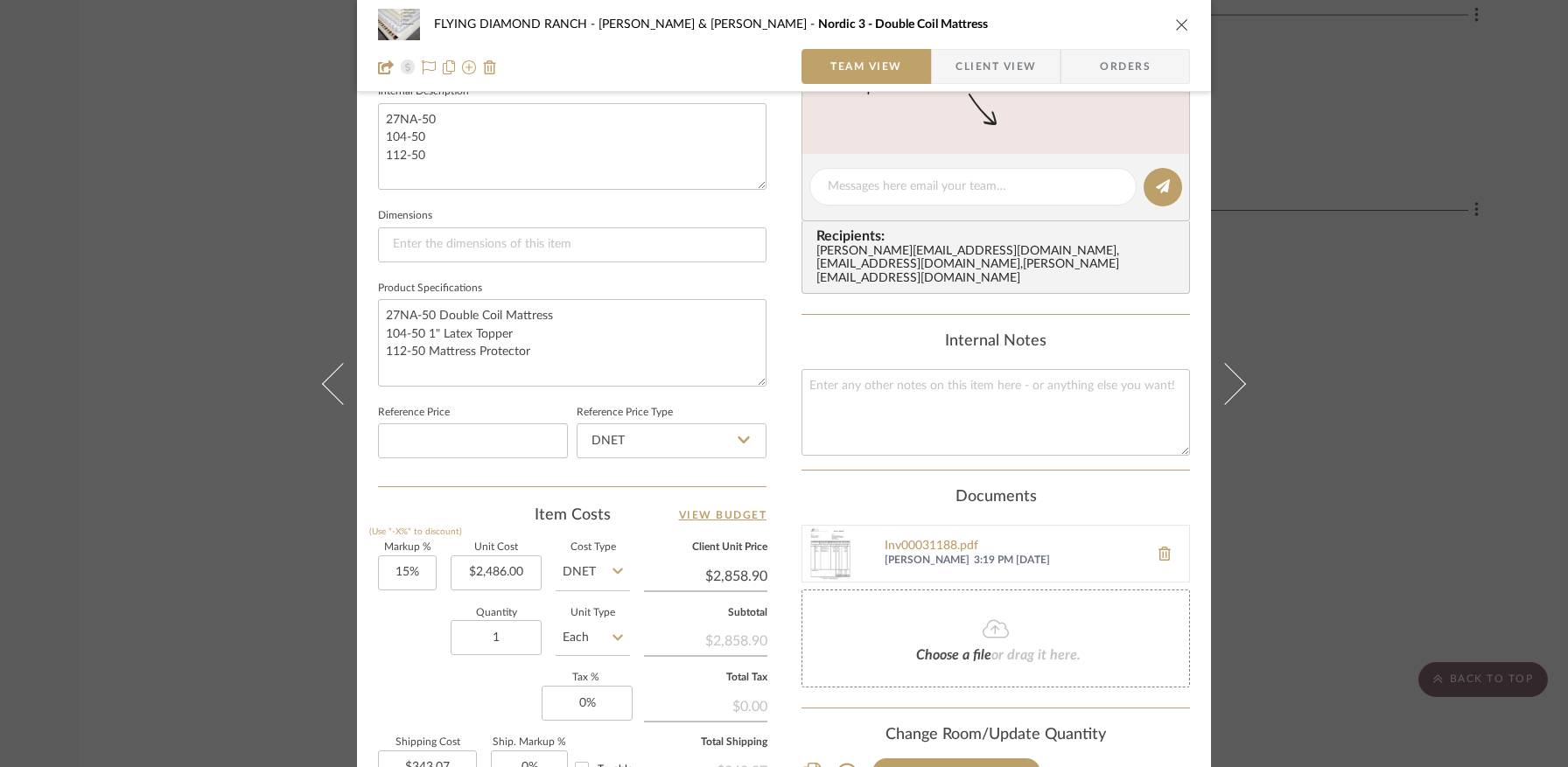
scroll to position [858, 0]
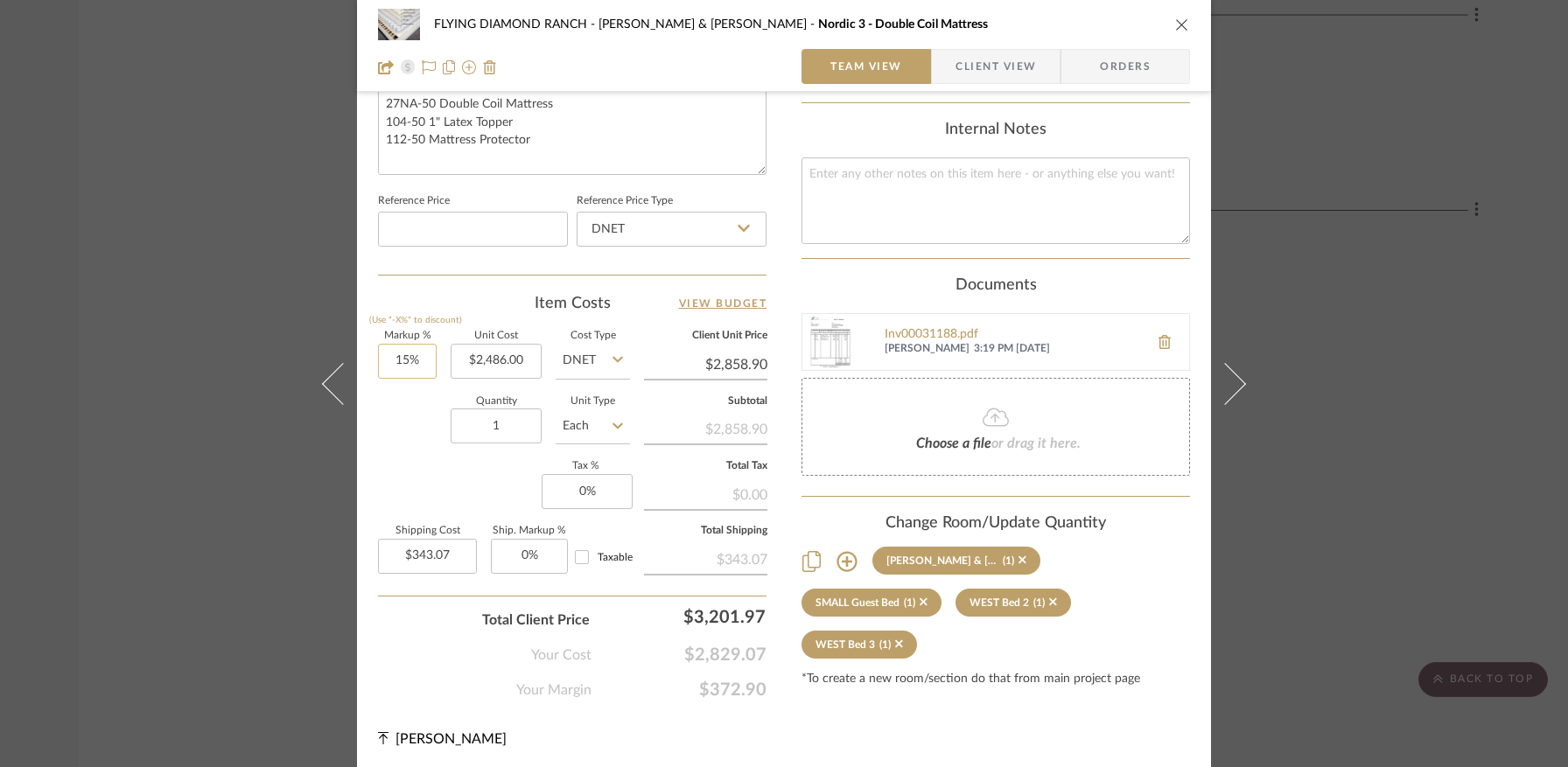
click at [399, 353] on input "15%" at bounding box center [408, 361] width 58 height 35
type input "30%"
type input "2486.00"
type input "$3,231.80"
type input "$387.82"
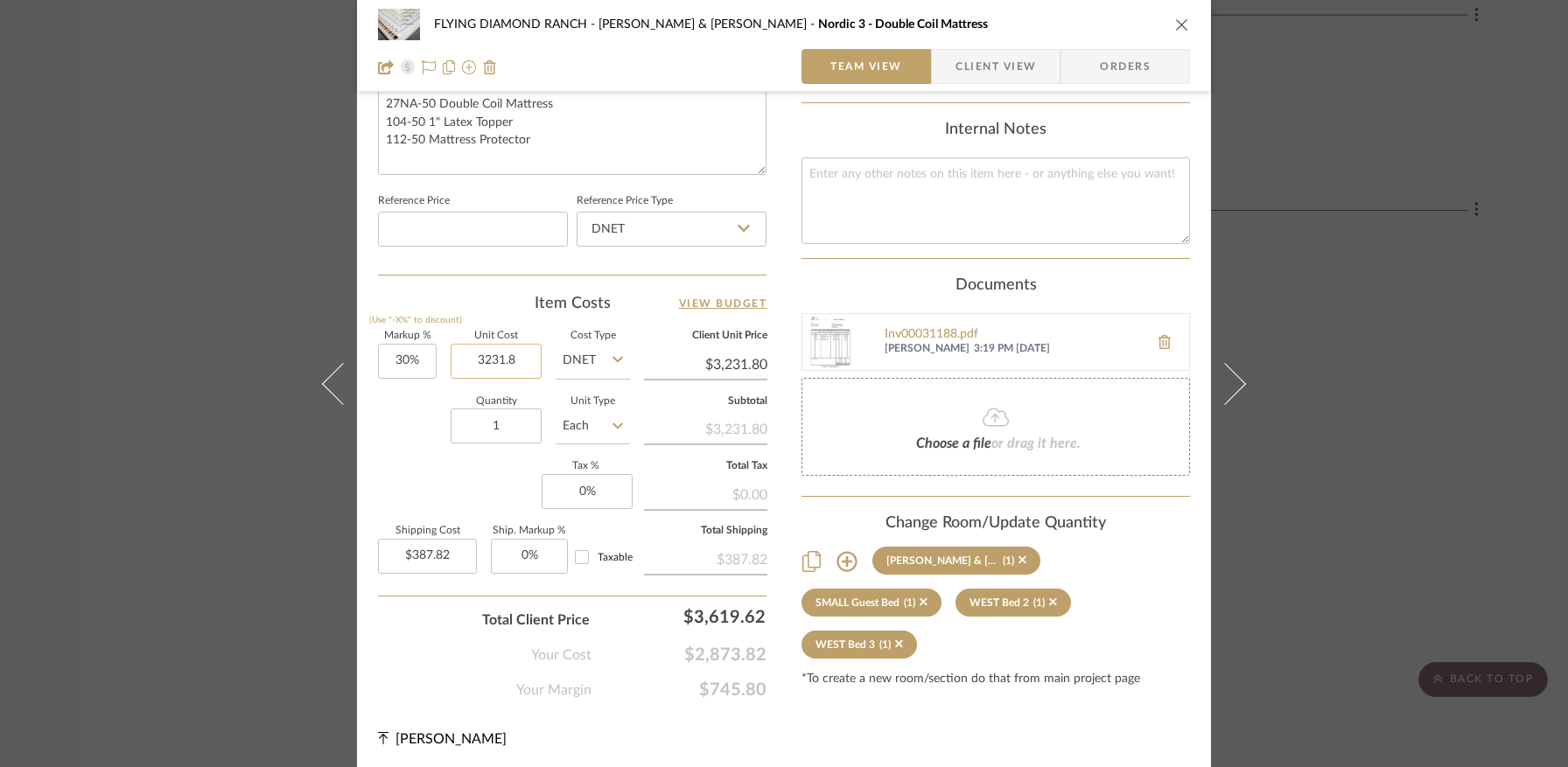
click at [507, 345] on input "3231.8" at bounding box center [496, 361] width 91 height 35
click at [506, 345] on input "3231.8" at bounding box center [496, 361] width 91 height 35
type input "$2,486.00"
click at [409, 361] on input "30" at bounding box center [408, 361] width 58 height 35
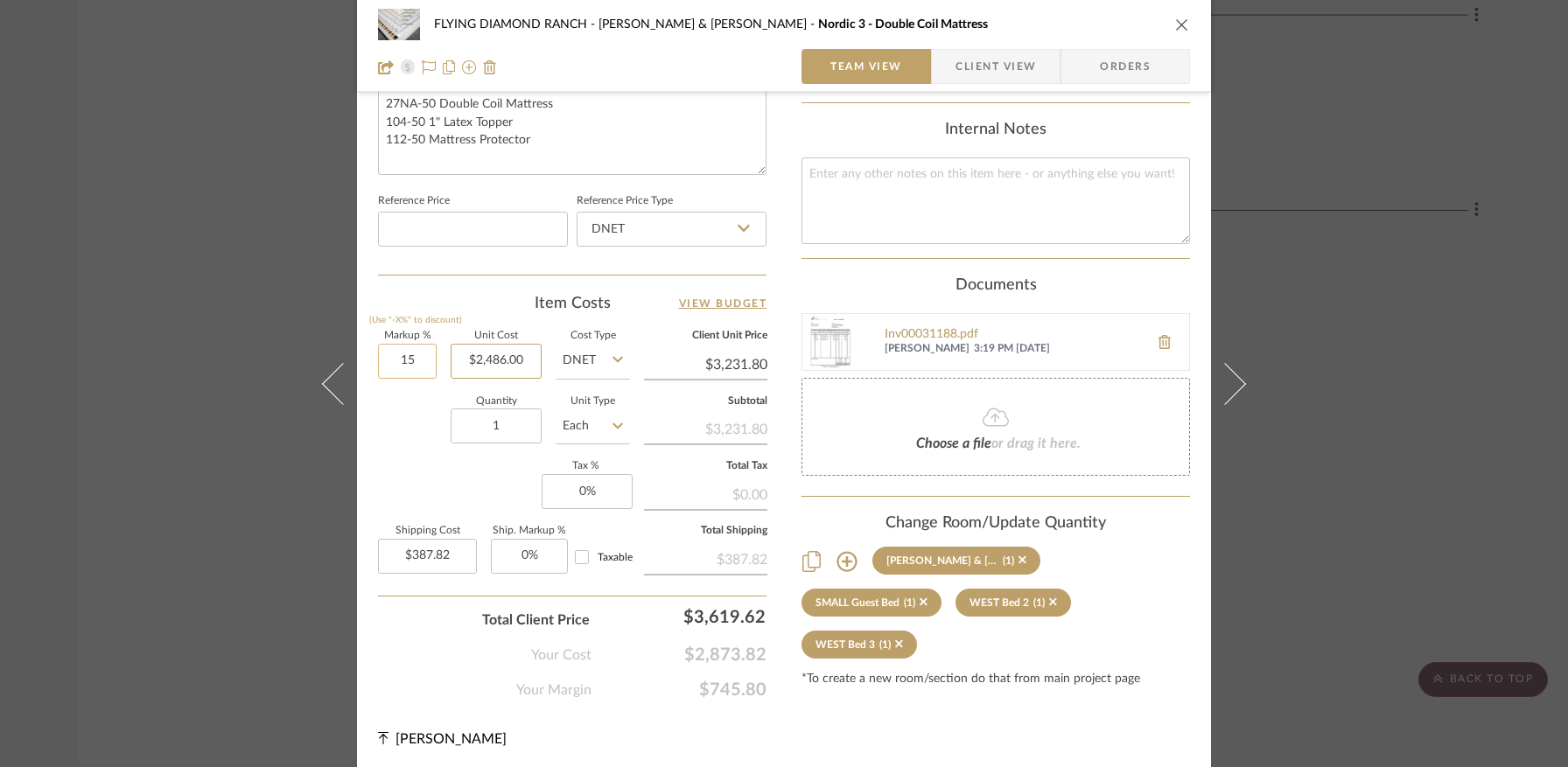
type input "15%"
type input "2486.00"
type input "$2,858.90"
type input "$343.07"
type input "$2,486.00"
